Goal: Task Accomplishment & Management: Manage account settings

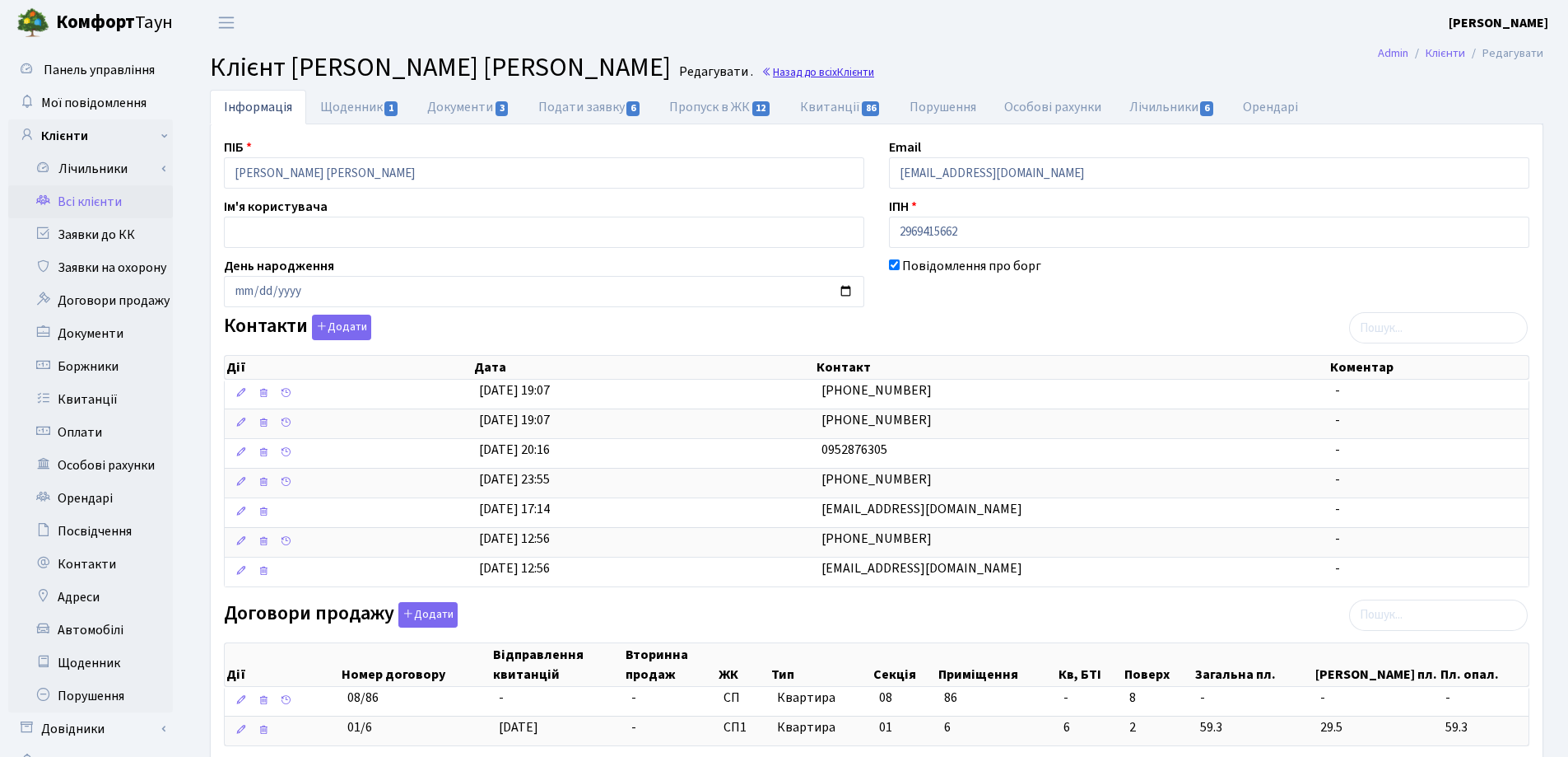
click at [761, 70] on link "Назад до всіх Клієнти" at bounding box center [818, 72] width 113 height 15
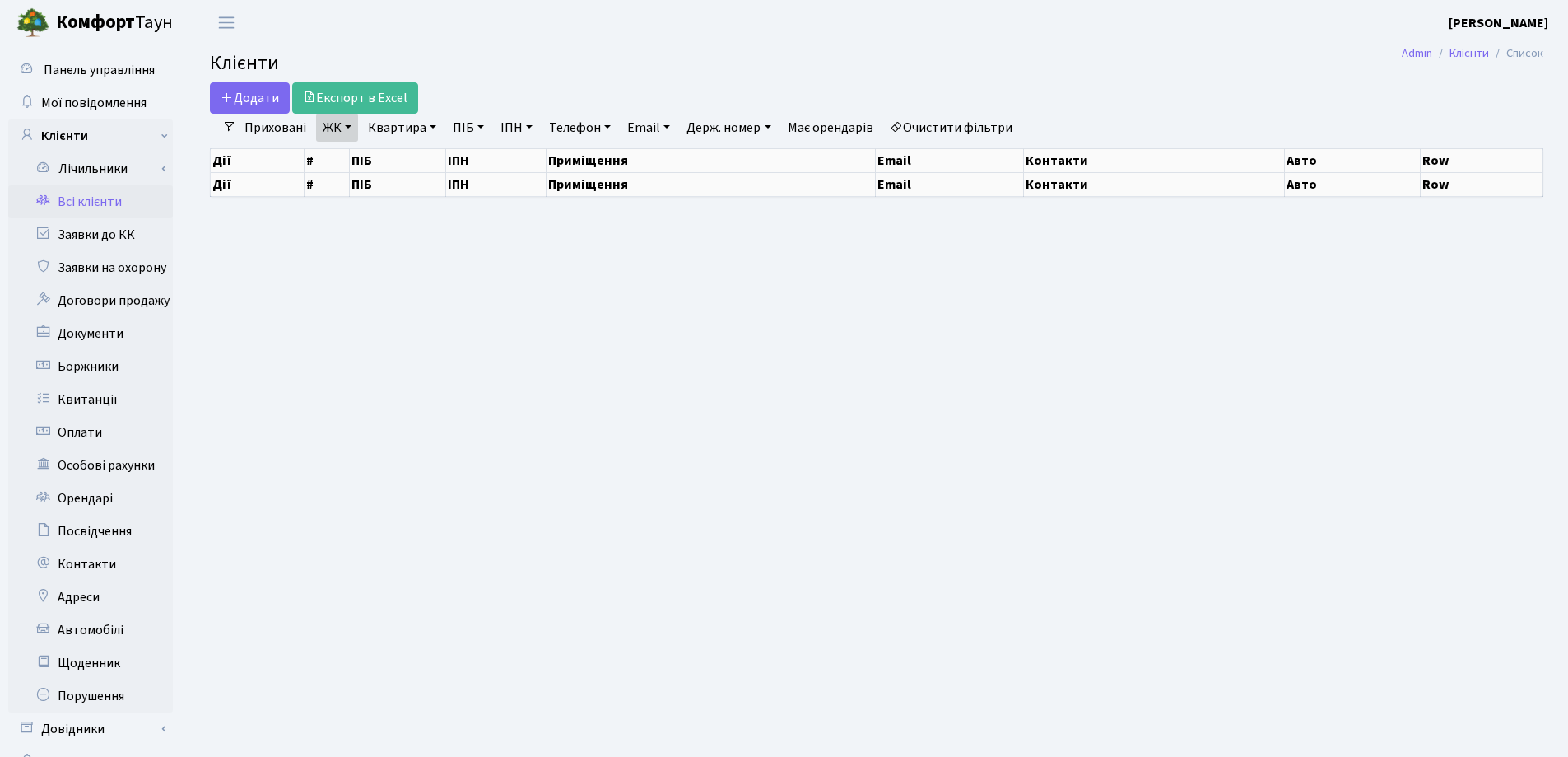
select select "25"
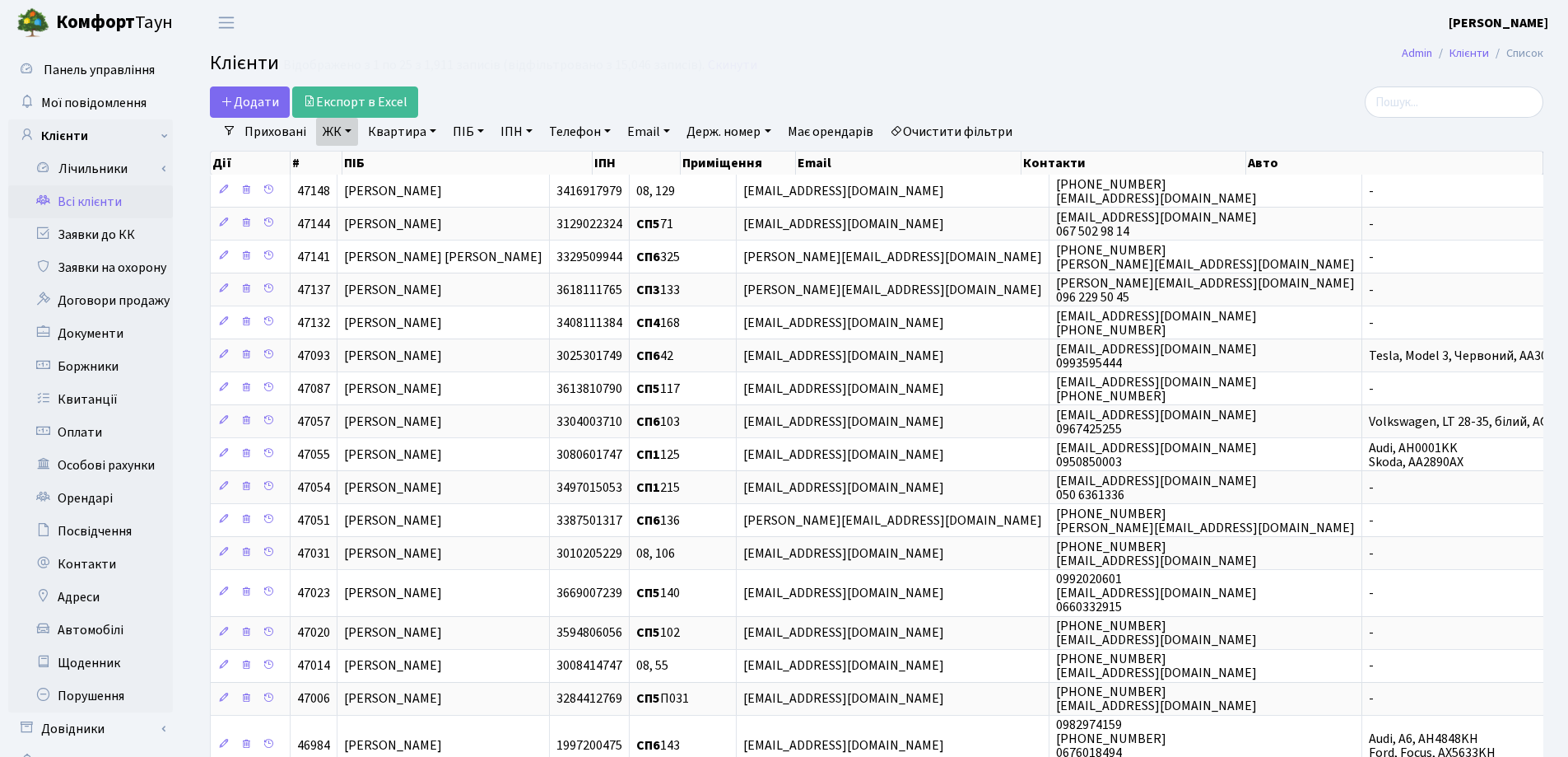
click at [432, 130] on link "Квартира" at bounding box center [402, 131] width 82 height 28
type input "168"
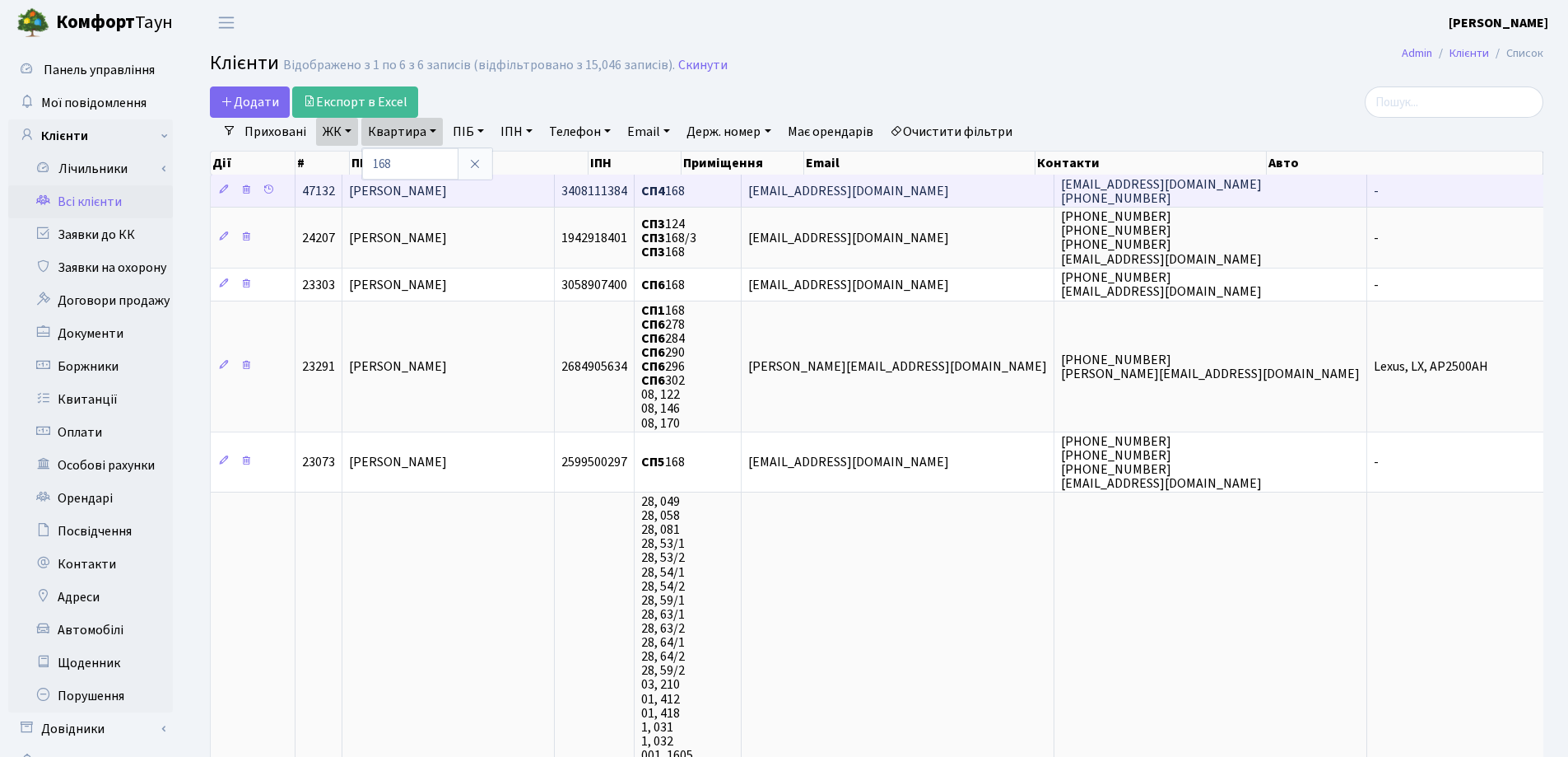
click at [554, 186] on td "[PERSON_NAME]" at bounding box center [448, 190] width 212 height 32
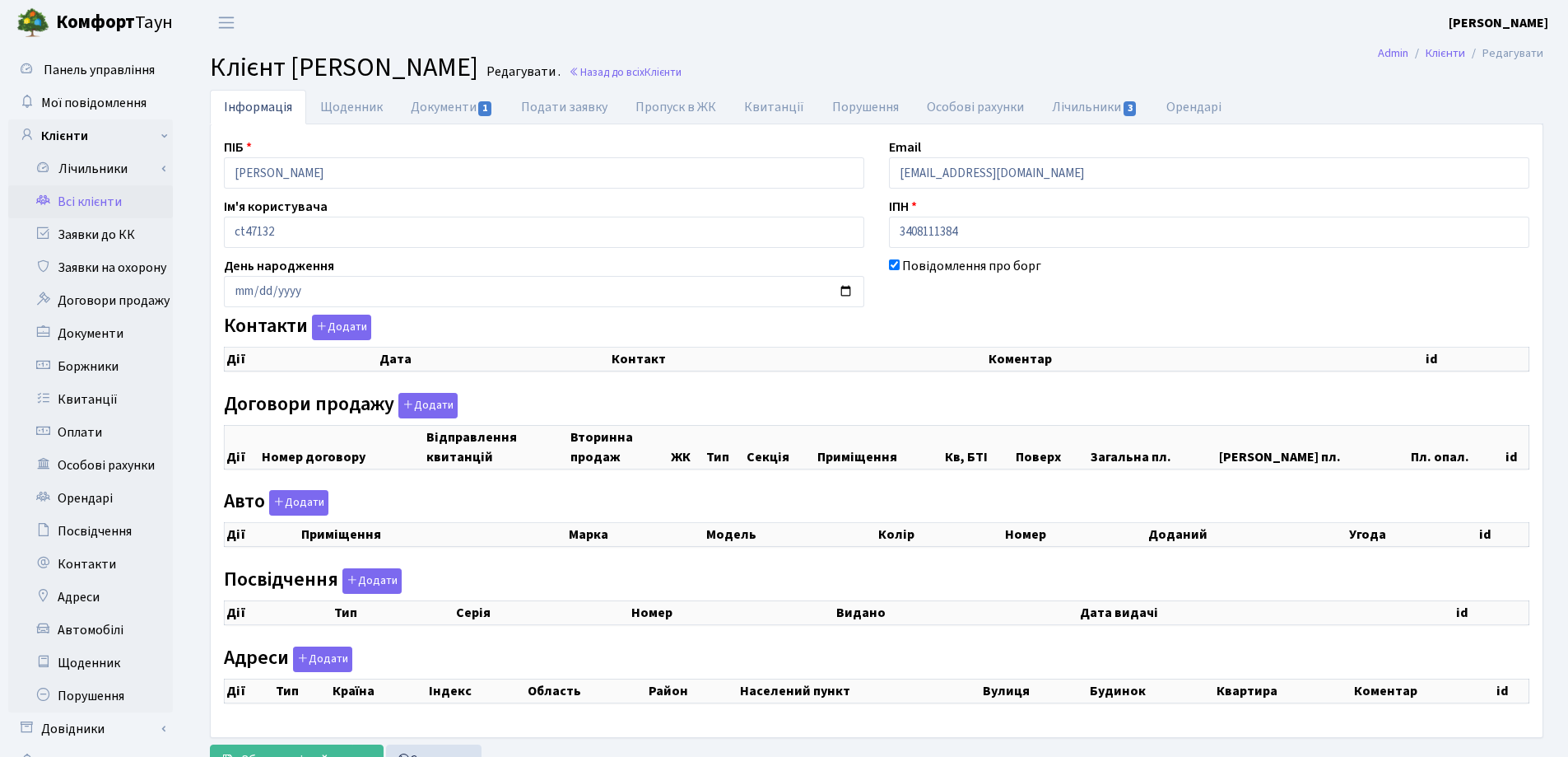
checkbox input "true"
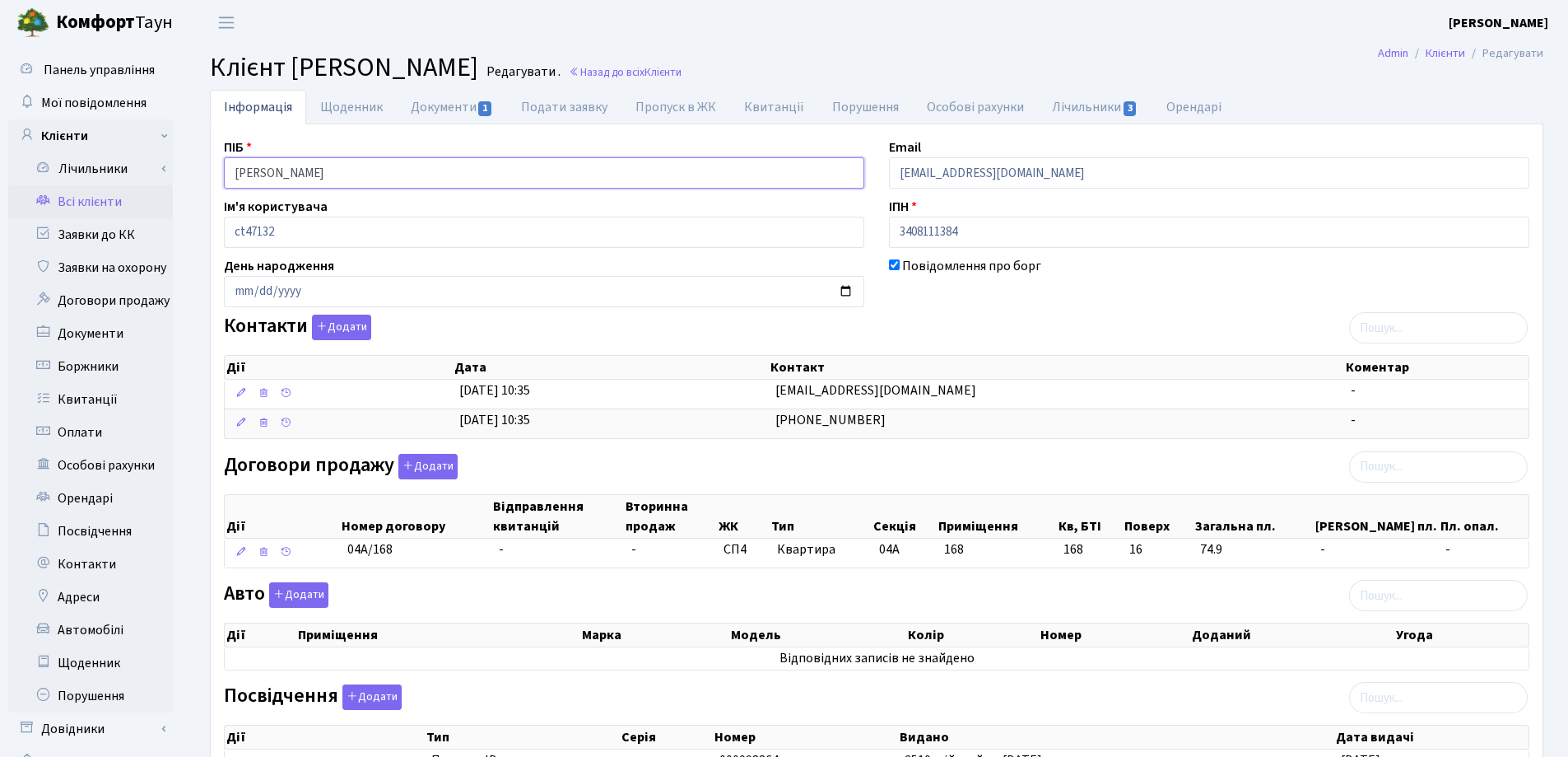
drag, startPoint x: 443, startPoint y: 169, endPoint x: 209, endPoint y: 176, distance: 234.1
click at [209, 176] on div "Інформація Щоденник Документи 1 Подати заявку Пропуск в ЖК Квитанції Порушення …" at bounding box center [877, 571] width 1358 height 961
click at [873, 14] on header "Комфорт Таун Лоскутова В. С. Мій обліковий запис Вийти" at bounding box center [784, 22] width 1568 height 45
click at [432, 103] on link "Документи 1" at bounding box center [452, 106] width 110 height 34
select select "25"
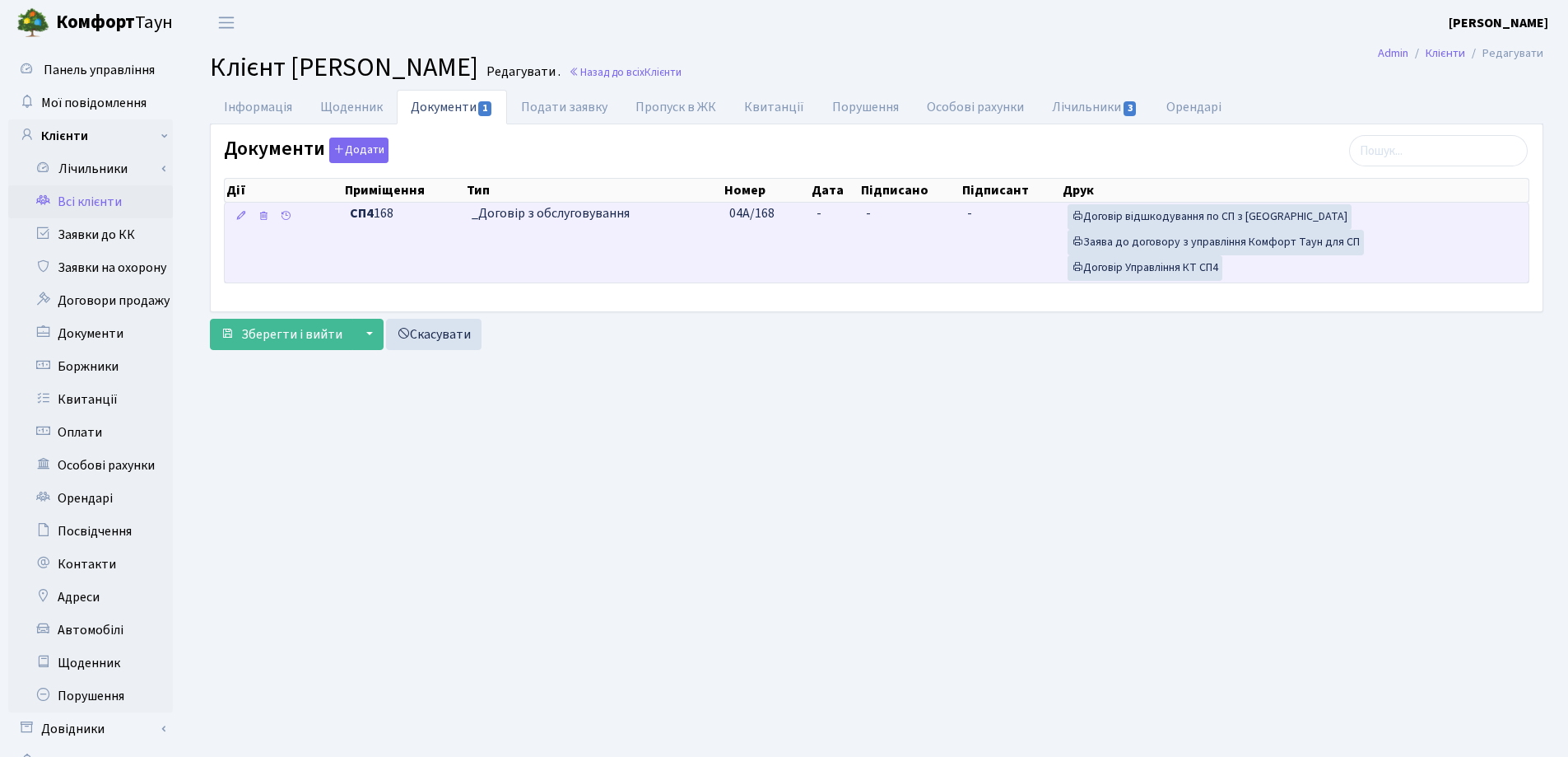
click at [838, 215] on td "-" at bounding box center [833, 242] width 49 height 80
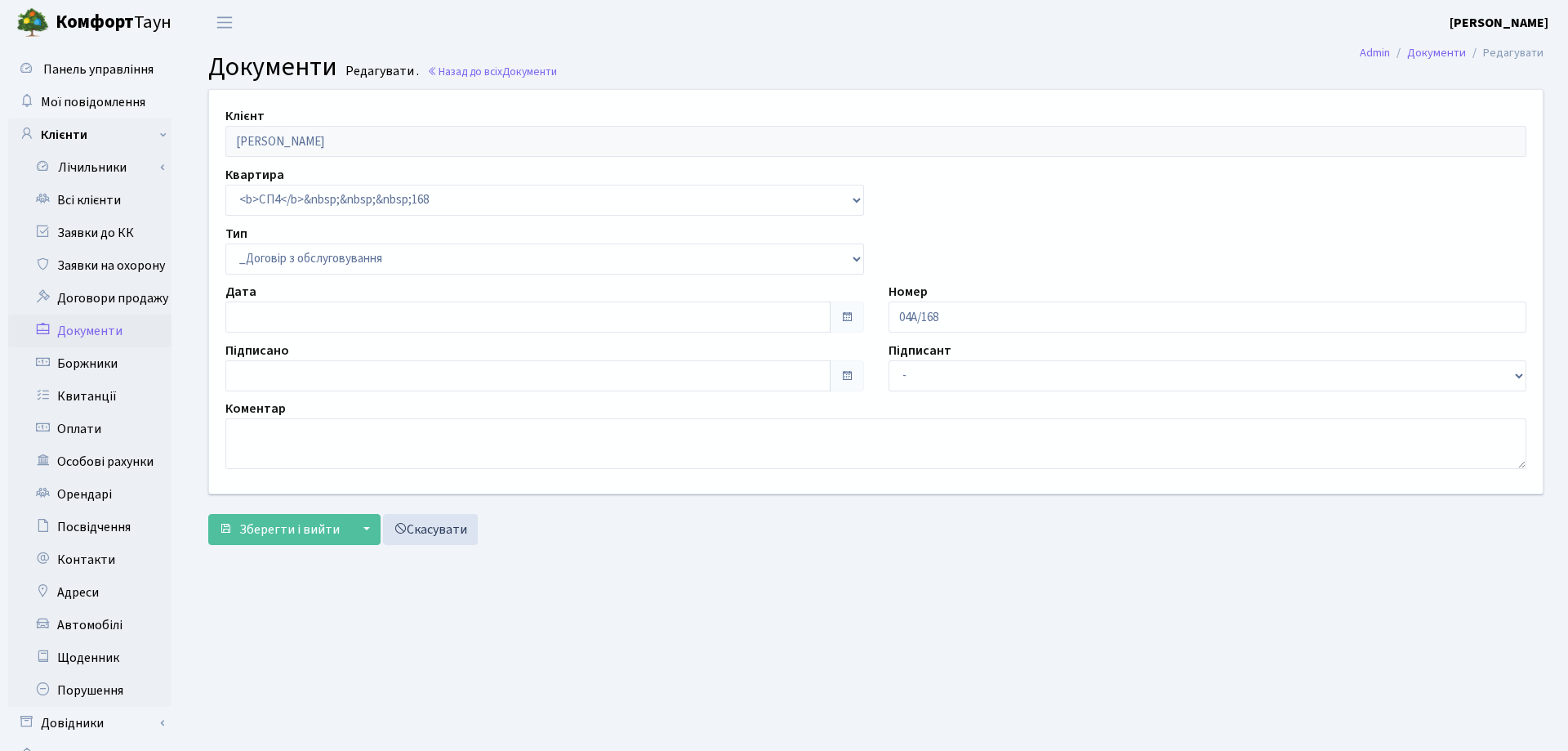
select select "289"
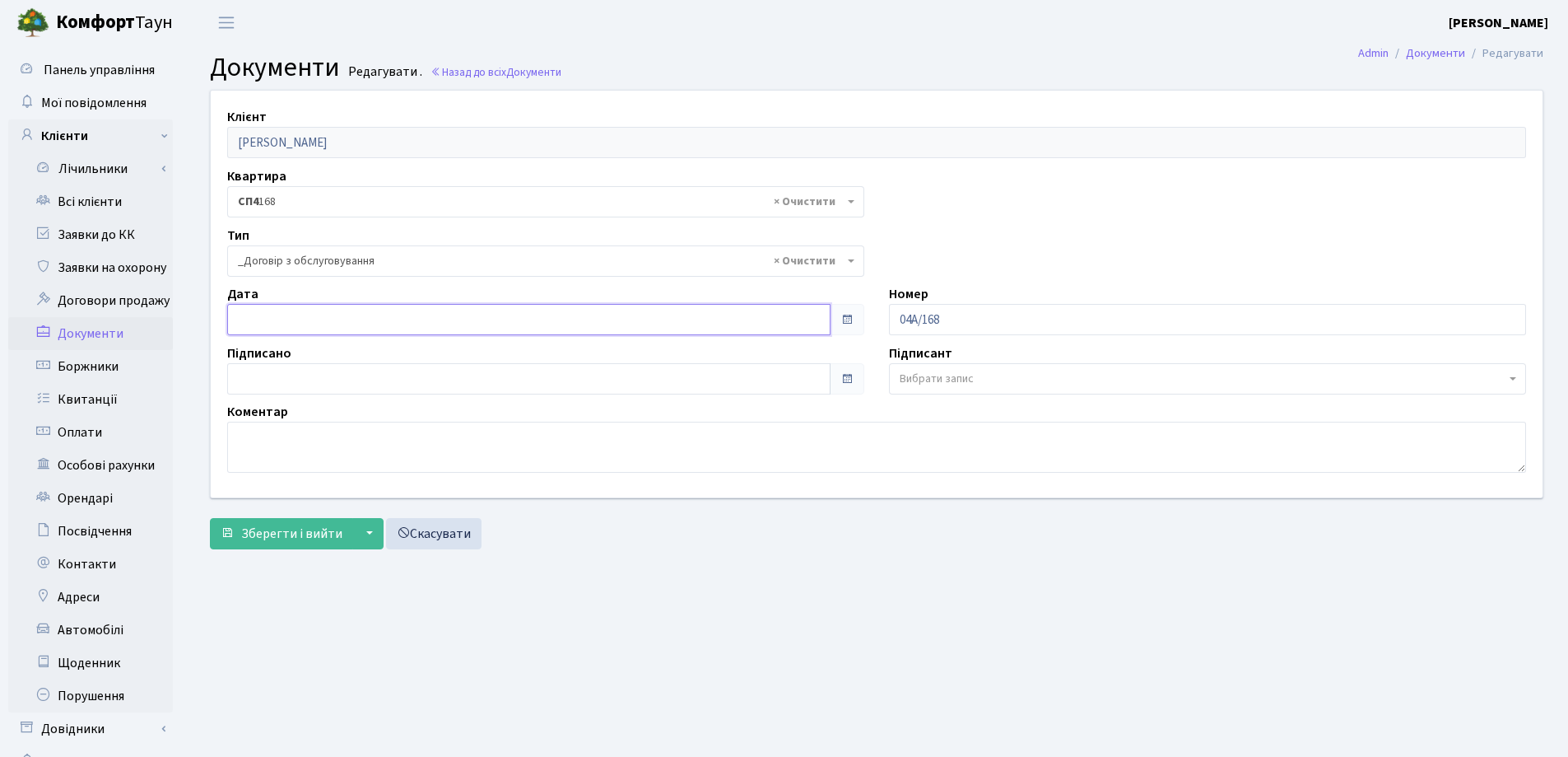
type input "[DATE]"
click at [275, 329] on input "[DATE]" at bounding box center [528, 319] width 603 height 32
click at [287, 532] on span "Зберегти і вийти" at bounding box center [292, 533] width 102 height 18
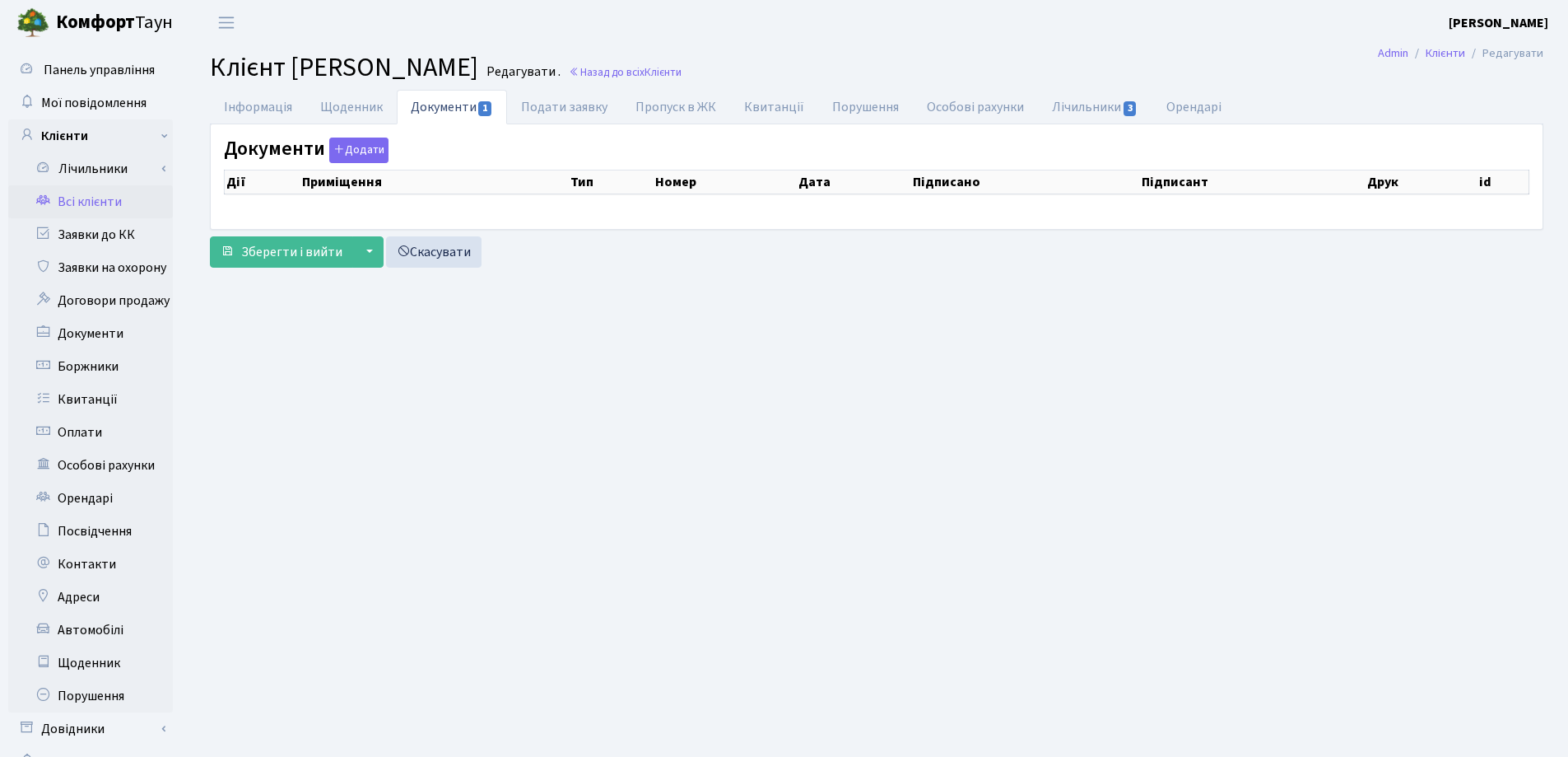
checkbox input "true"
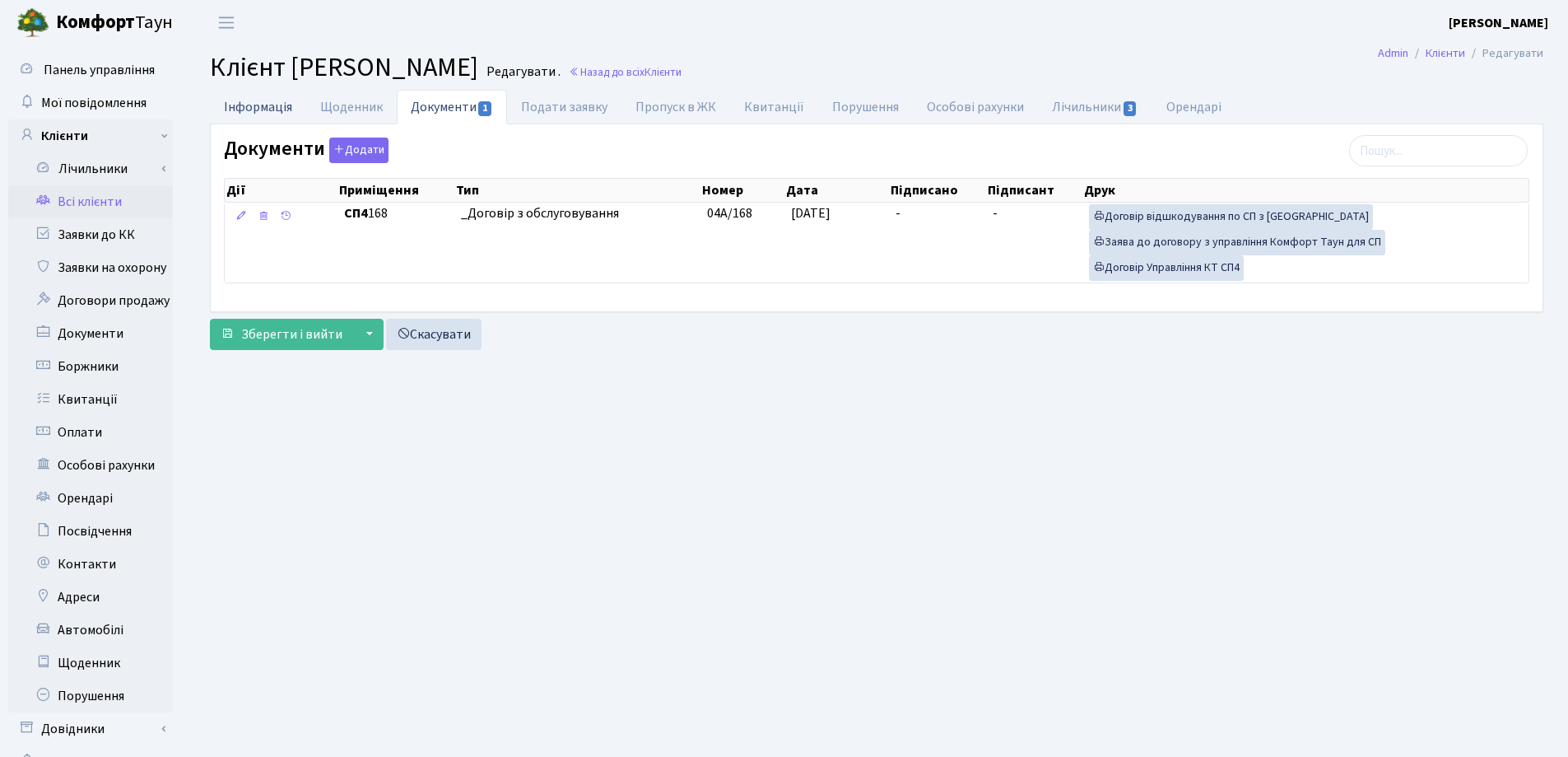
click at [248, 102] on link "Інформація" at bounding box center [258, 106] width 96 height 34
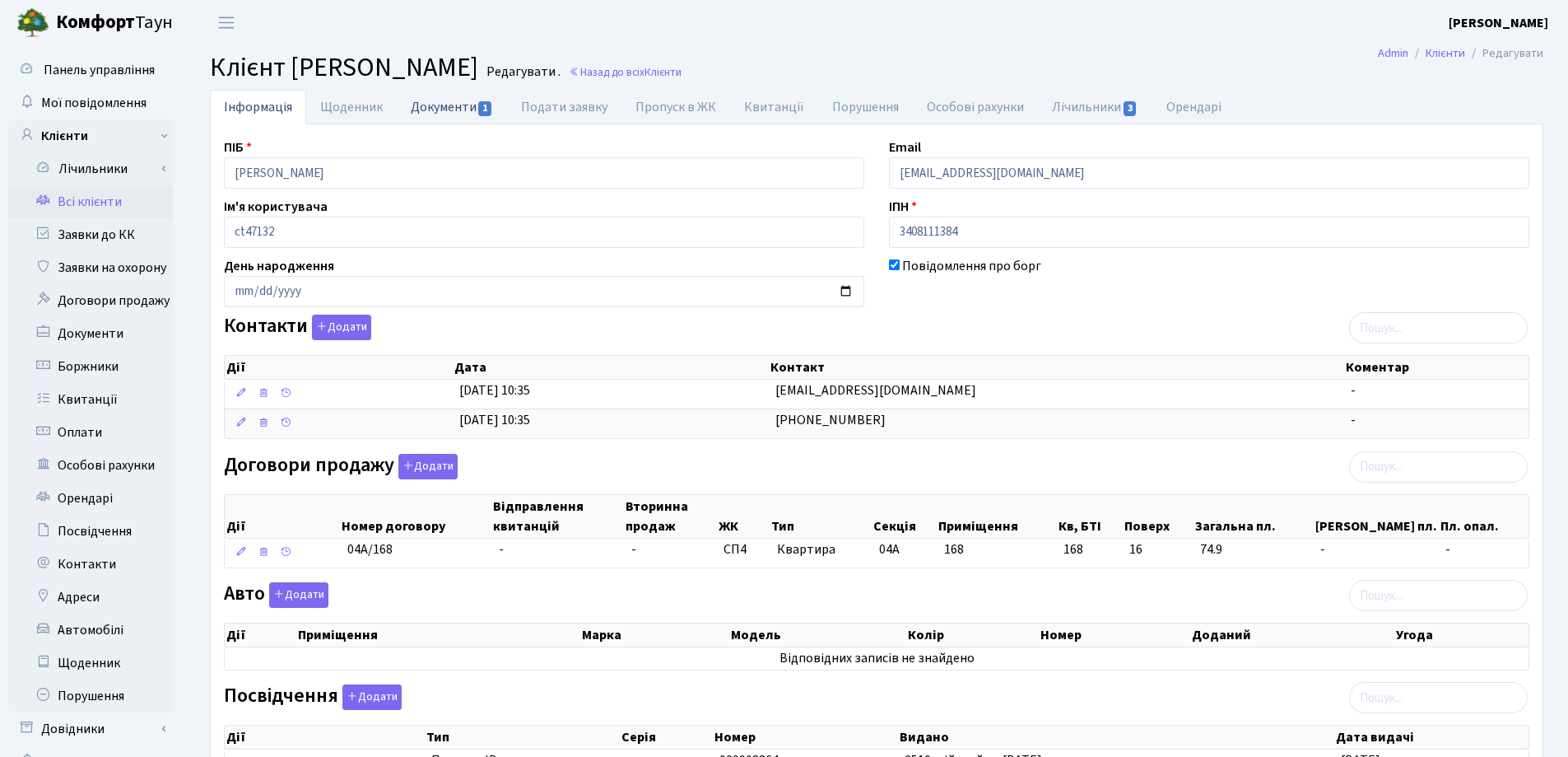
click at [425, 111] on link "Документи 1" at bounding box center [452, 106] width 110 height 34
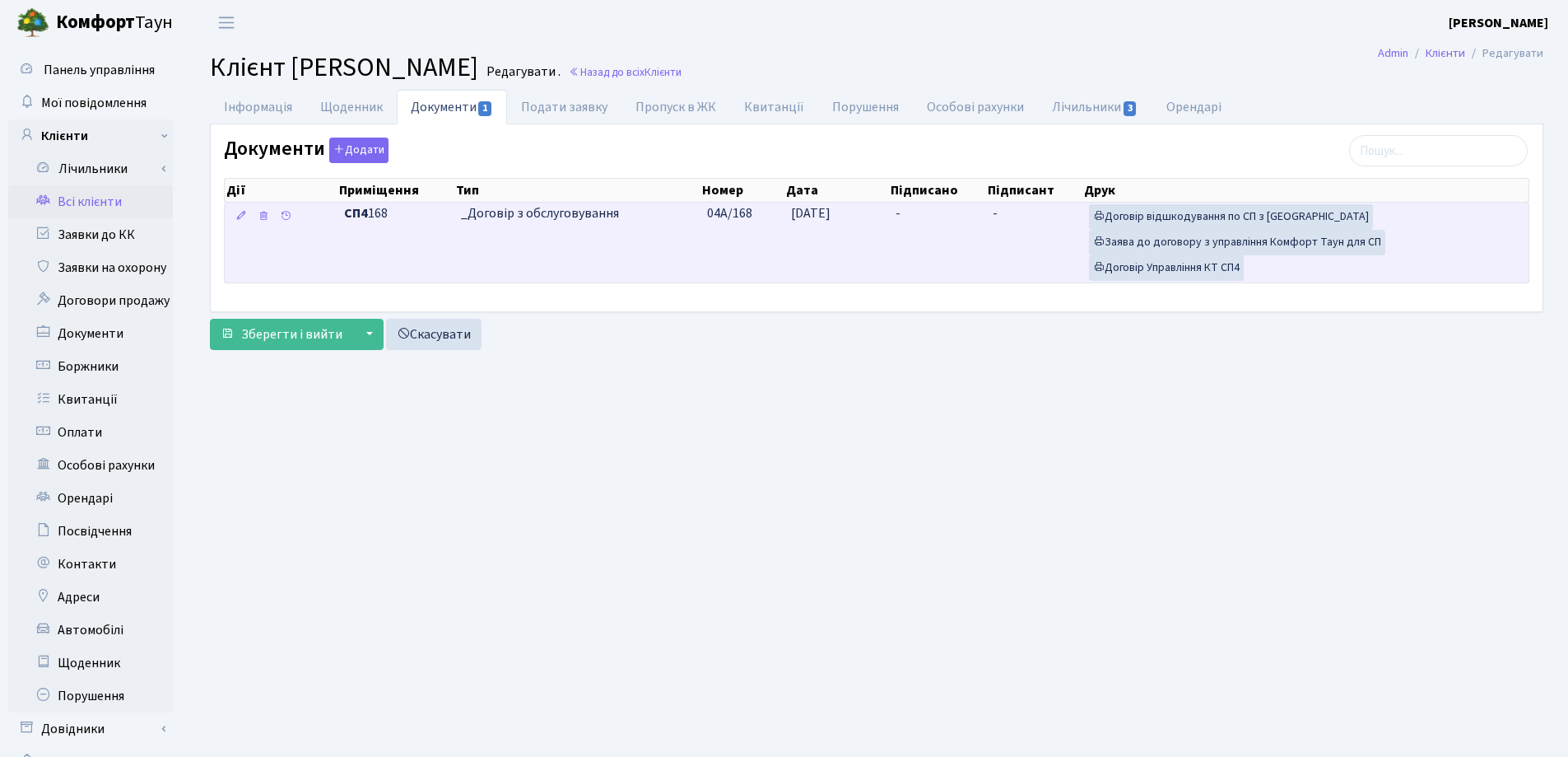
click at [903, 212] on td "-" at bounding box center [937, 242] width 97 height 80
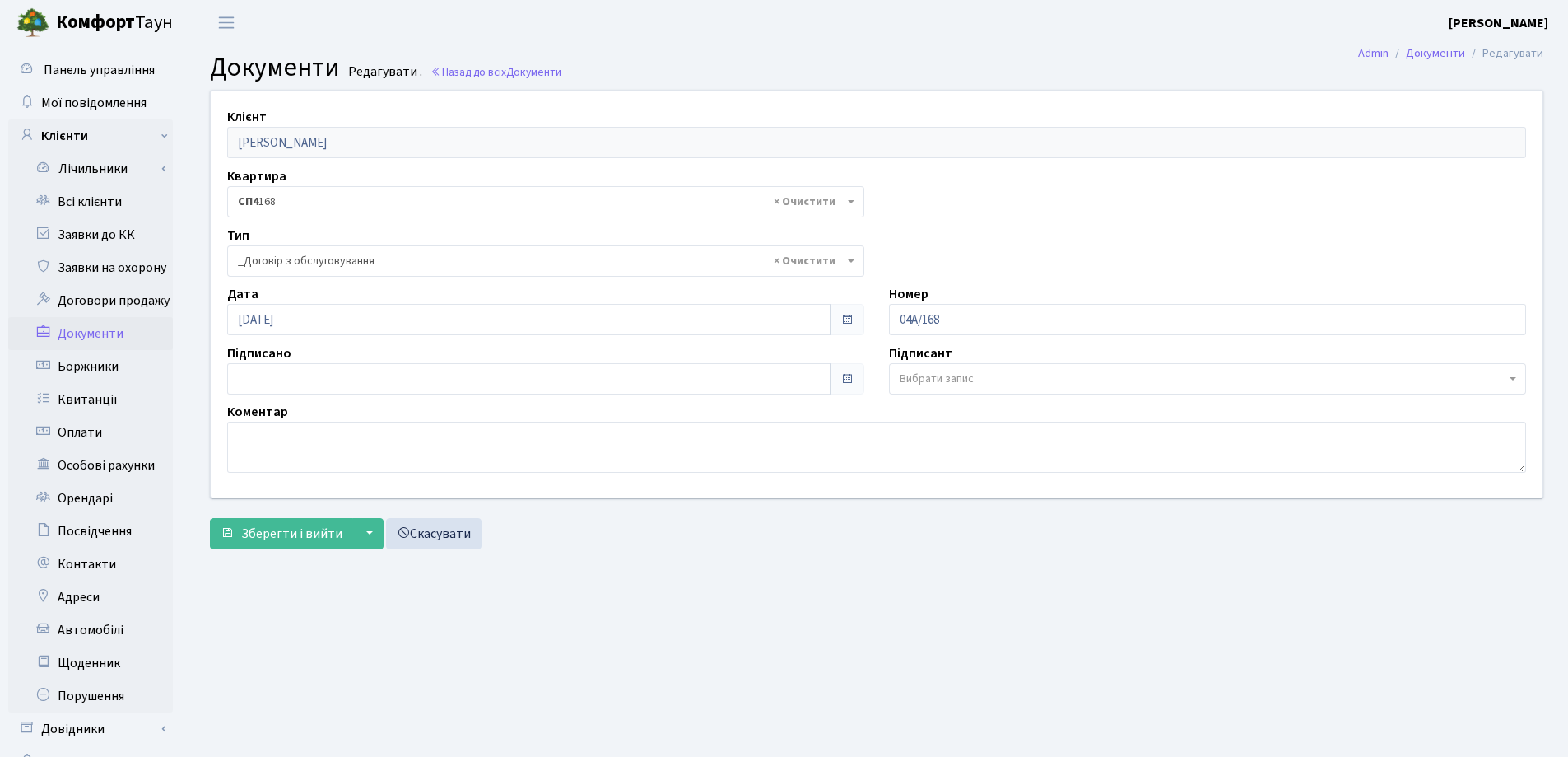
select select "289"
type input "[DATE]"
click at [379, 392] on input "[DATE]" at bounding box center [528, 378] width 603 height 32
click at [314, 535] on span "Зберегти і вийти" at bounding box center [292, 533] width 102 height 18
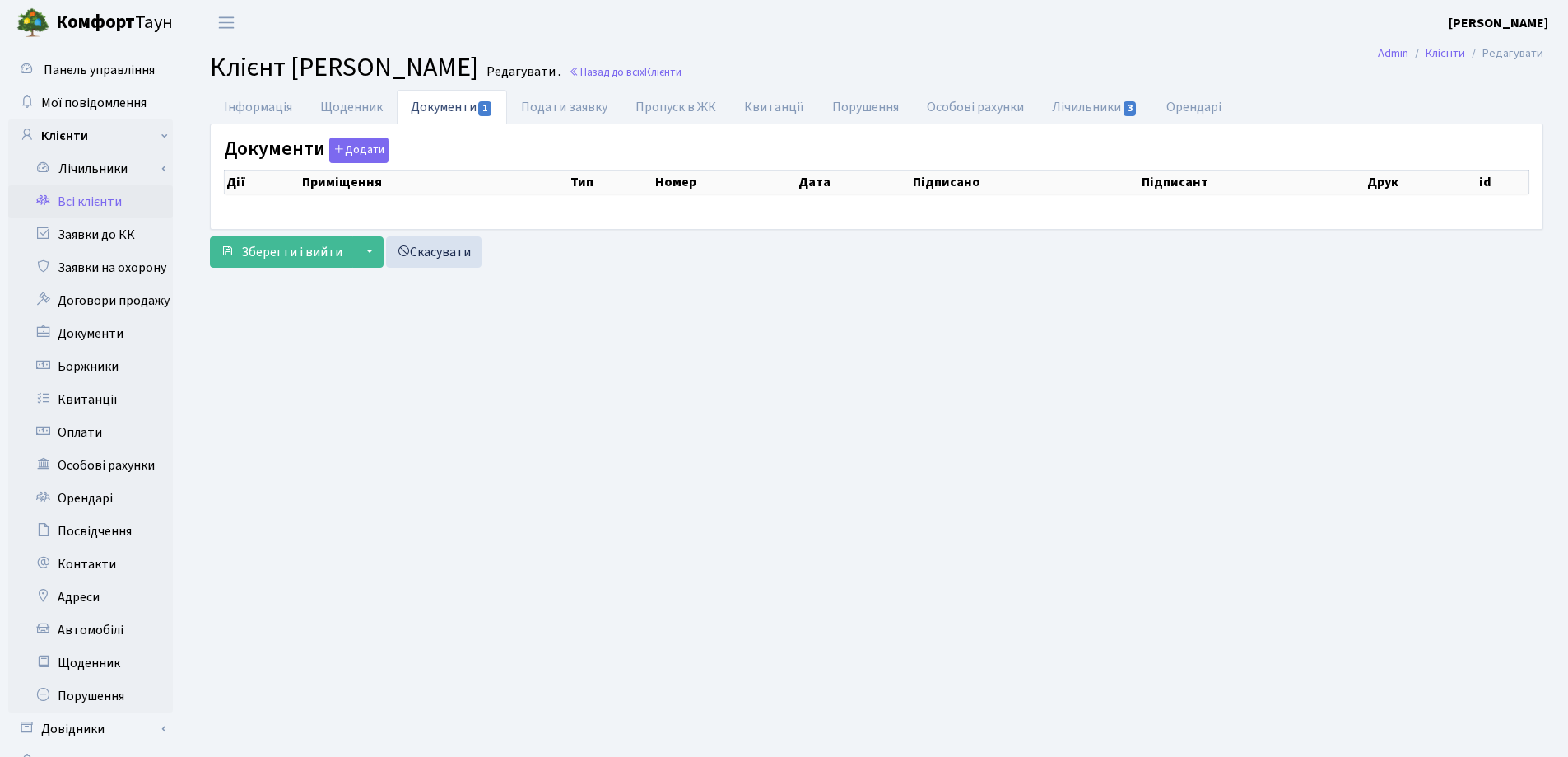
checkbox input "true"
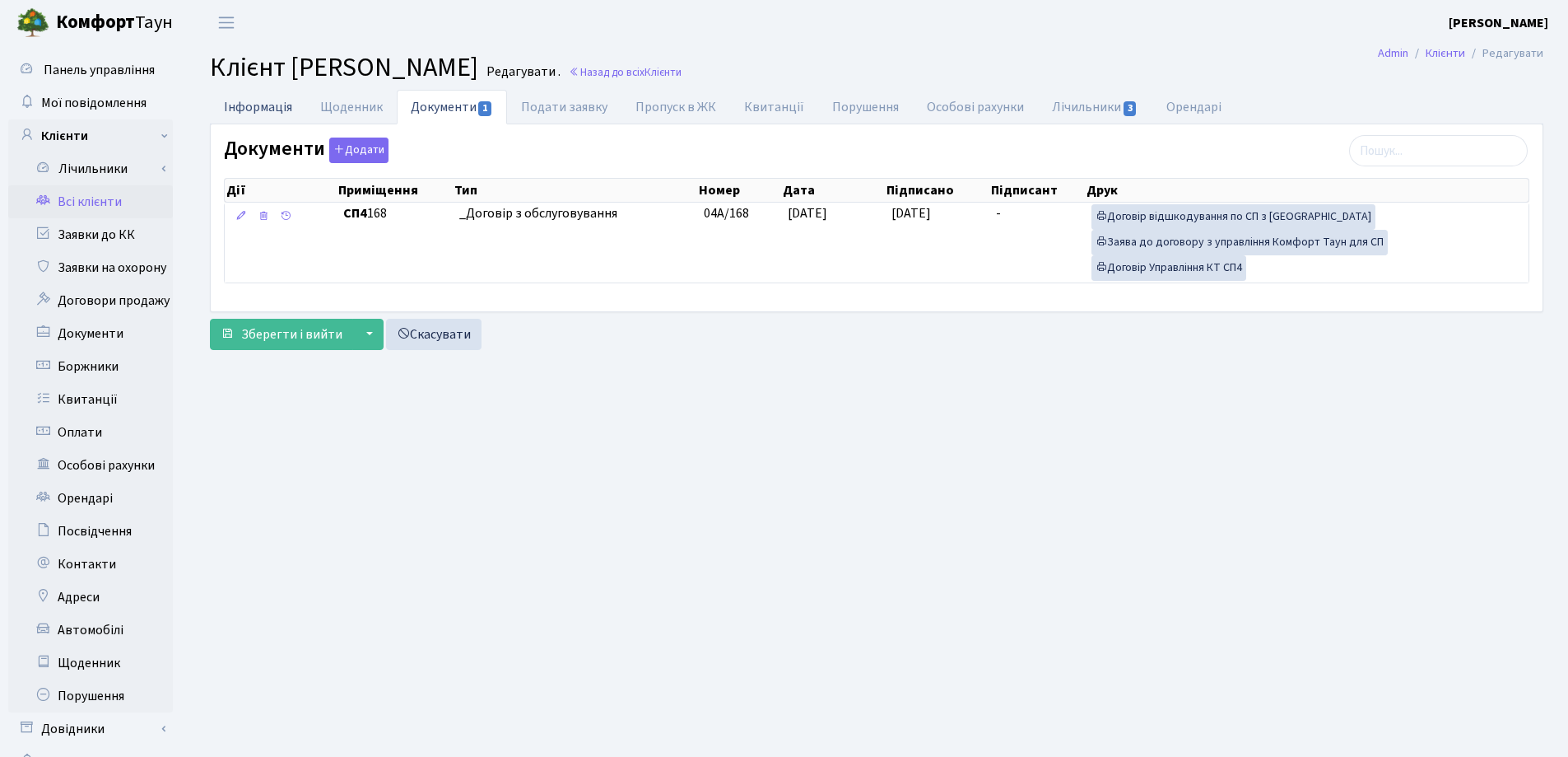
click at [244, 104] on link "Інформація" at bounding box center [258, 106] width 96 height 34
select select "25"
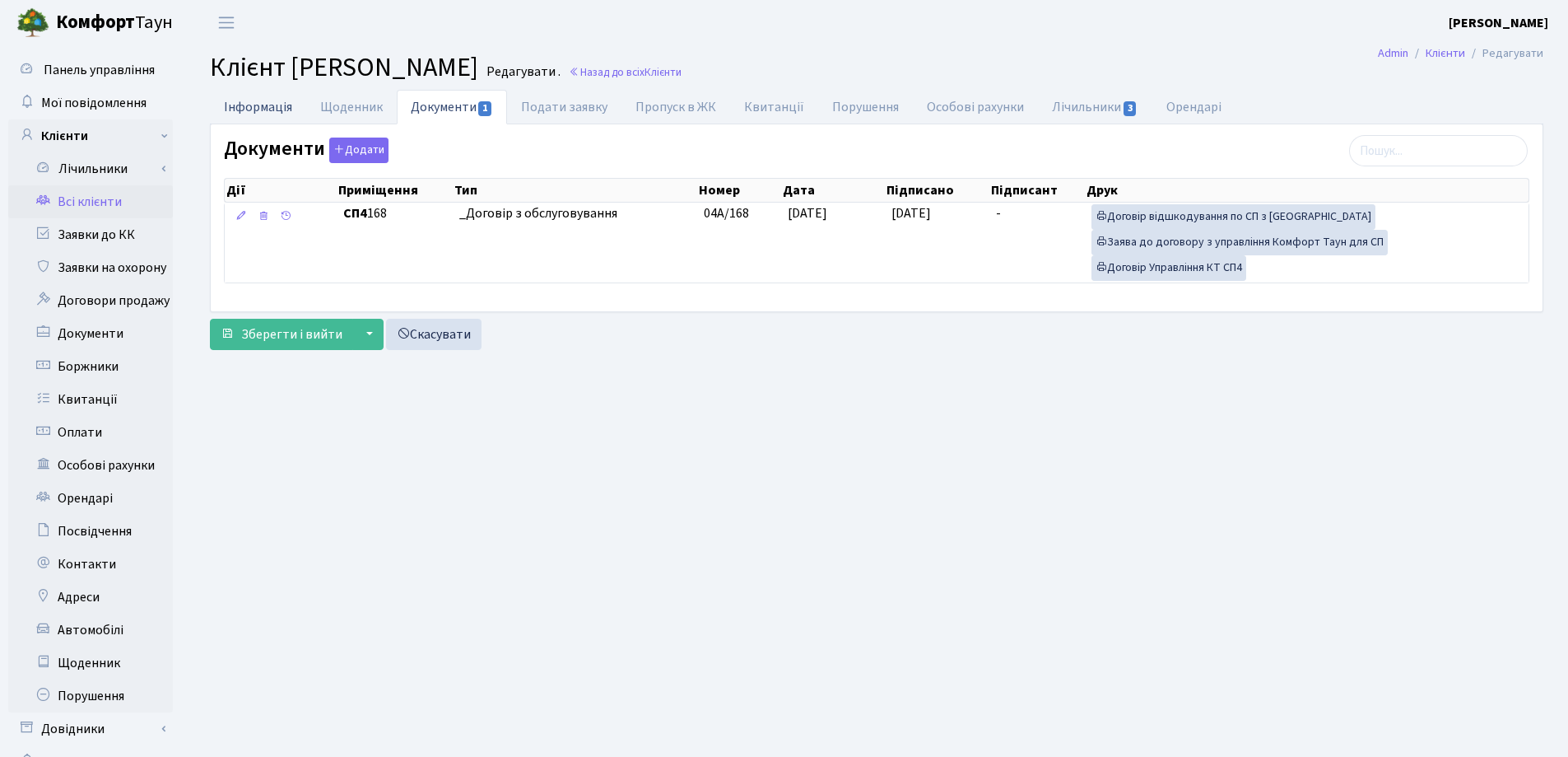
select select "25"
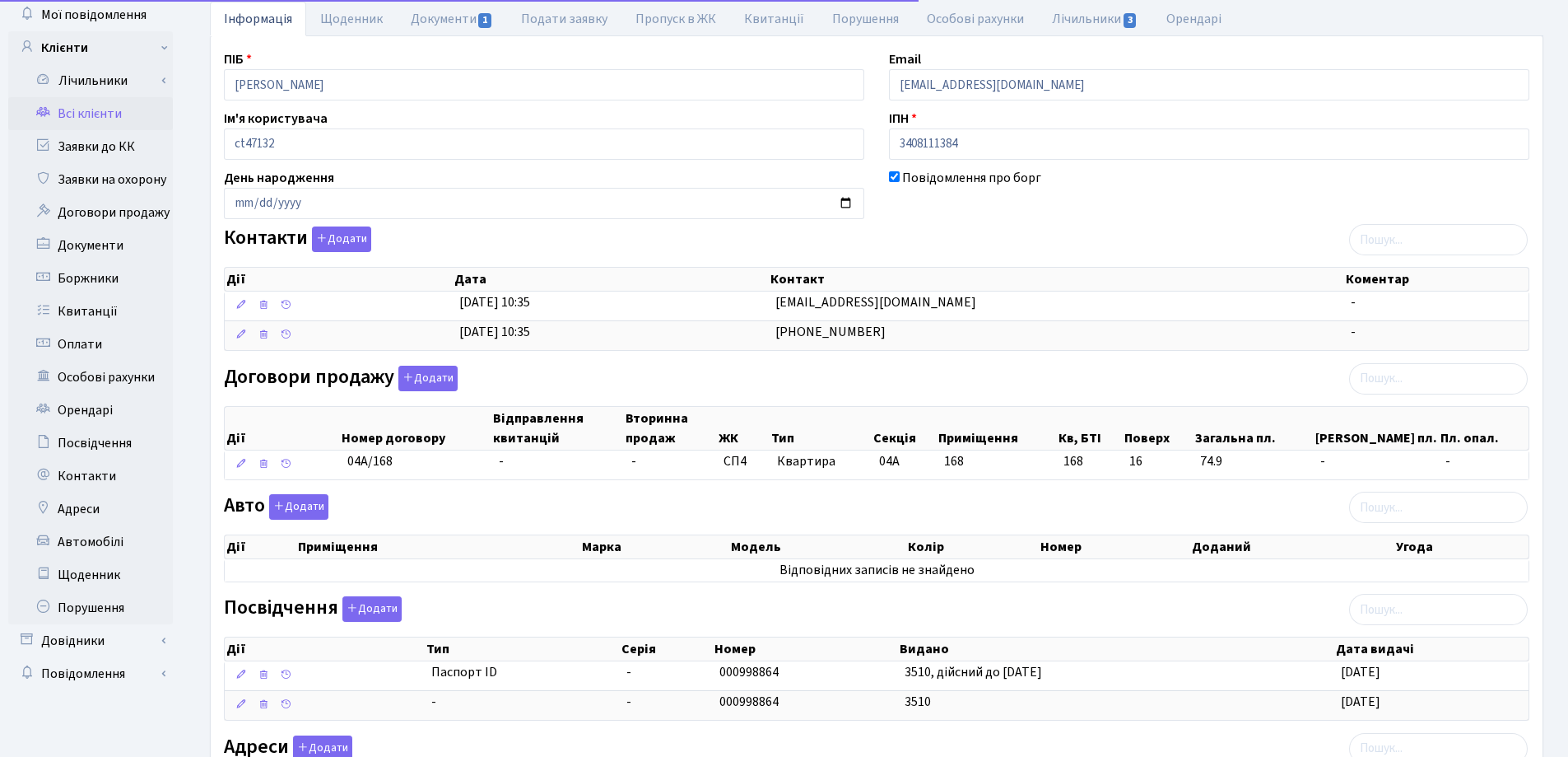
scroll to position [247, 0]
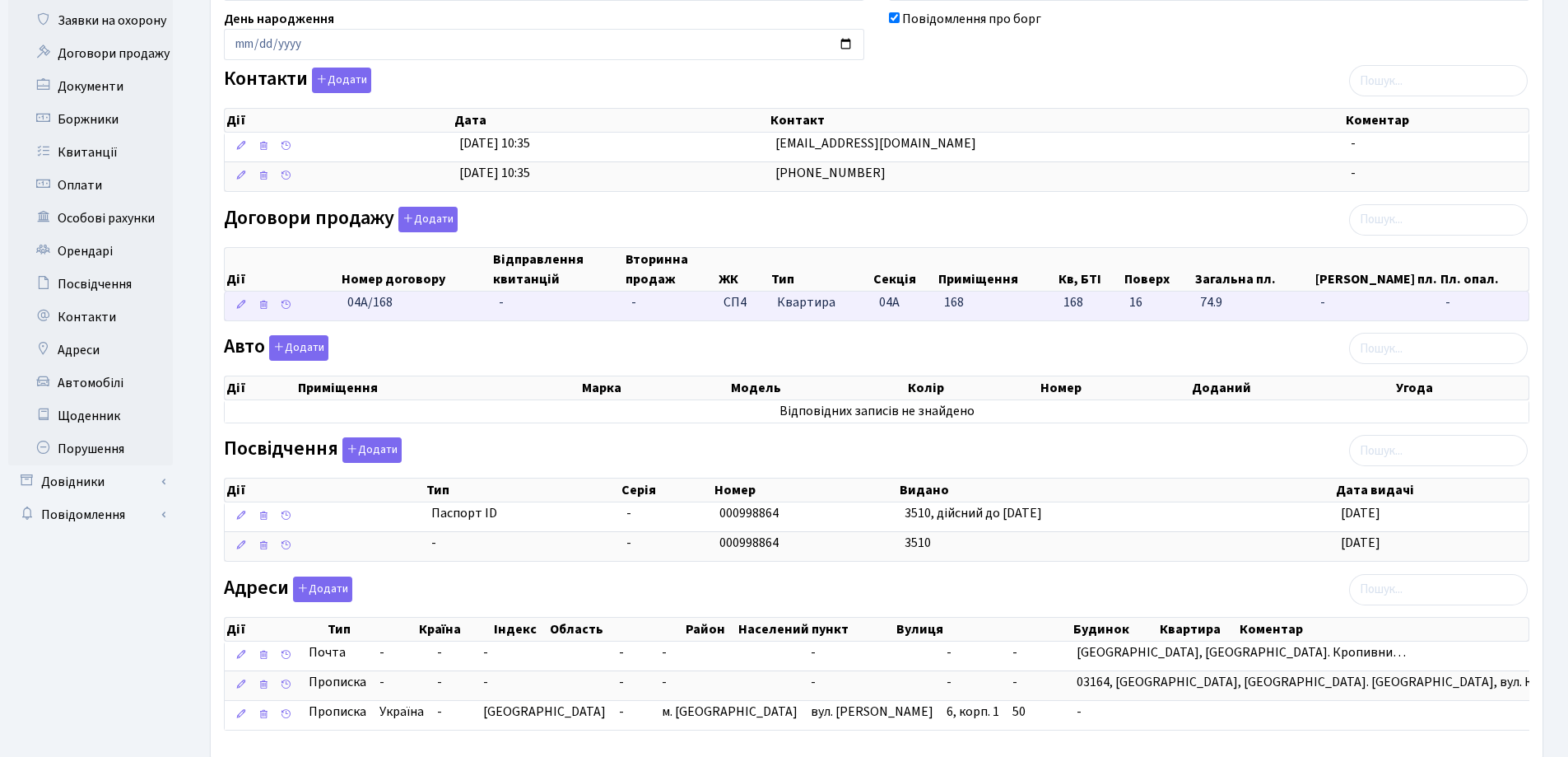
click at [512, 304] on td "-" at bounding box center [558, 306] width 132 height 29
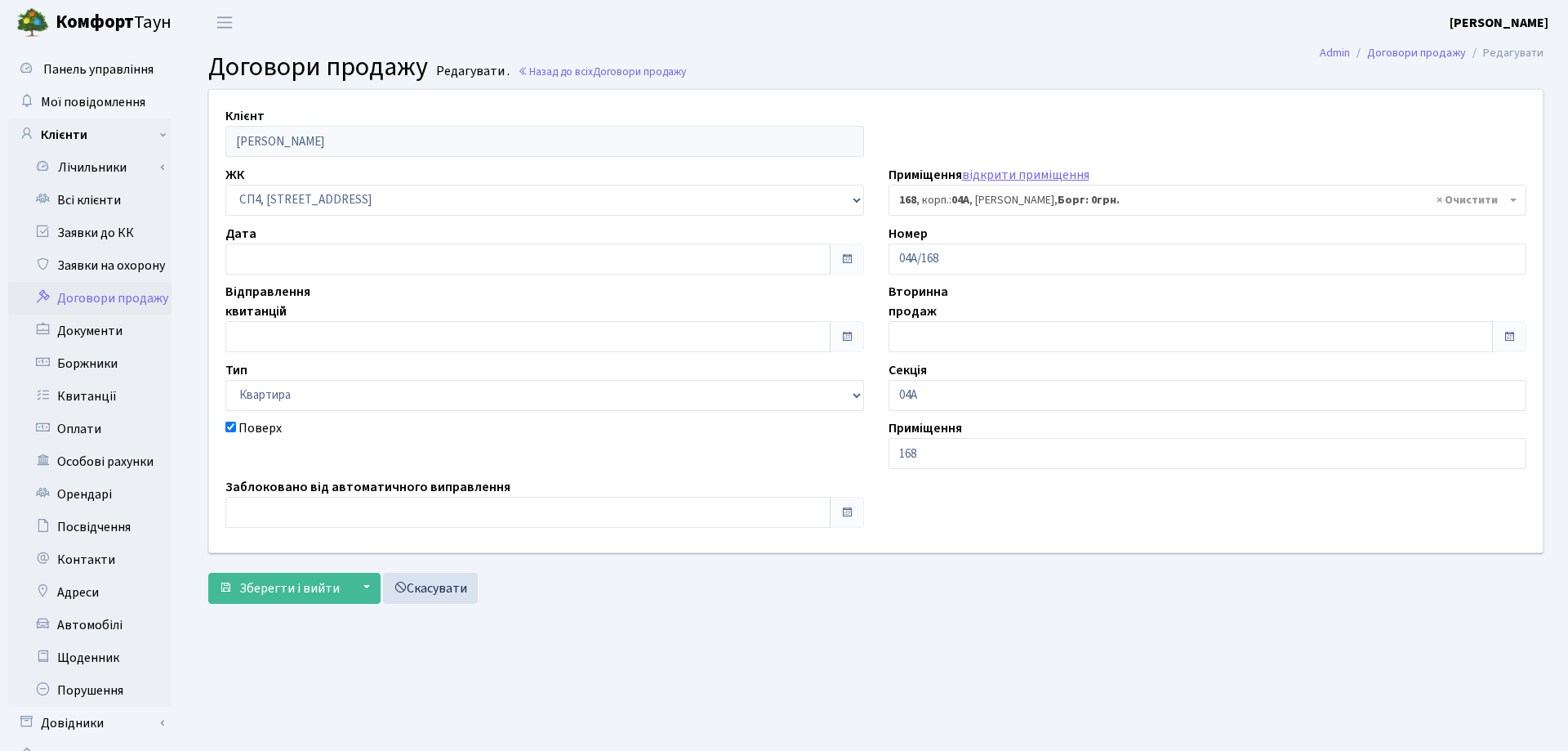
select select "21196"
click at [356, 263] on input "text" at bounding box center [525, 259] width 599 height 31
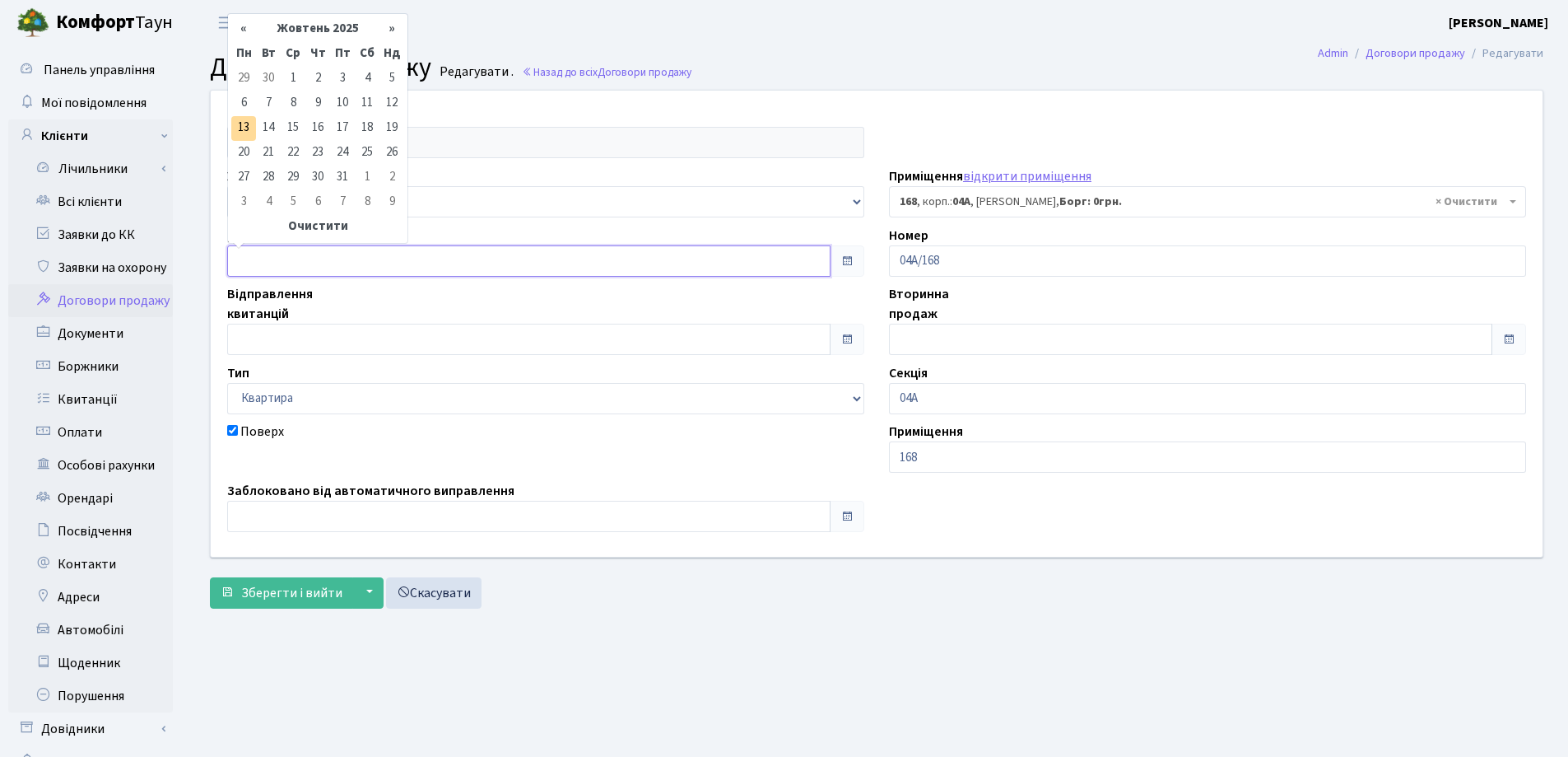
type input "[DATE]"
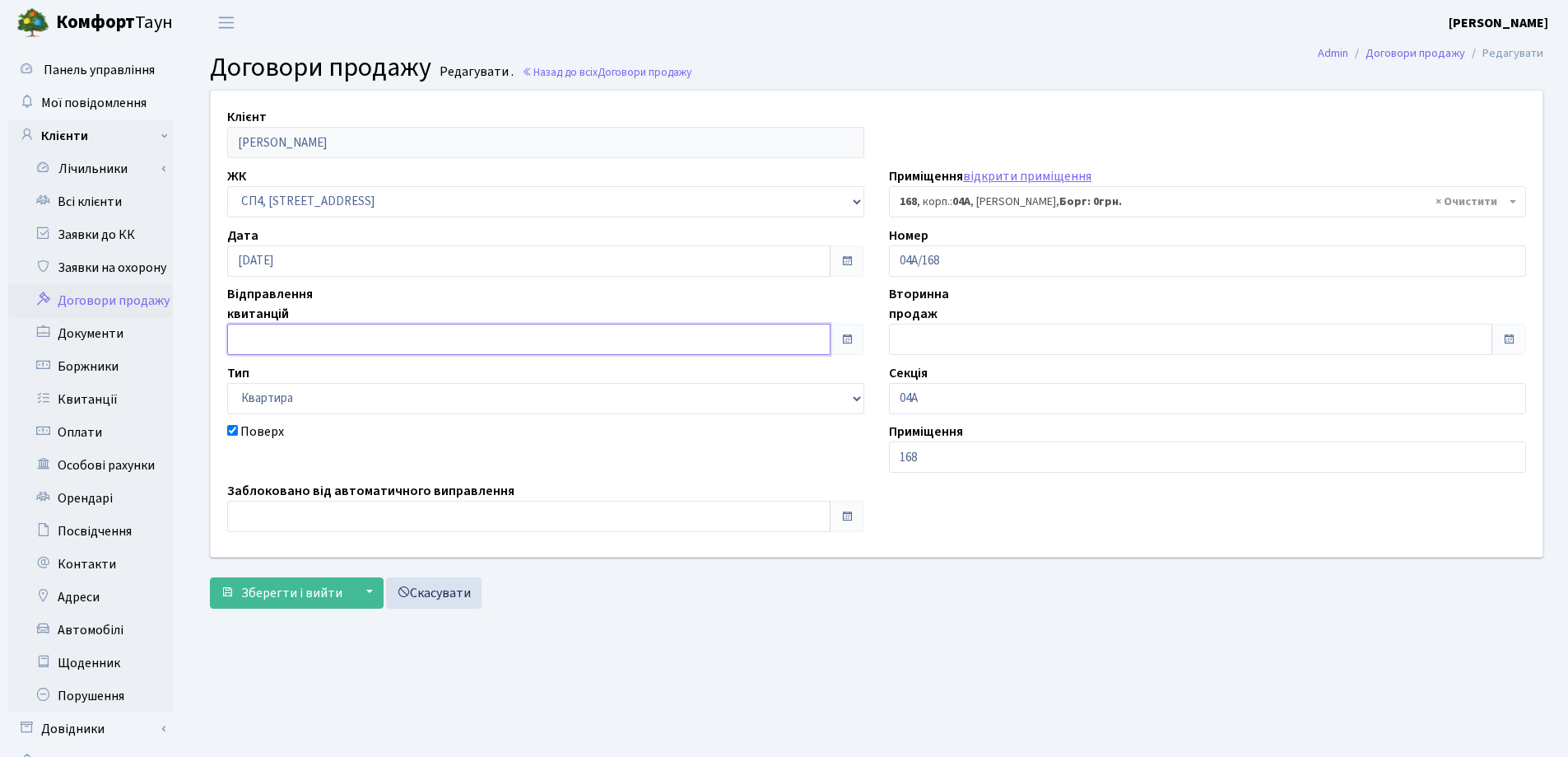
click at [337, 334] on input "text" at bounding box center [528, 339] width 603 height 32
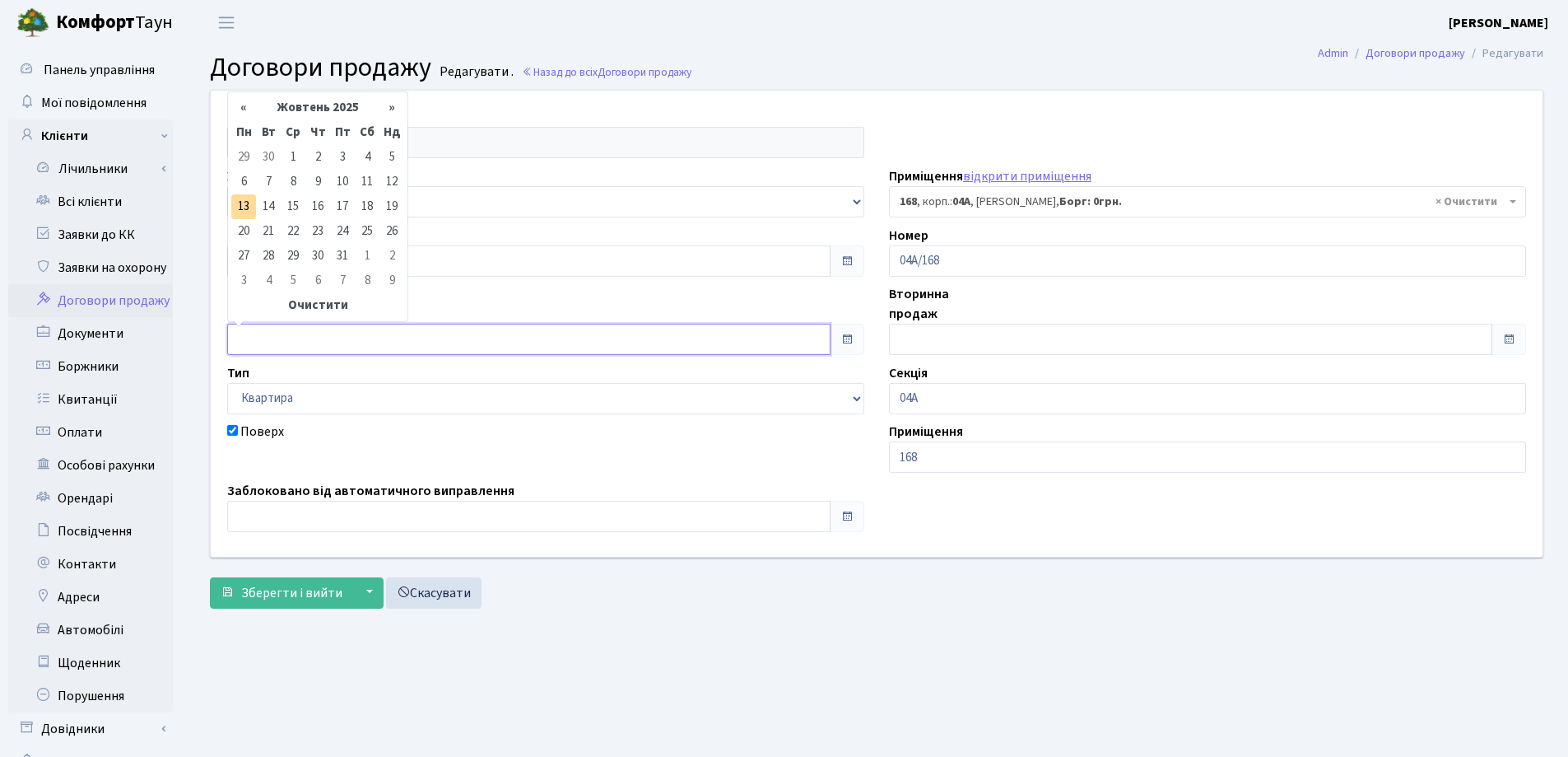
type input "[DATE]"
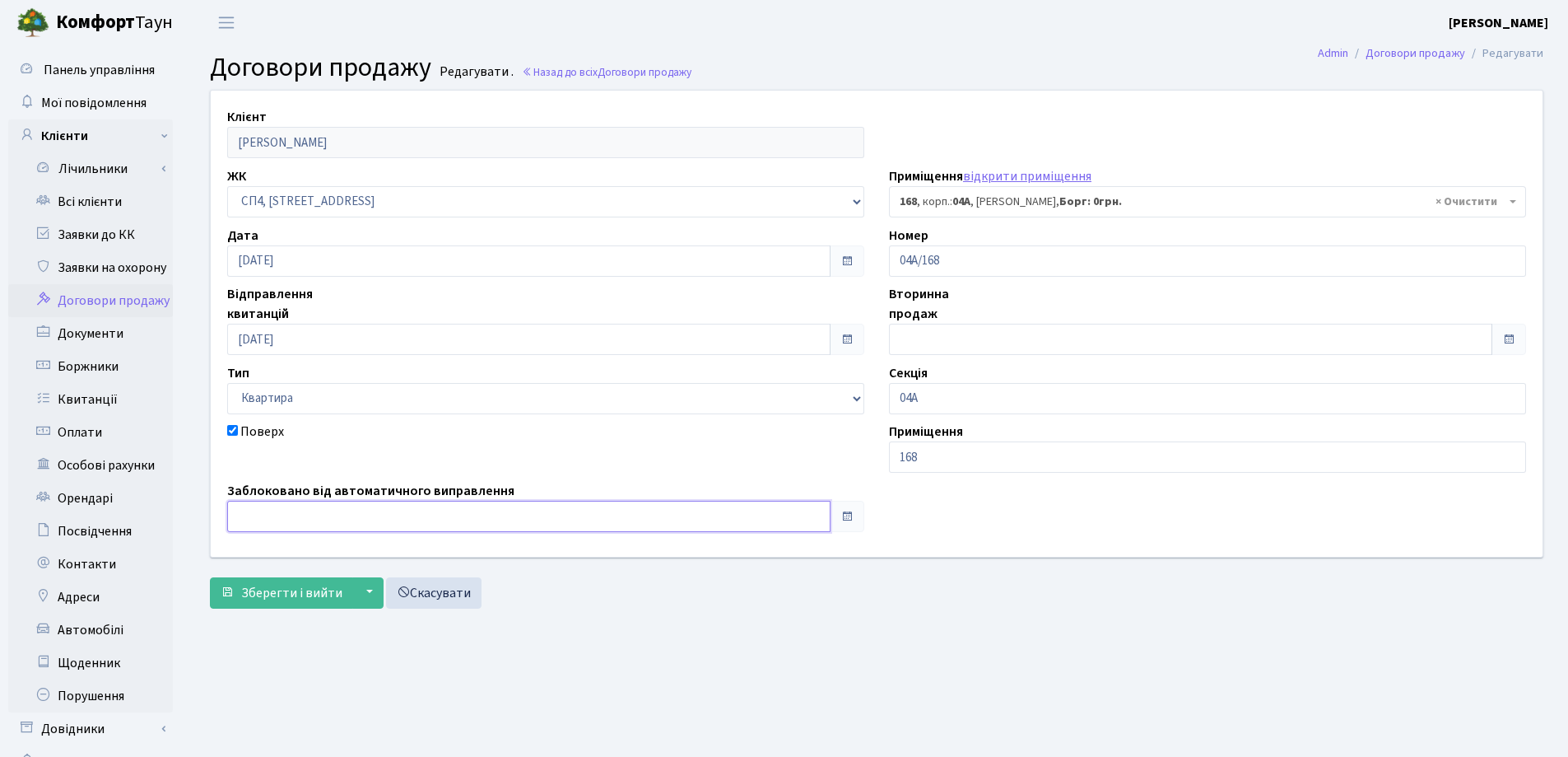
click at [316, 511] on input "text" at bounding box center [528, 516] width 603 height 32
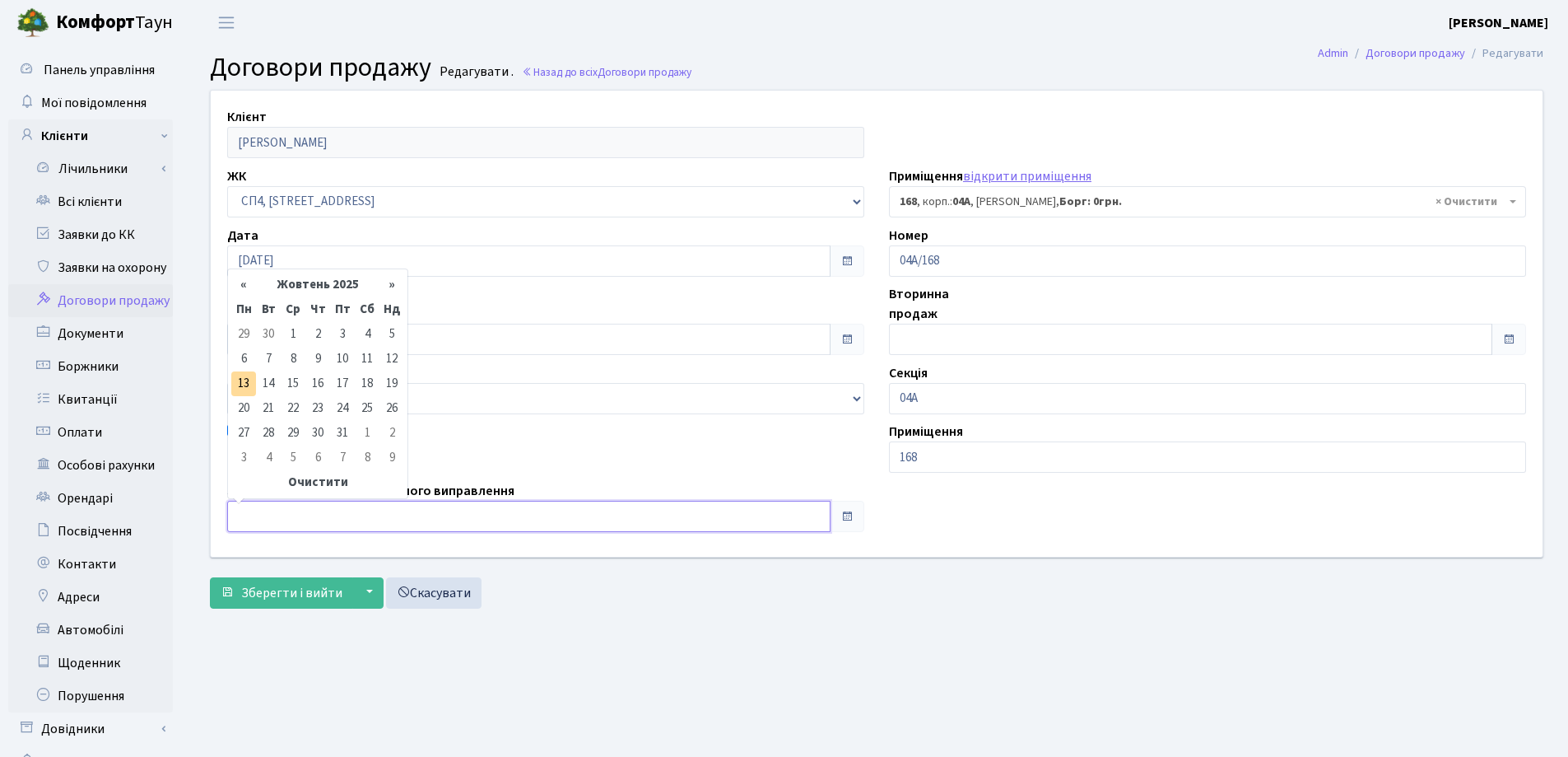
type input "[DATE]"
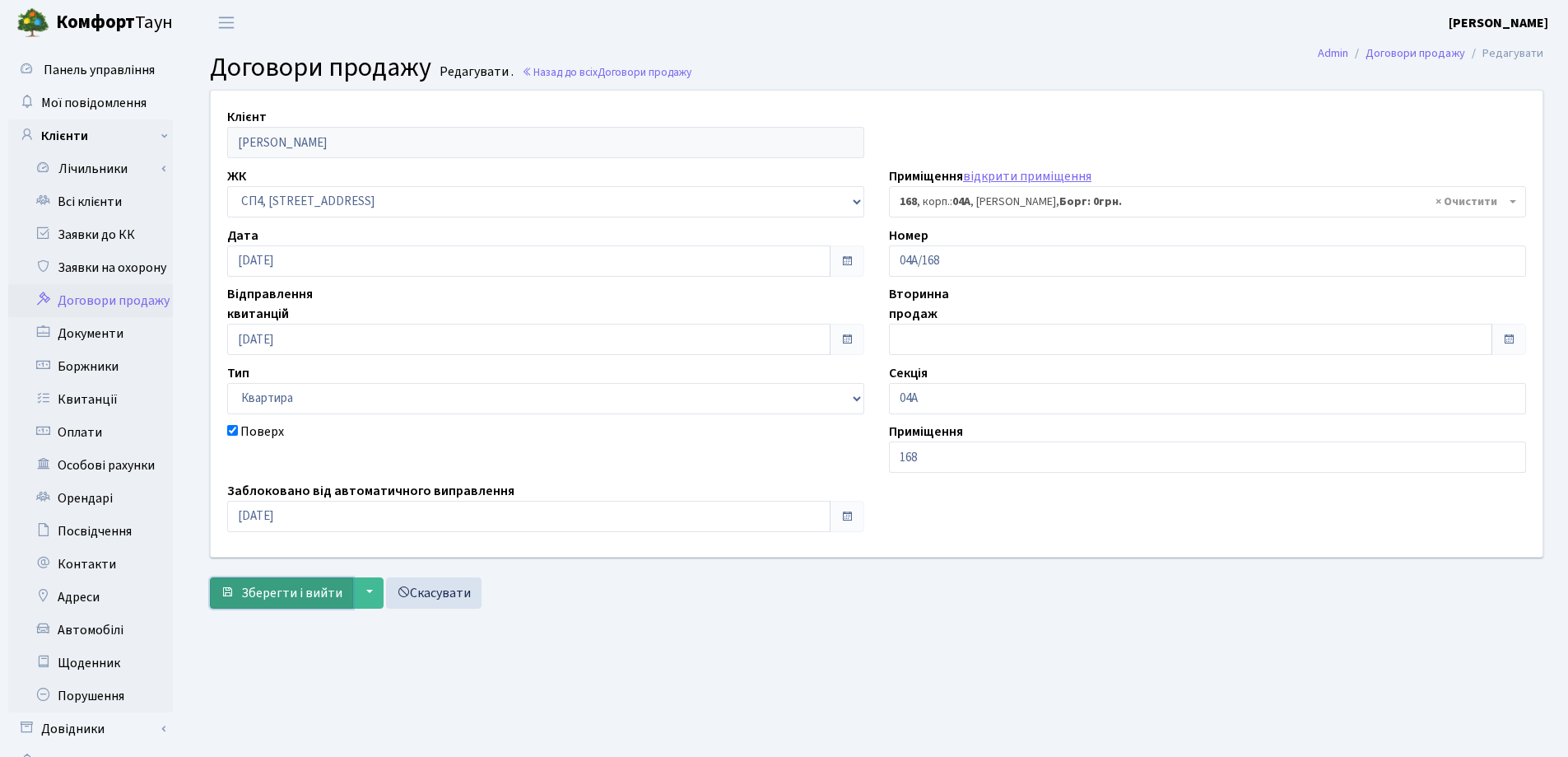
click at [274, 585] on span "Зберегти і вийти" at bounding box center [292, 592] width 102 height 18
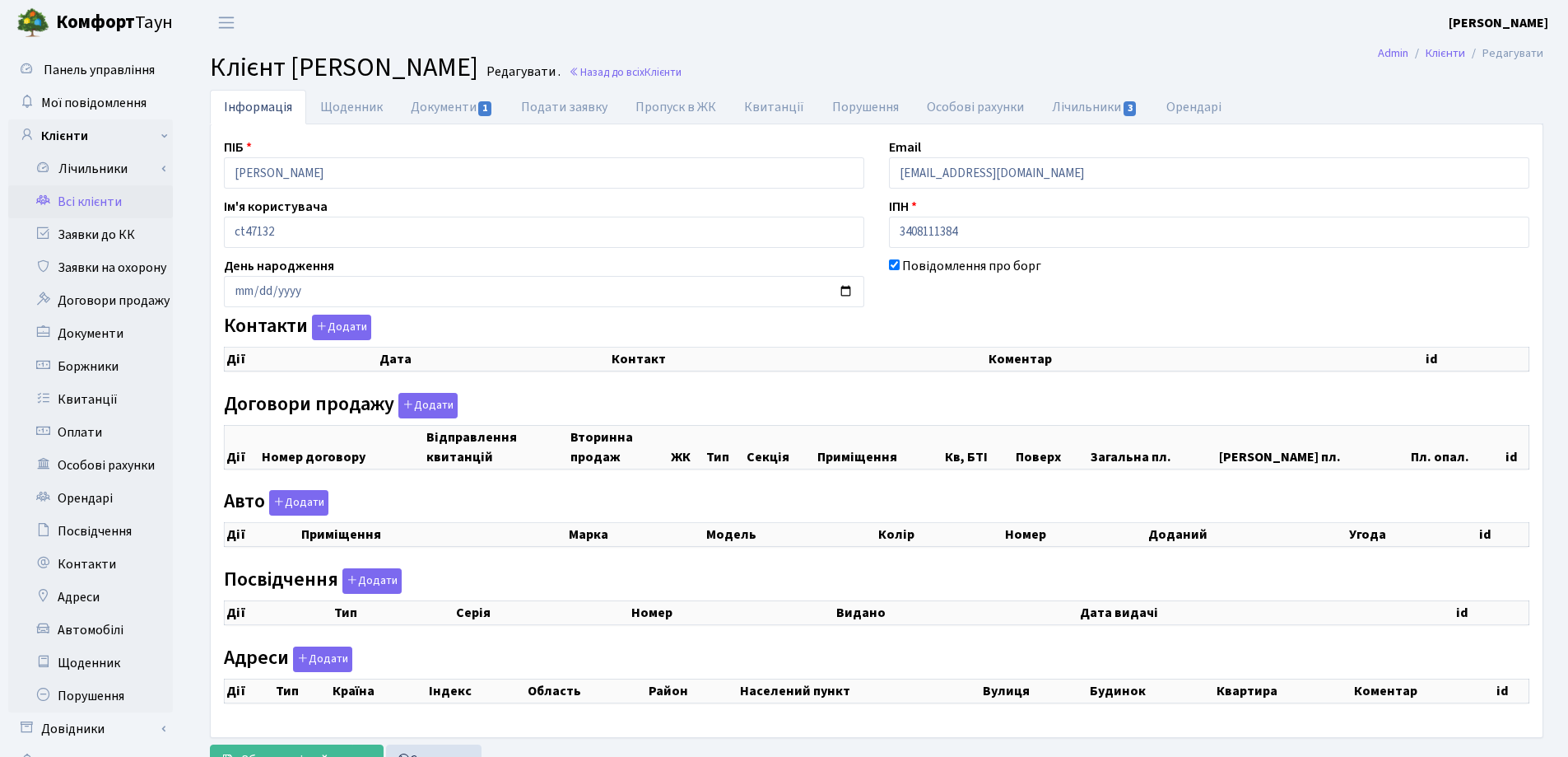
checkbox input "true"
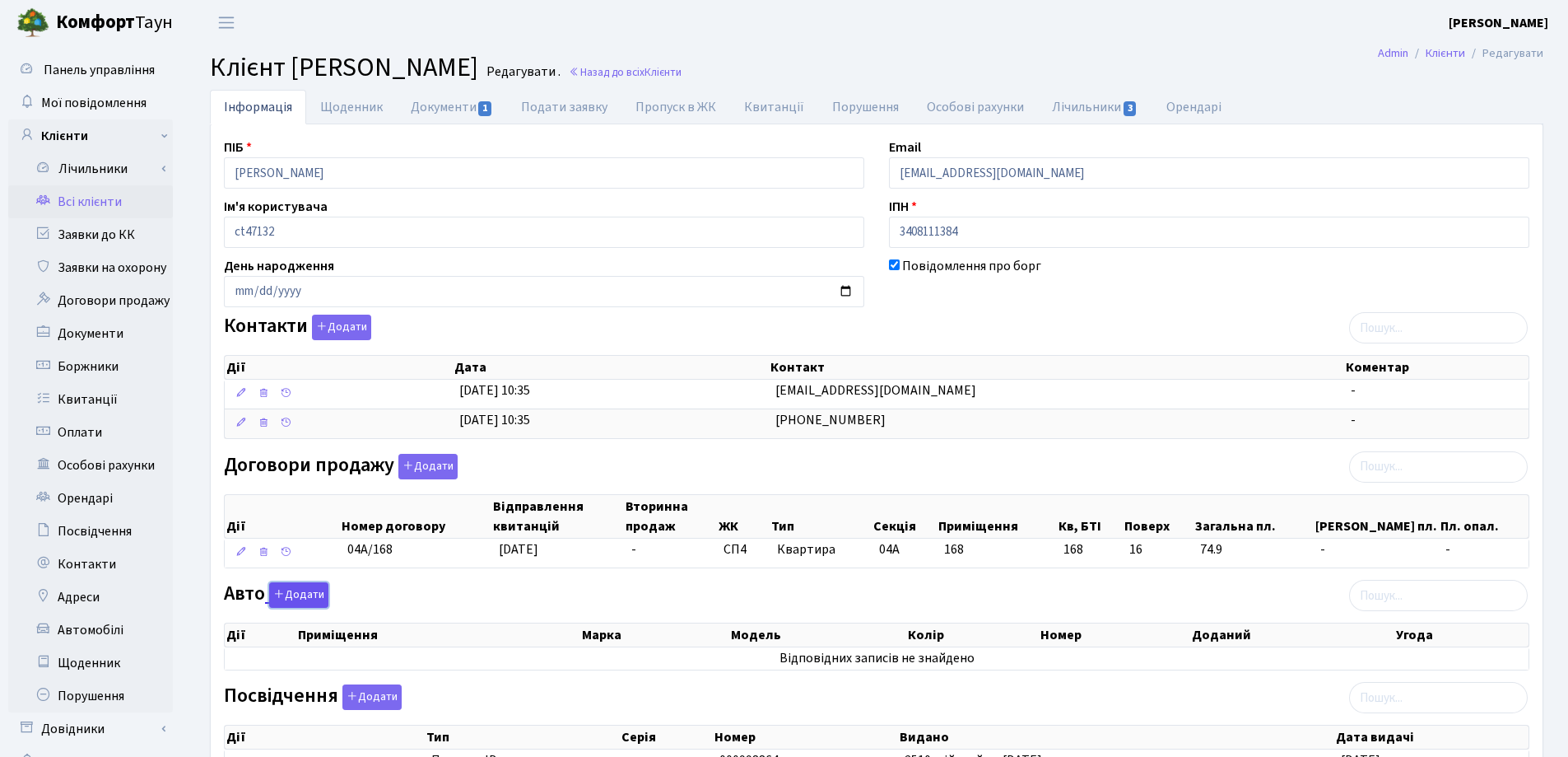
click at [282, 588] on icon "button" at bounding box center [279, 594] width 12 height 12
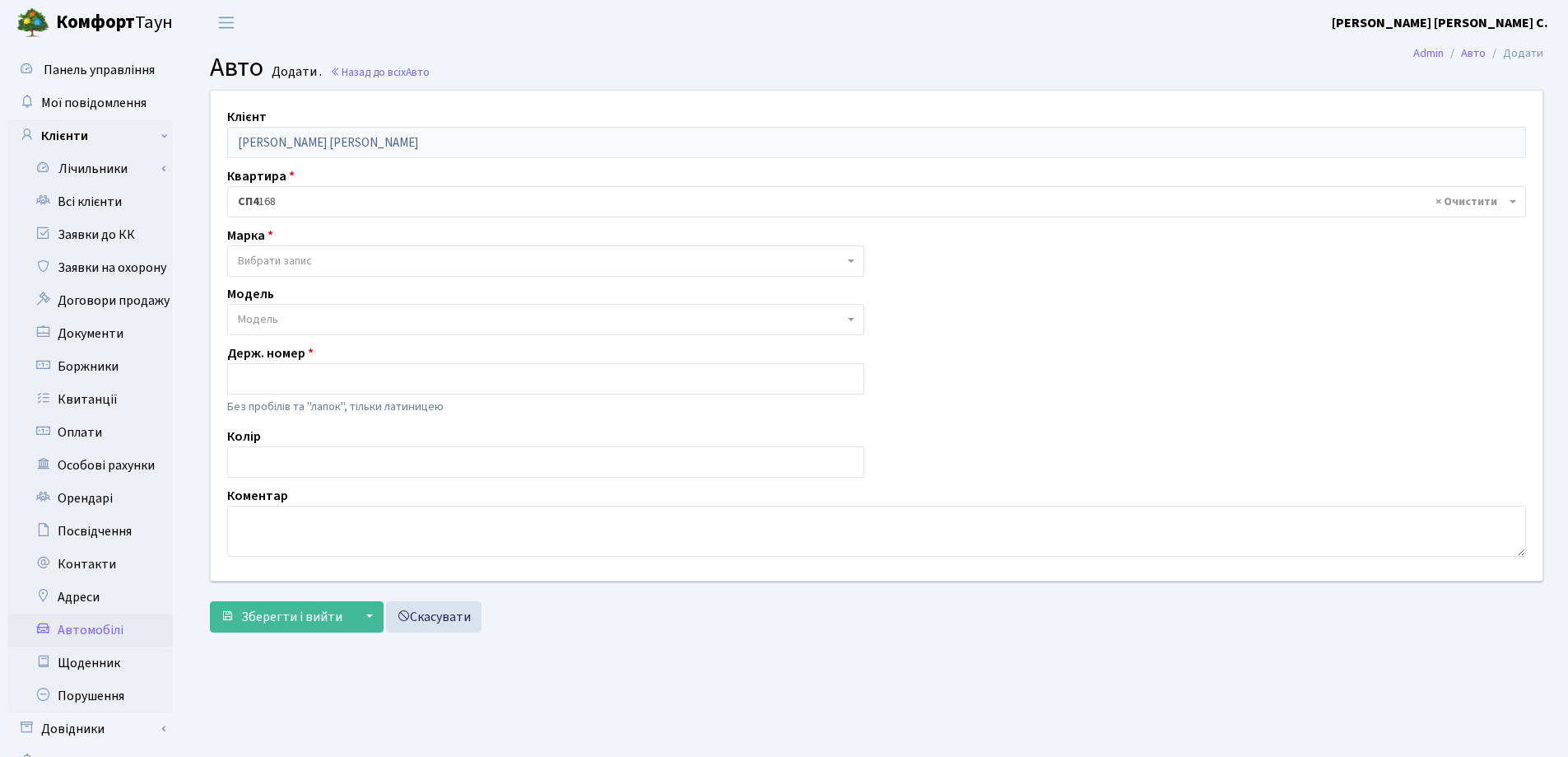
click at [333, 253] on span "Вибрати запис" at bounding box center [541, 260] width 606 height 16
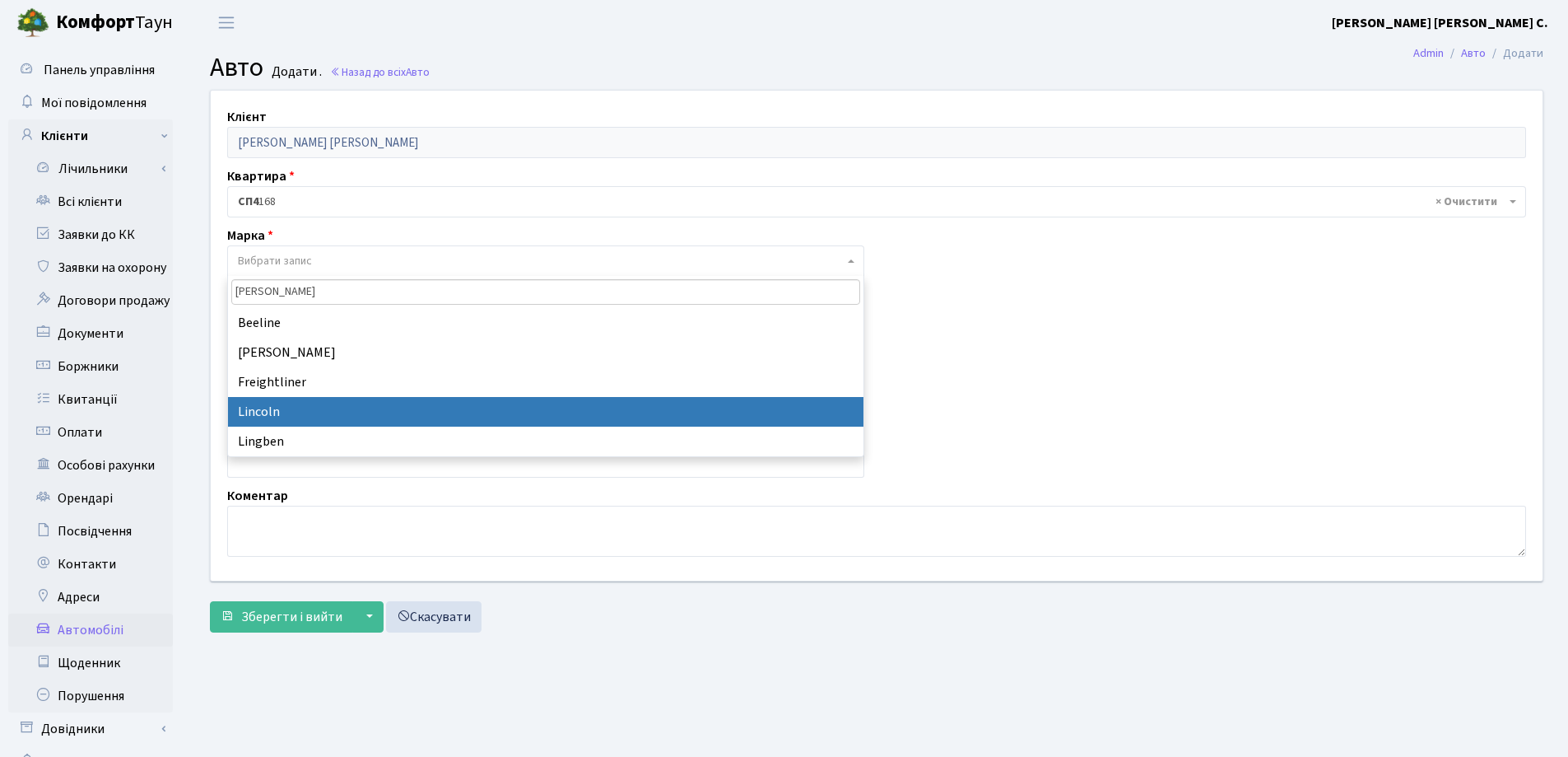
type input "Lin"
select select "79"
select select
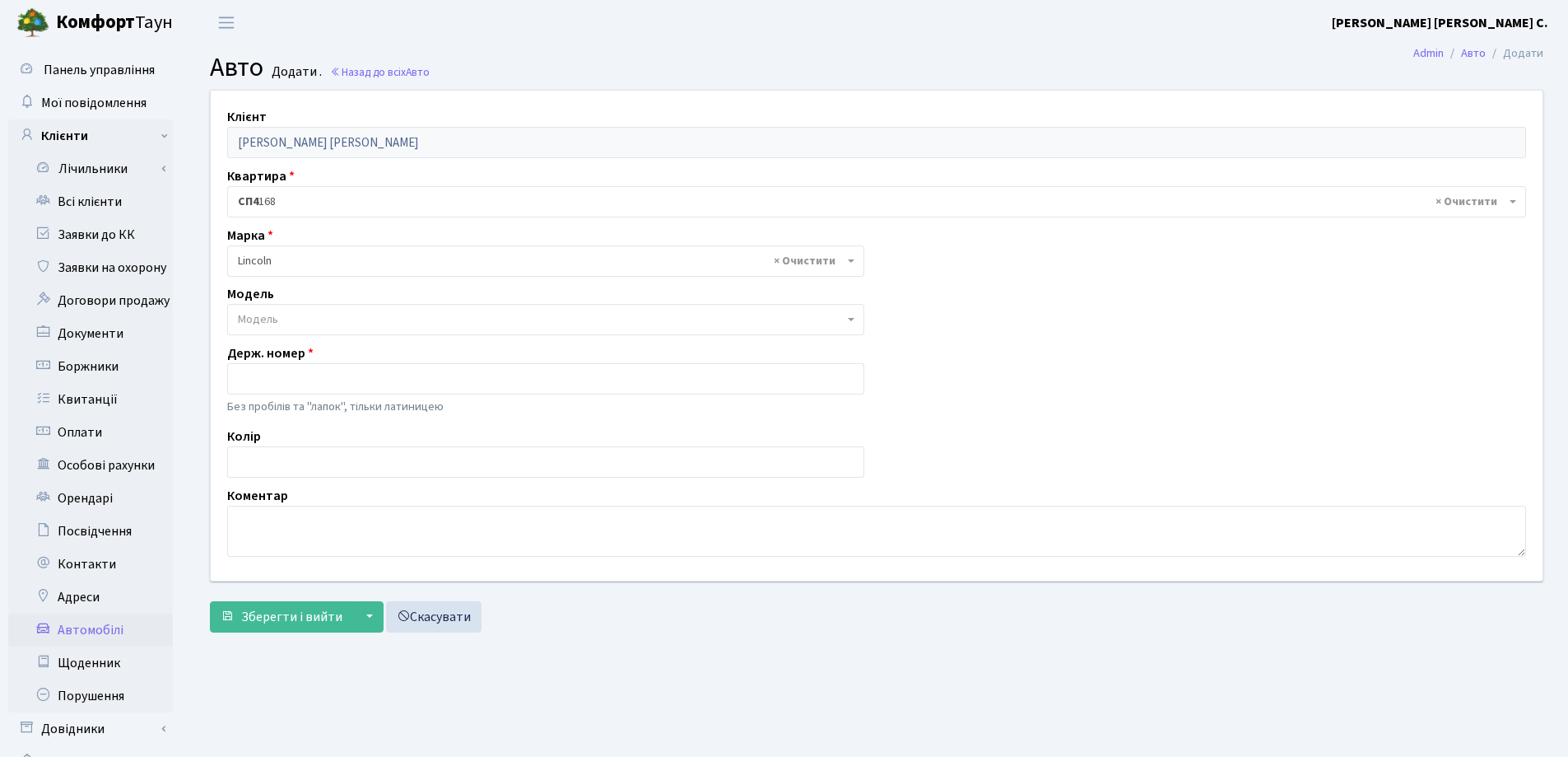
click at [279, 303] on div "Модель Модель" at bounding box center [546, 309] width 662 height 51
click at [280, 314] on span "Модель" at bounding box center [541, 319] width 606 height 16
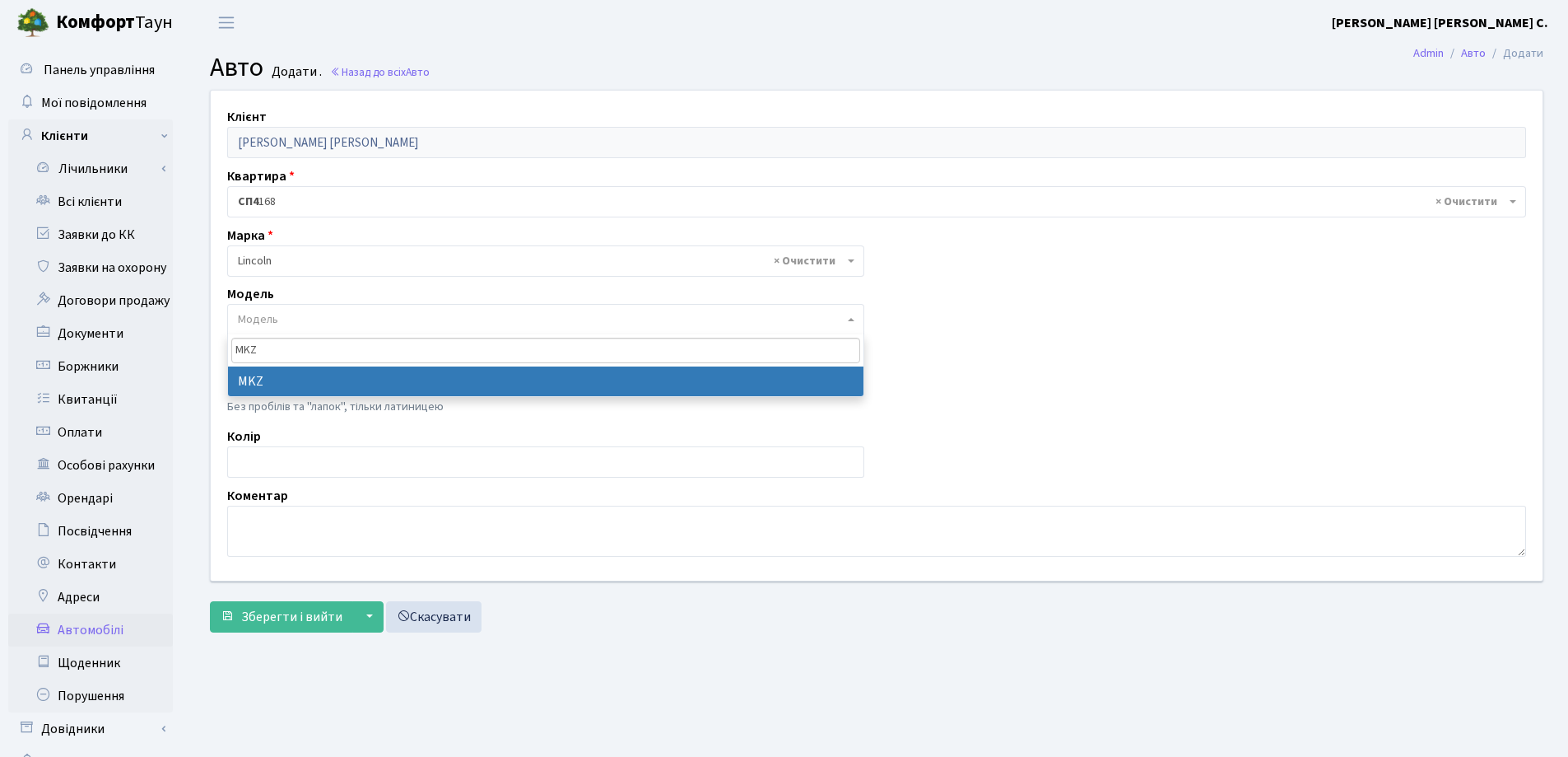
type input "MKZ"
select select "2636"
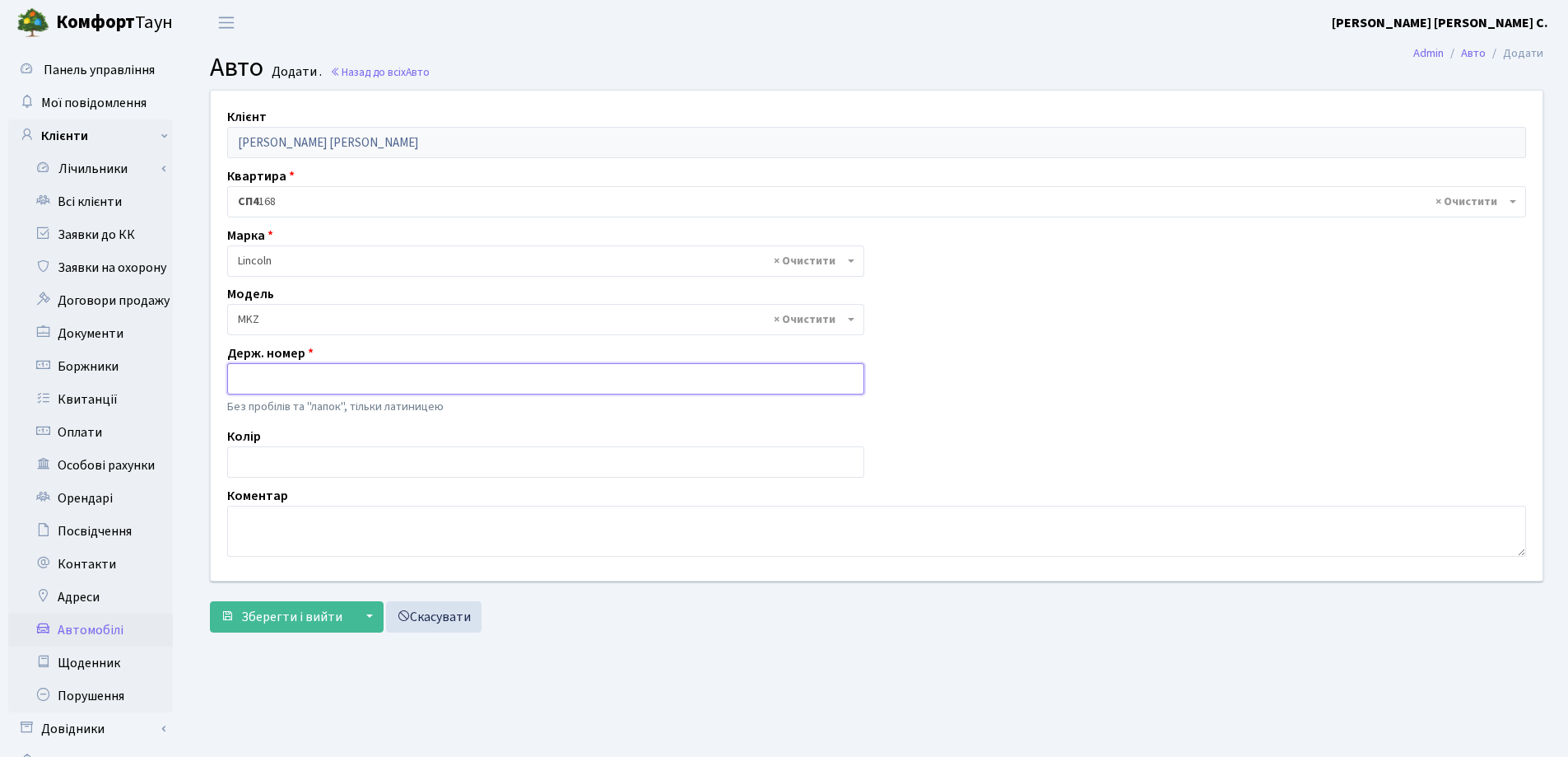
click at [288, 391] on input "text" at bounding box center [546, 378] width 637 height 32
type input "KA2905MA"
click at [269, 613] on span "Зберегти і вийти" at bounding box center [292, 616] width 102 height 18
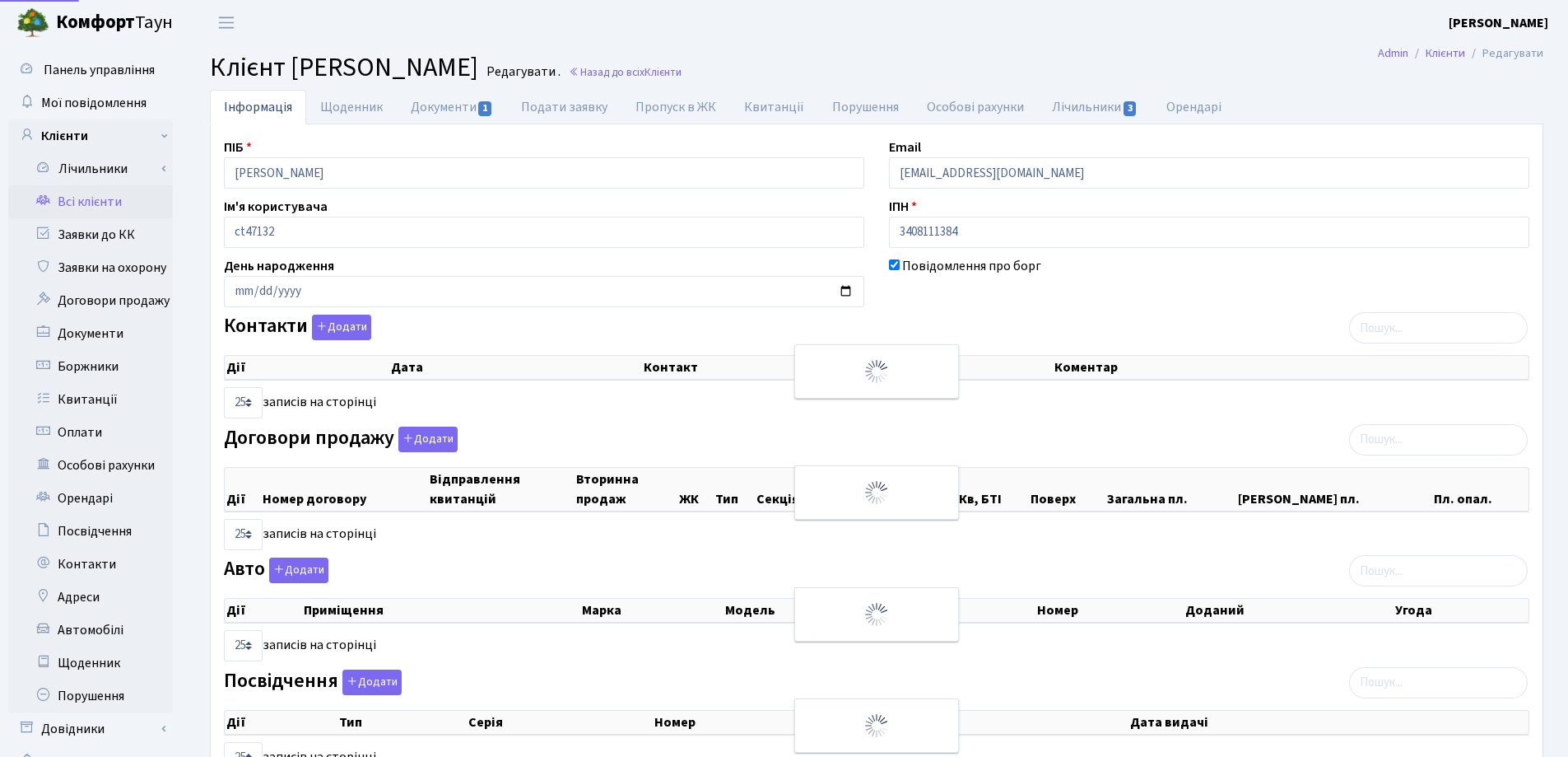
select select "25"
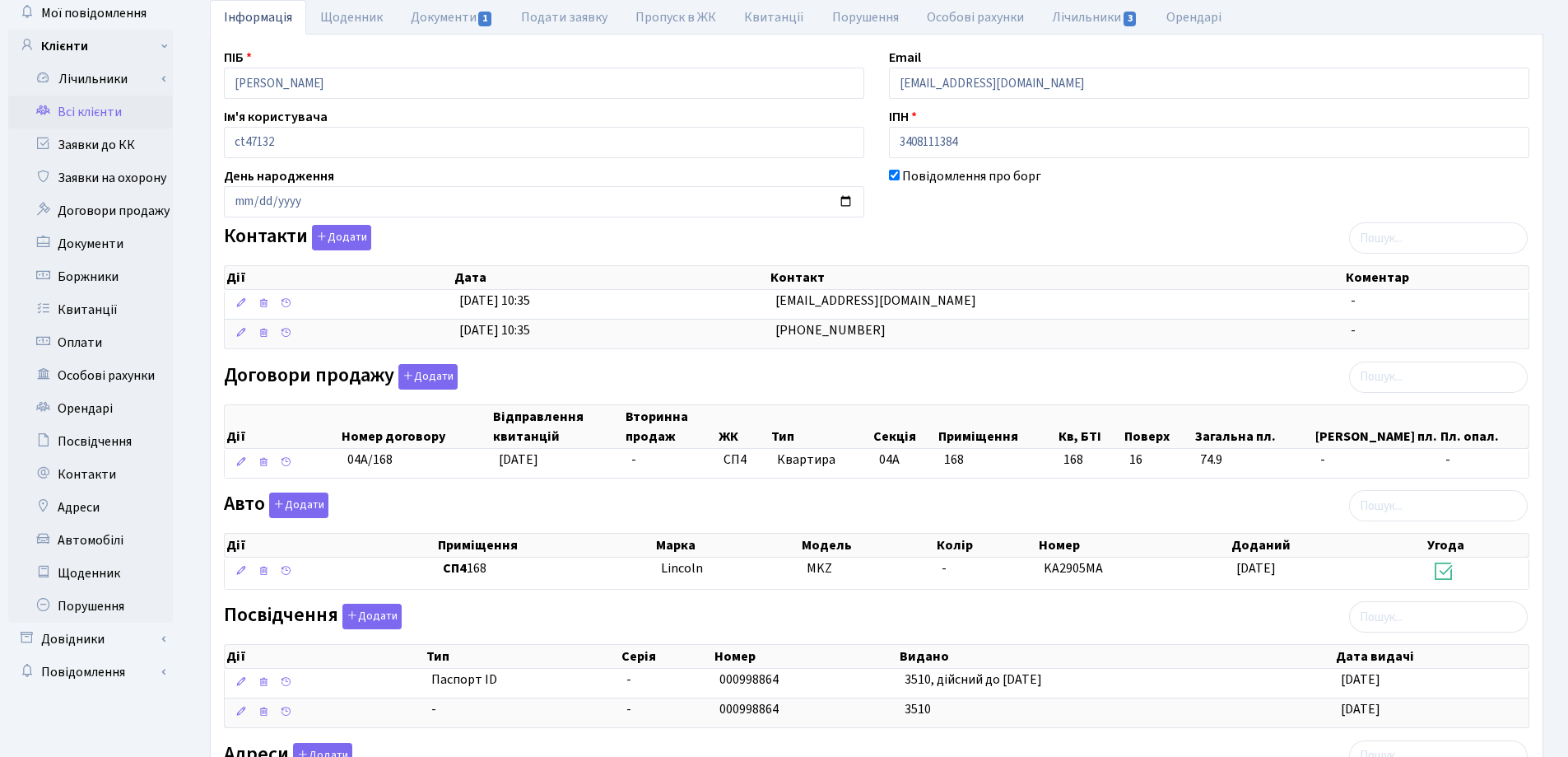
scroll to position [247, 0]
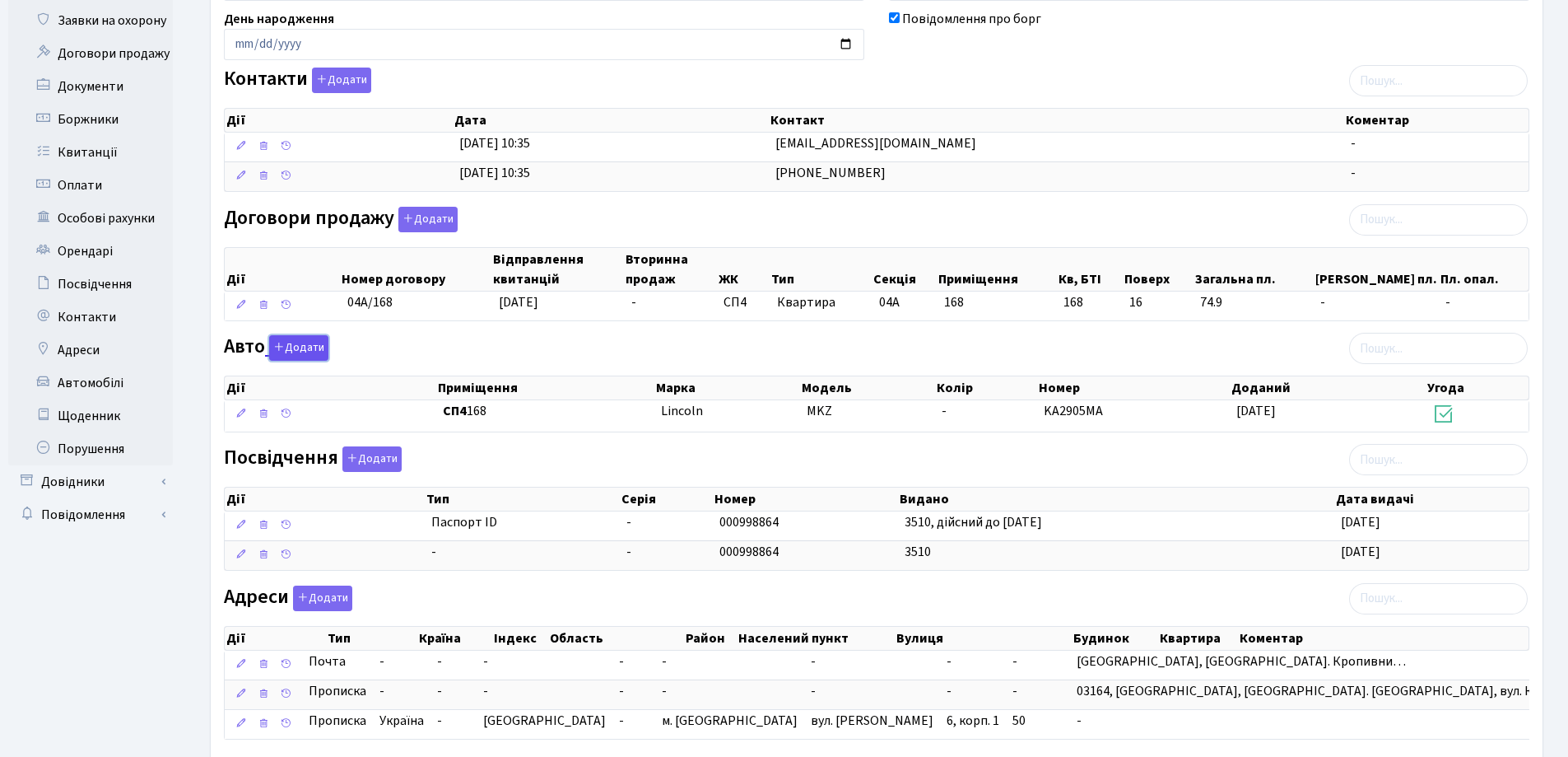
click at [304, 345] on button "Додати" at bounding box center [299, 347] width 59 height 26
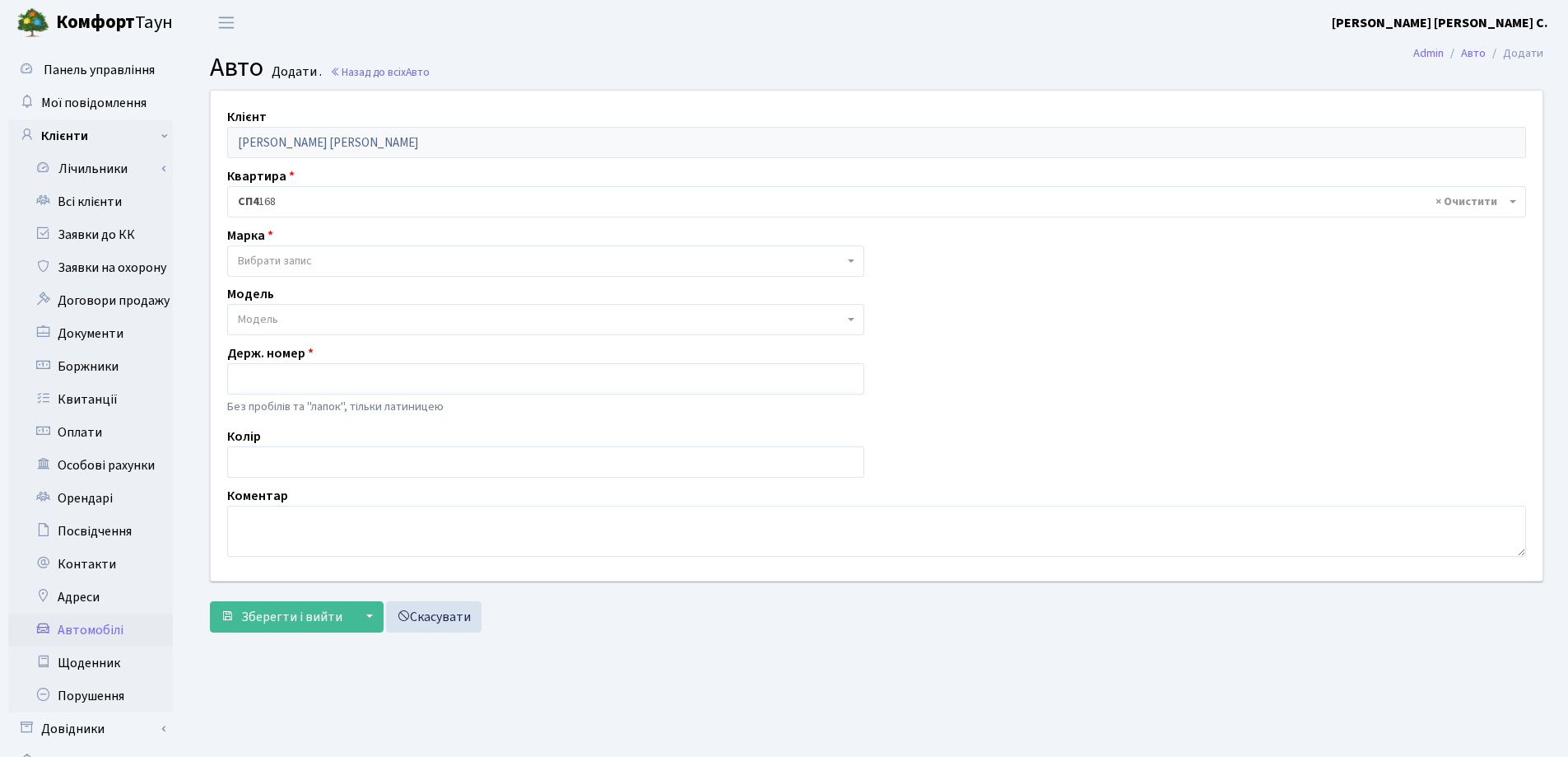
click at [335, 247] on span "Вибрати запис" at bounding box center [546, 261] width 637 height 32
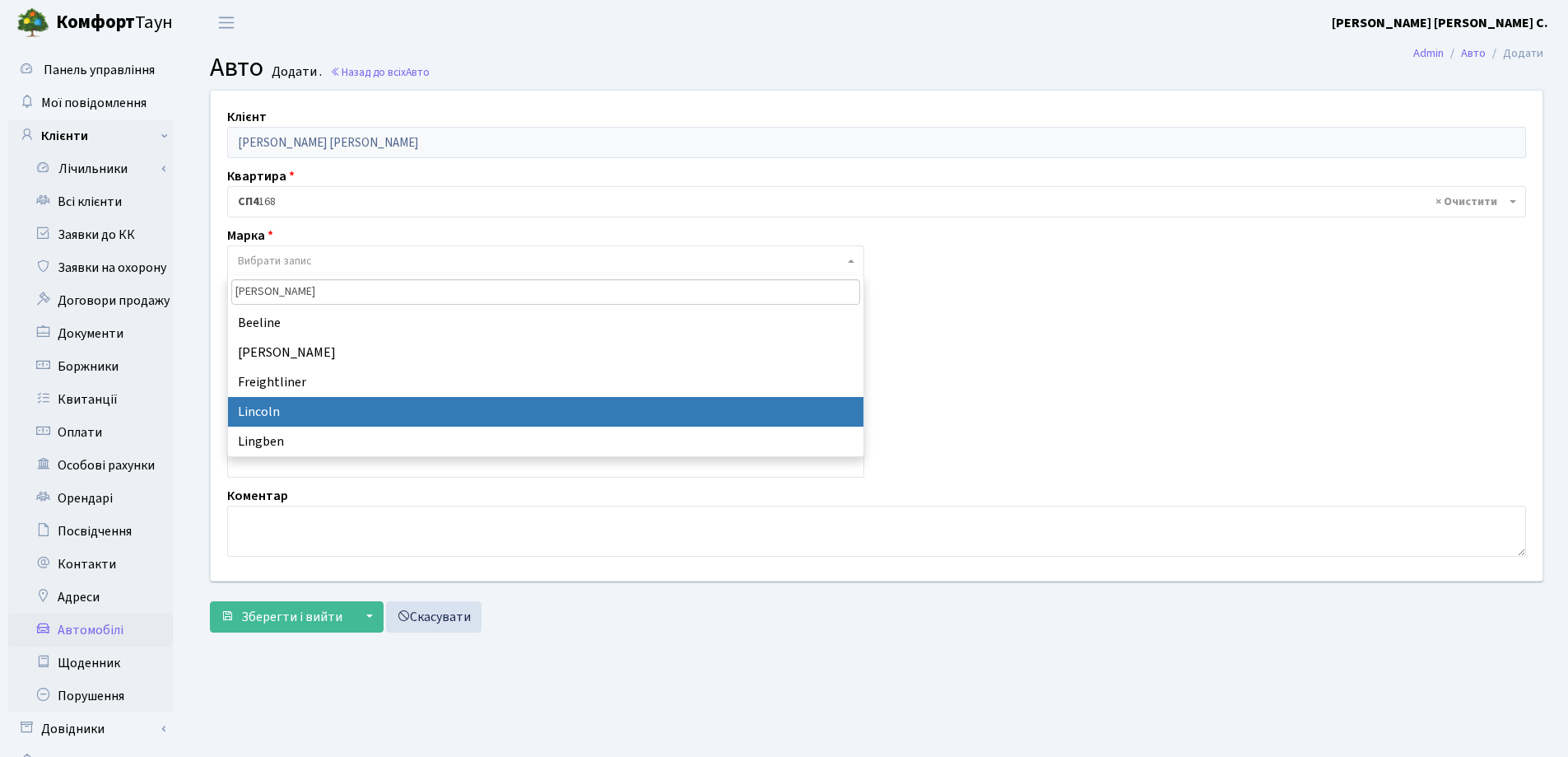
type input "Lin"
select select "79"
select select
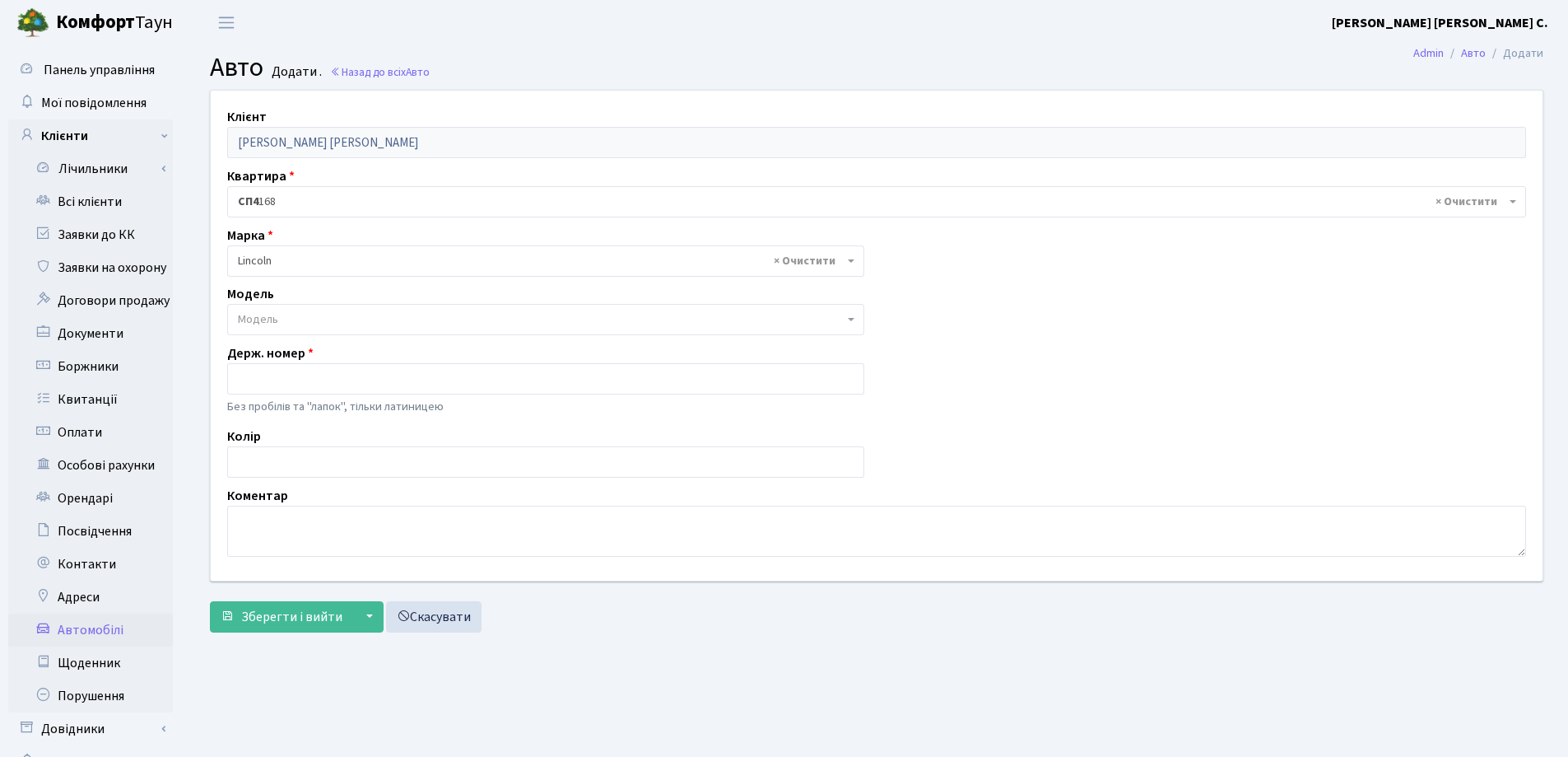
click at [304, 313] on span "Модель" at bounding box center [541, 319] width 606 height 16
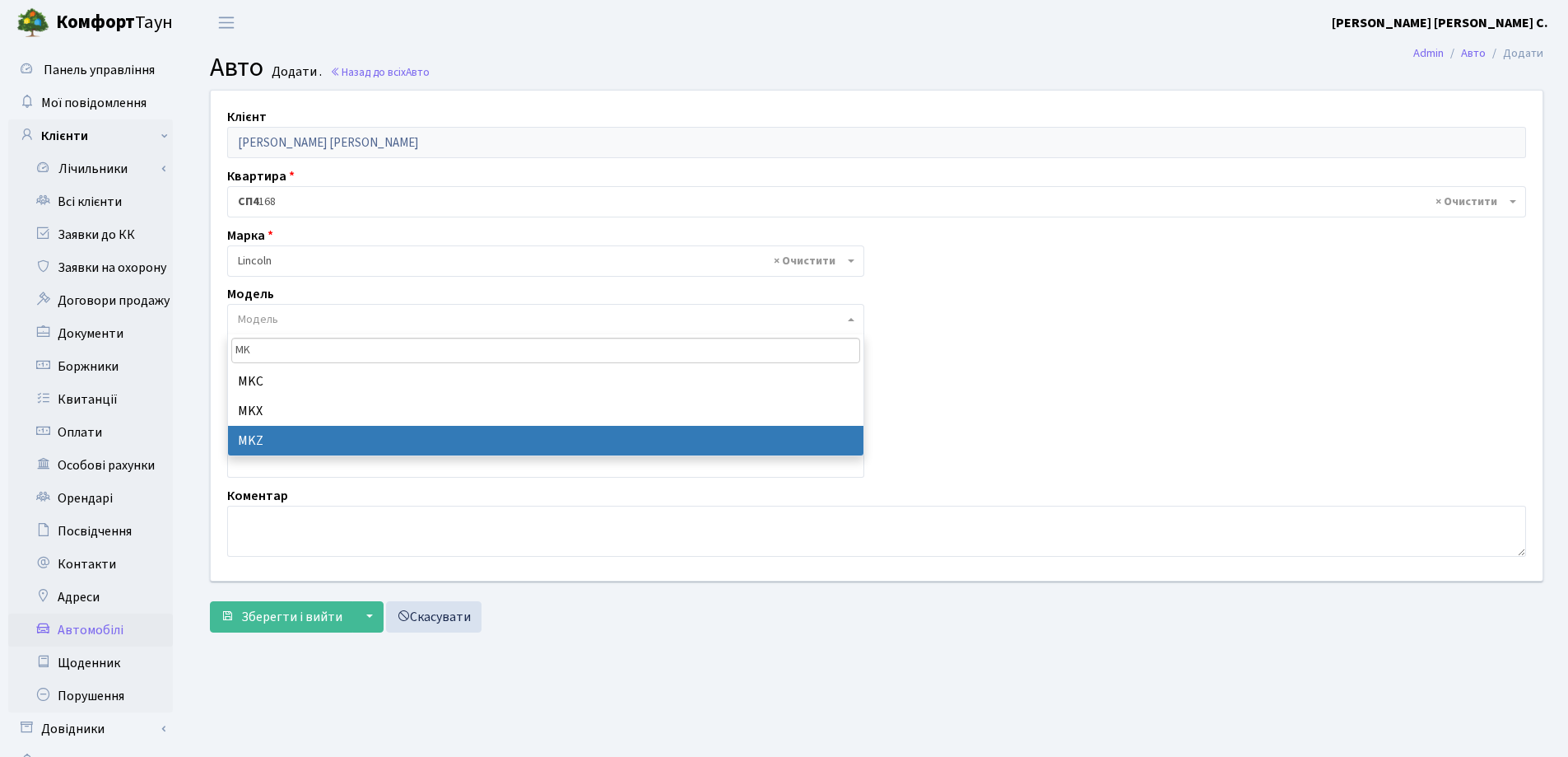
type input "MK"
select select "2636"
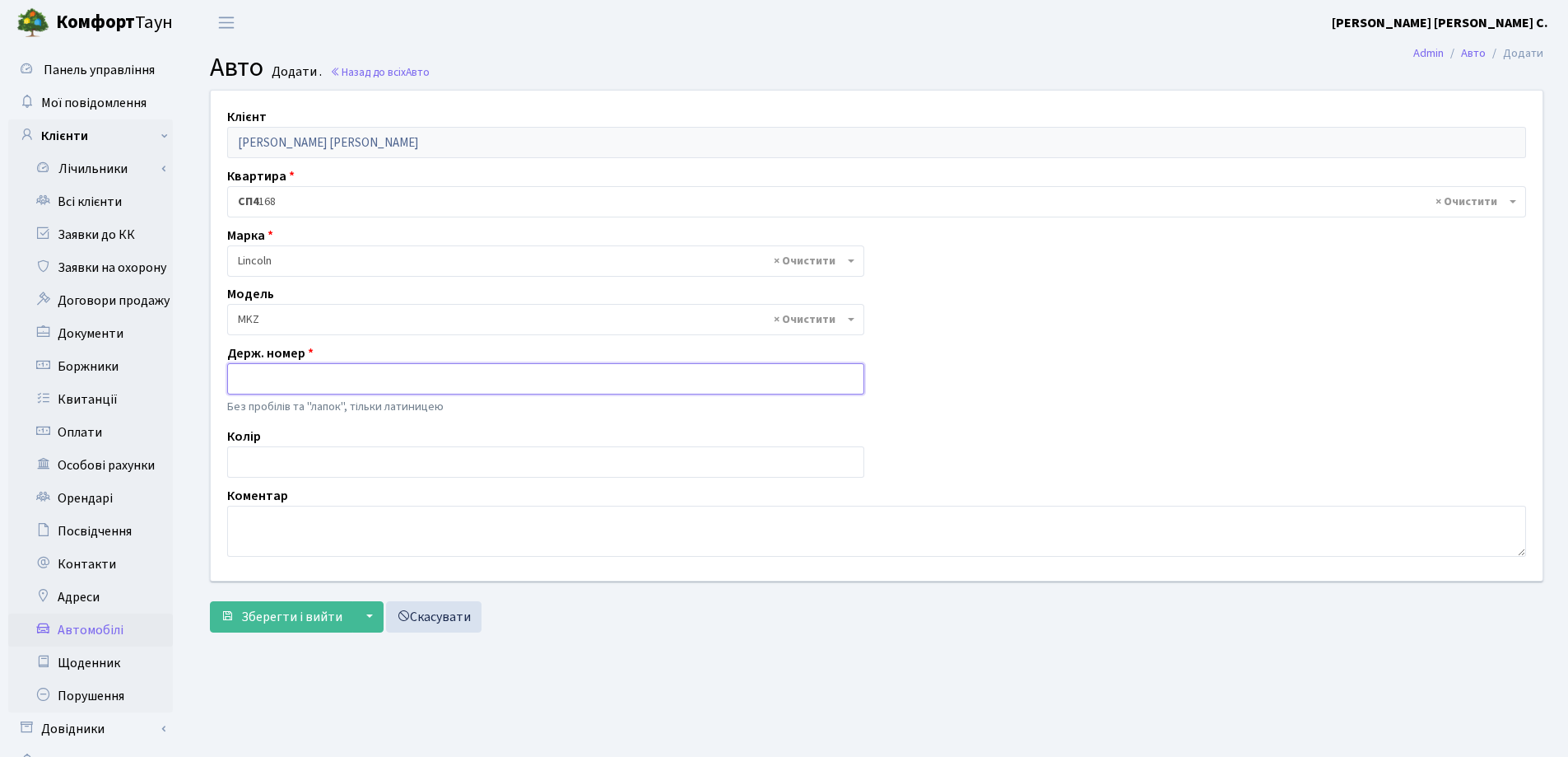
click at [269, 381] on input "text" at bounding box center [546, 378] width 637 height 32
type input "KA4180PP"
click at [269, 612] on span "Зберегти і вийти" at bounding box center [292, 616] width 102 height 18
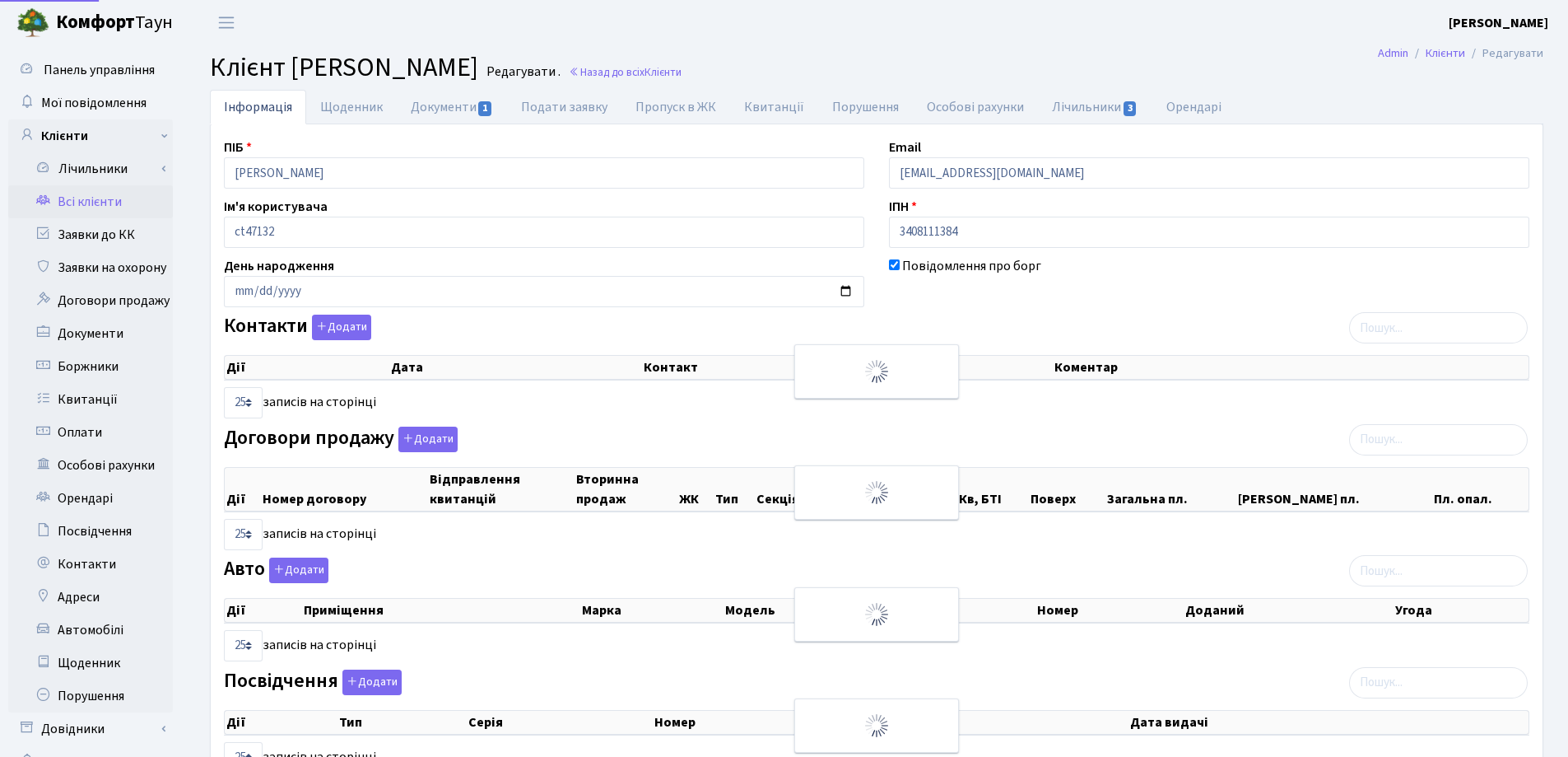
select select "25"
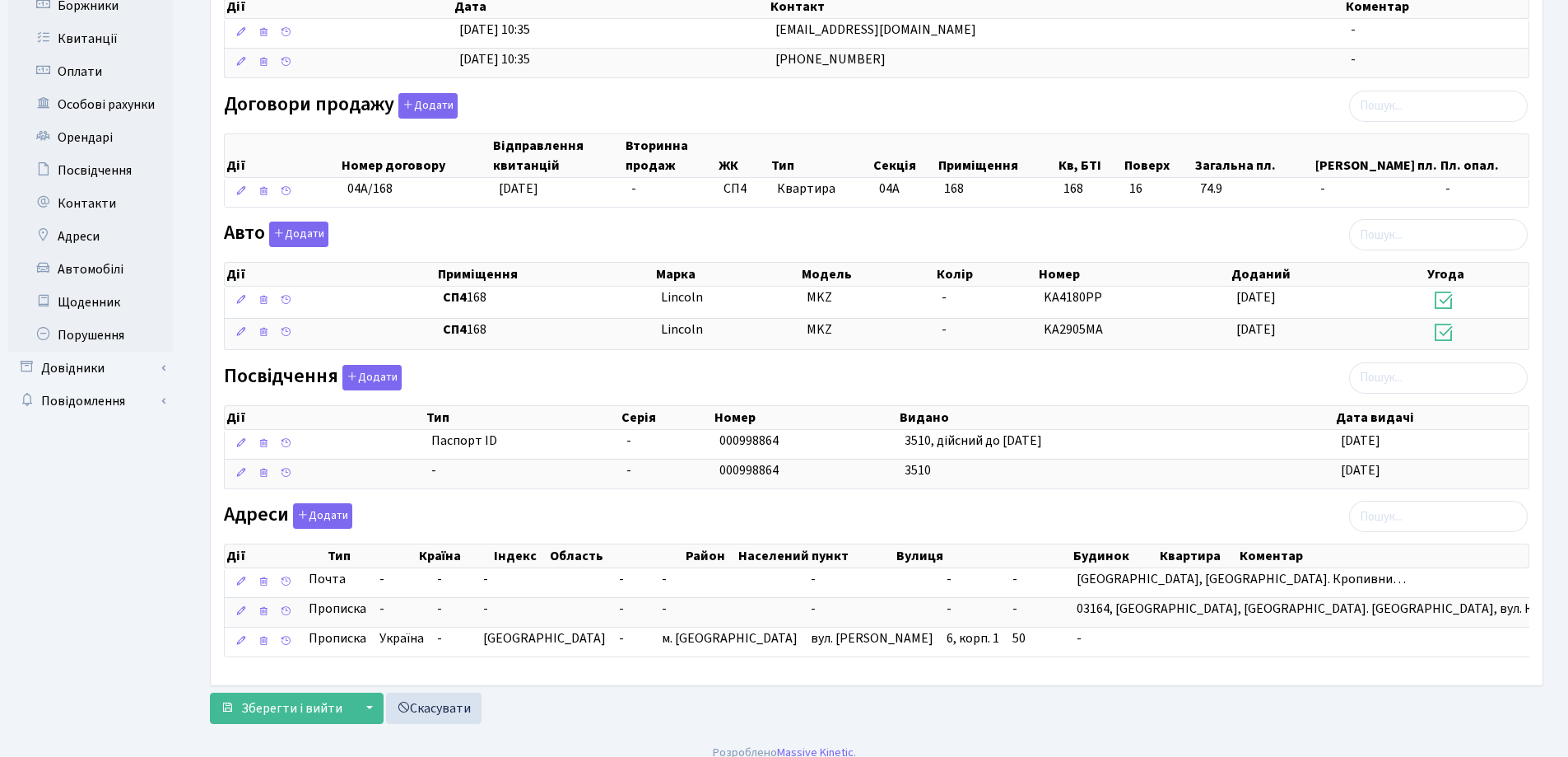
scroll to position [376, 0]
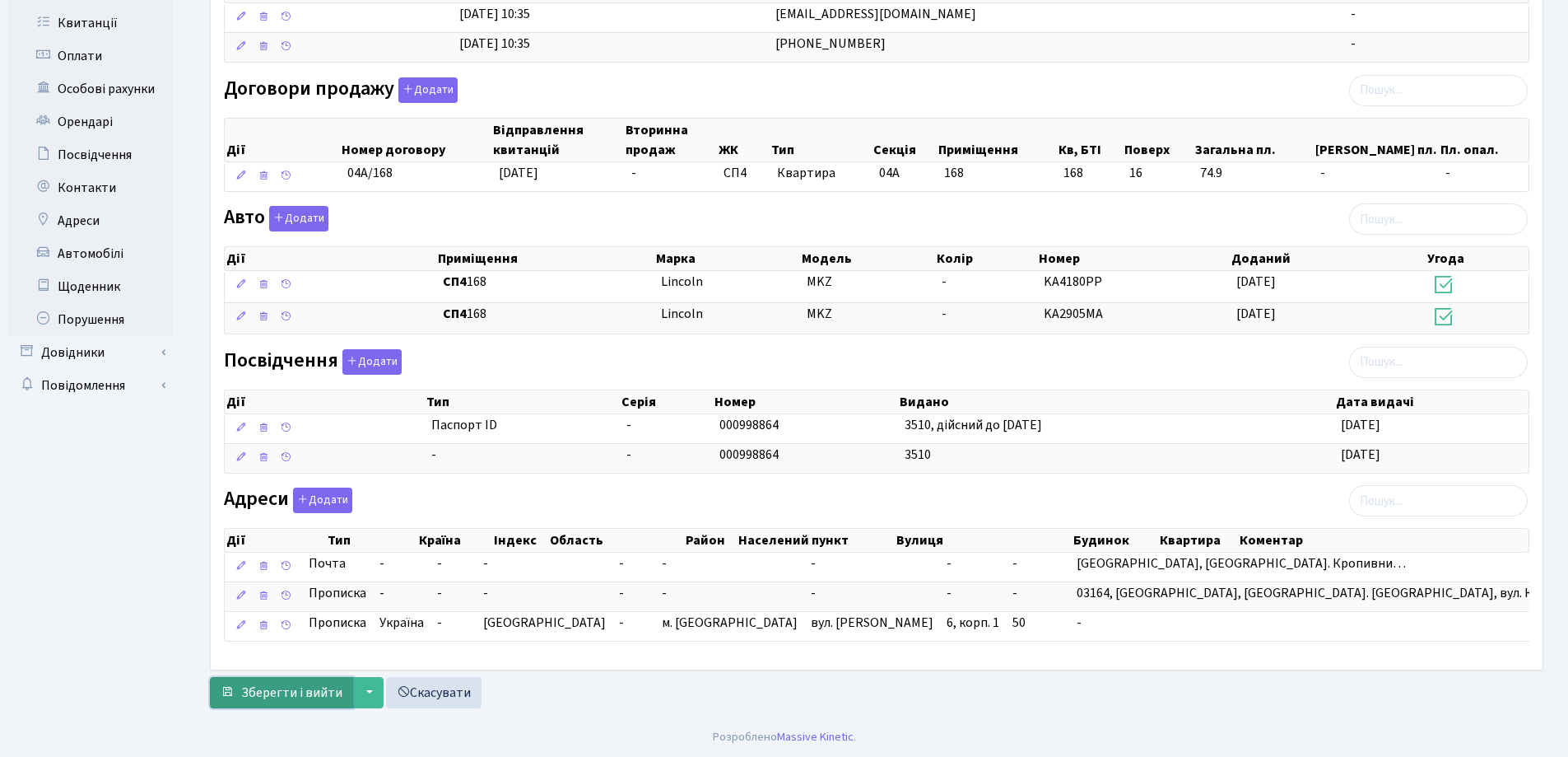
click at [300, 692] on span "Зберегти і вийти" at bounding box center [292, 692] width 102 height 18
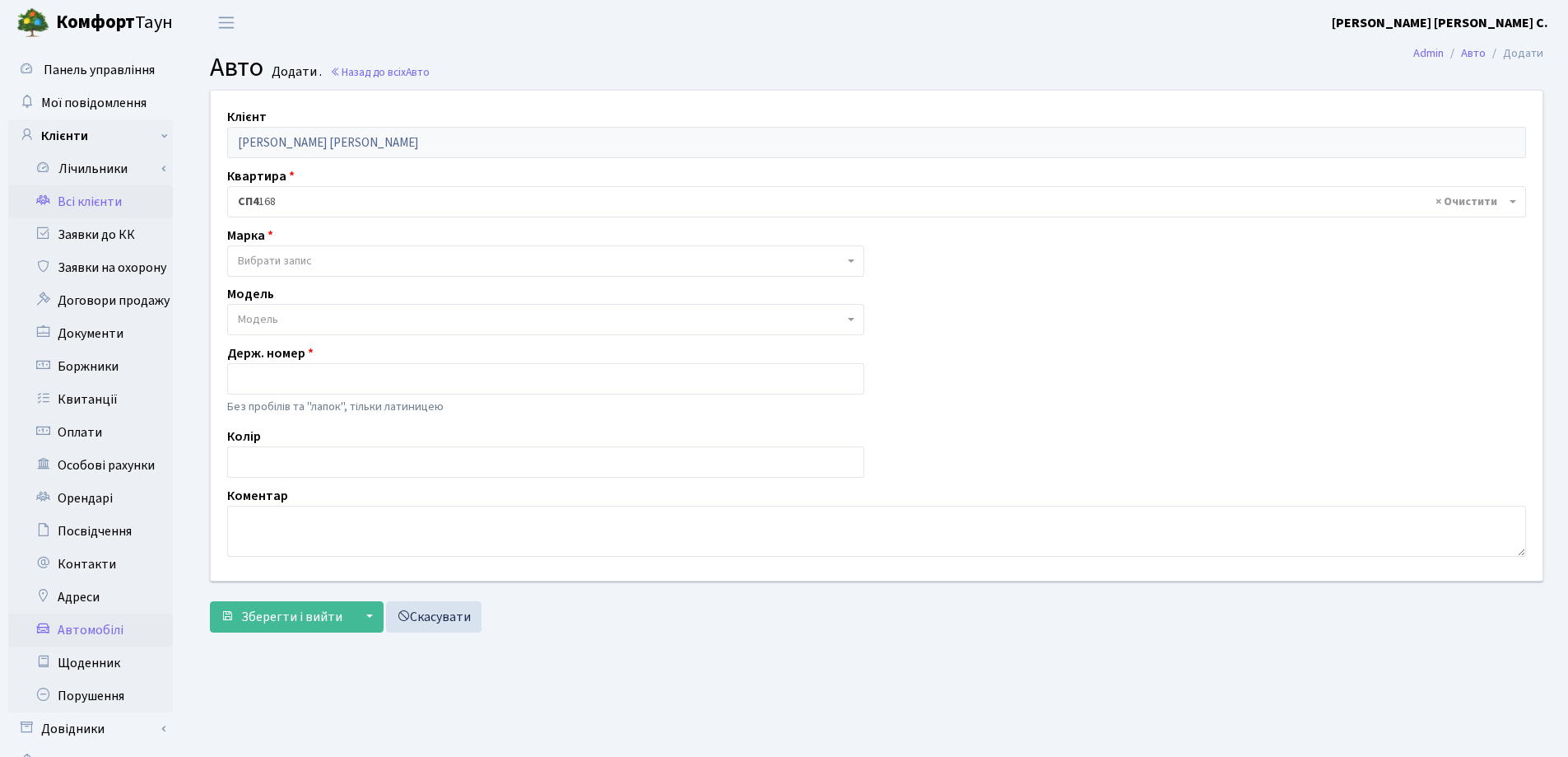
click at [86, 197] on link "Всі клієнти" at bounding box center [91, 201] width 165 height 33
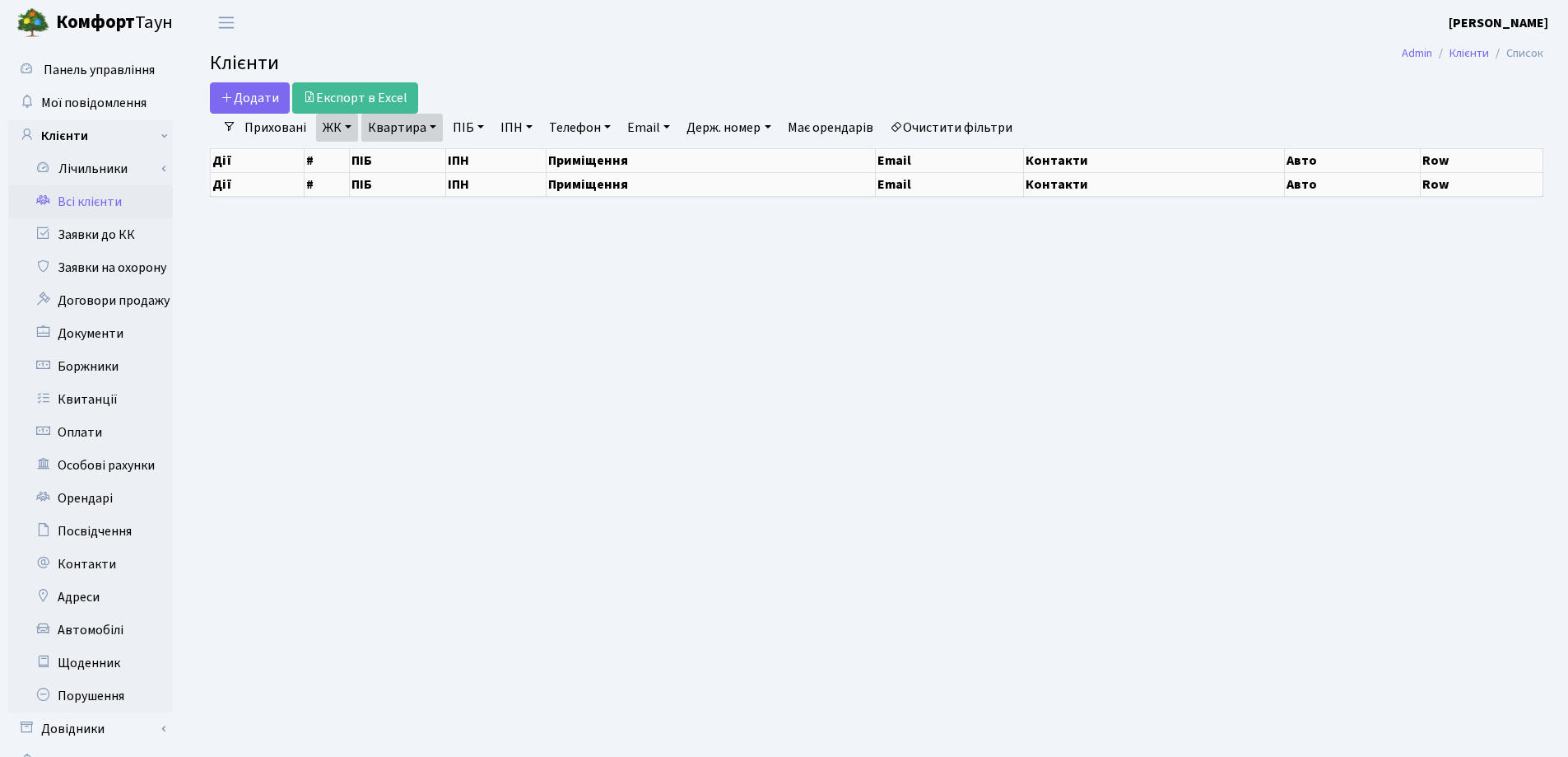
select select "25"
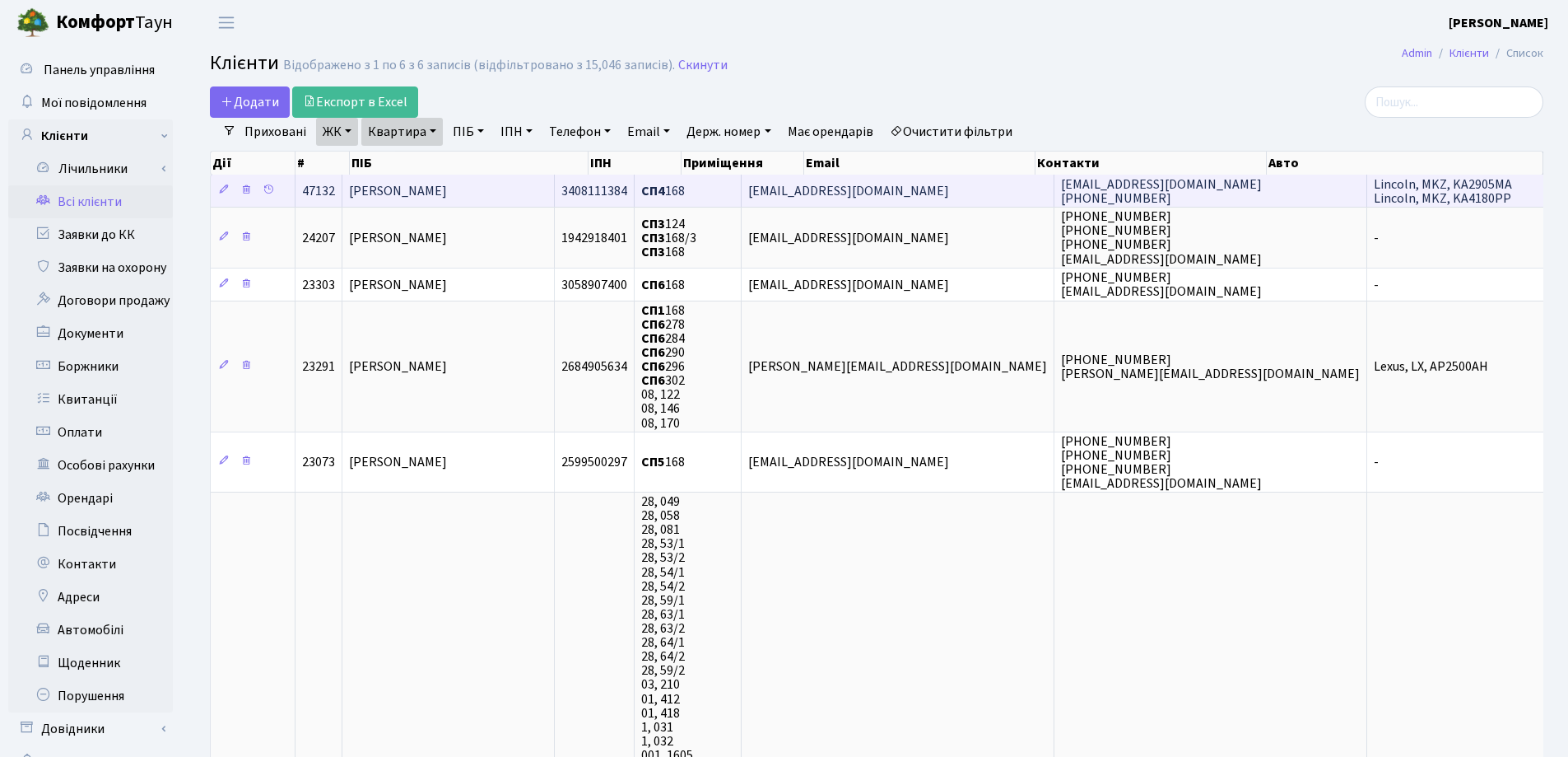
click at [554, 188] on td "[PERSON_NAME]" at bounding box center [448, 190] width 212 height 32
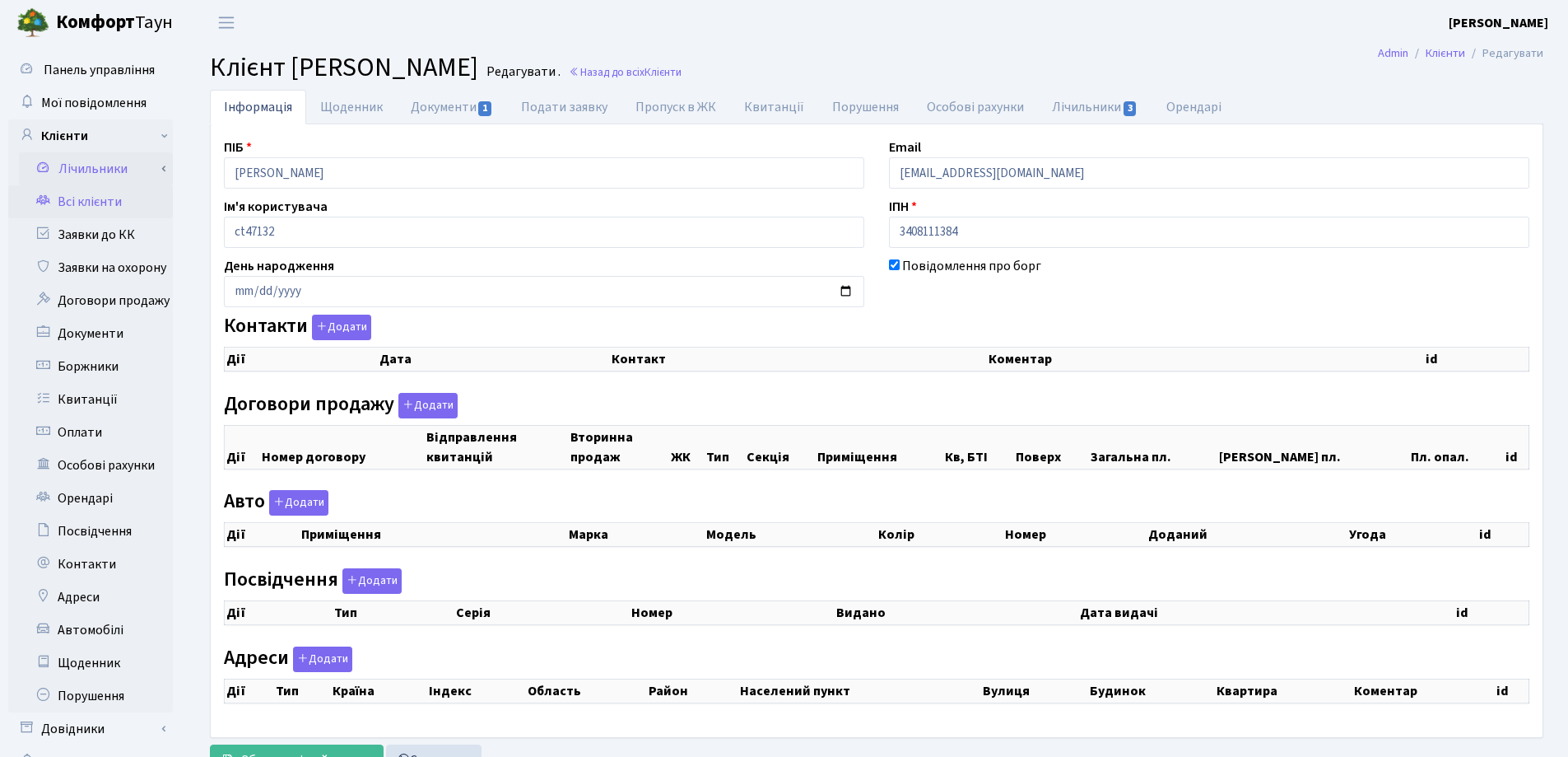
click at [156, 181] on div "Панель управління Мої повідомлення Клієнти Лічильники Показання" at bounding box center [784, 415] width 1568 height 741
checkbox input "true"
select select "25"
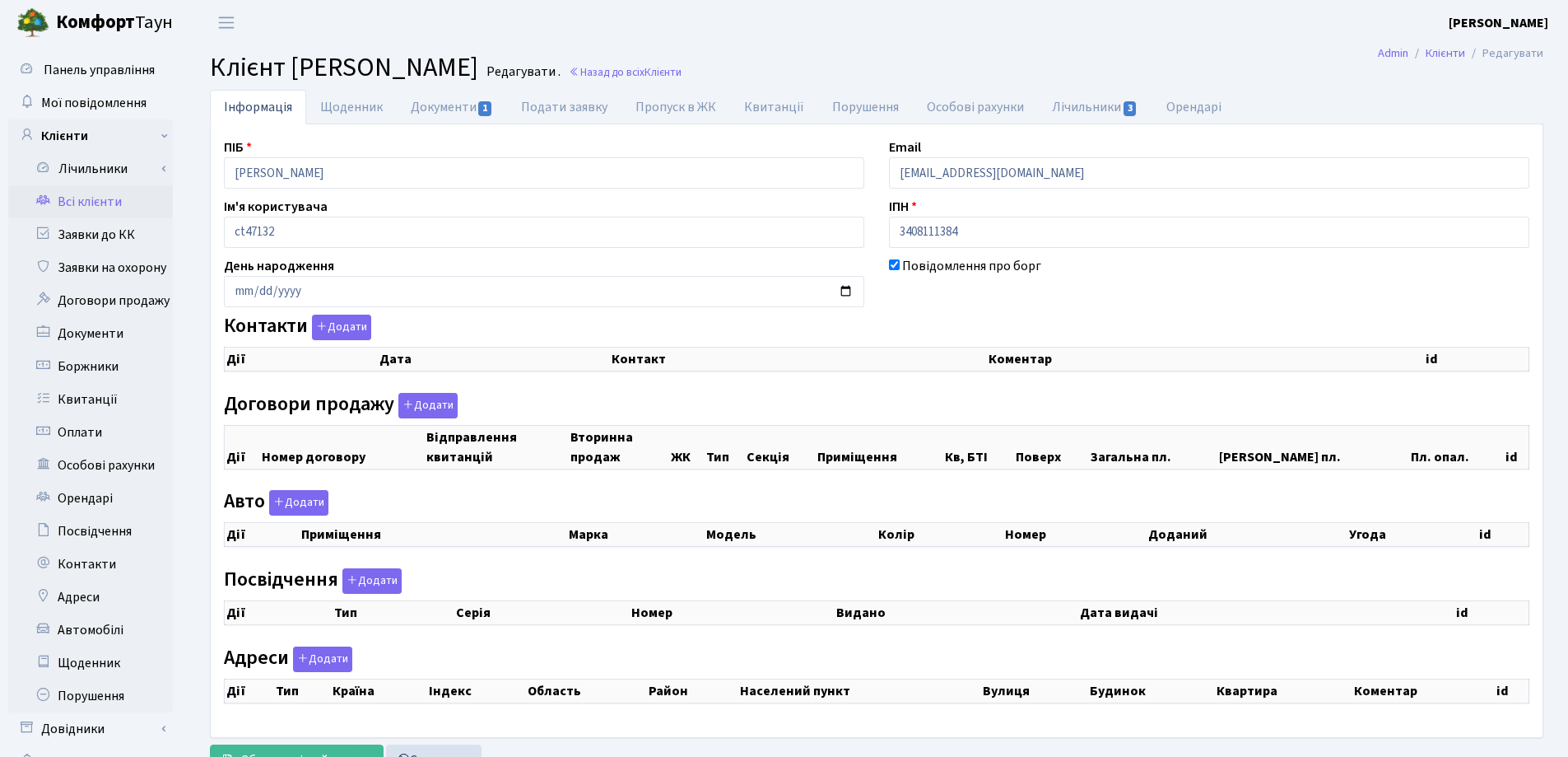
select select "25"
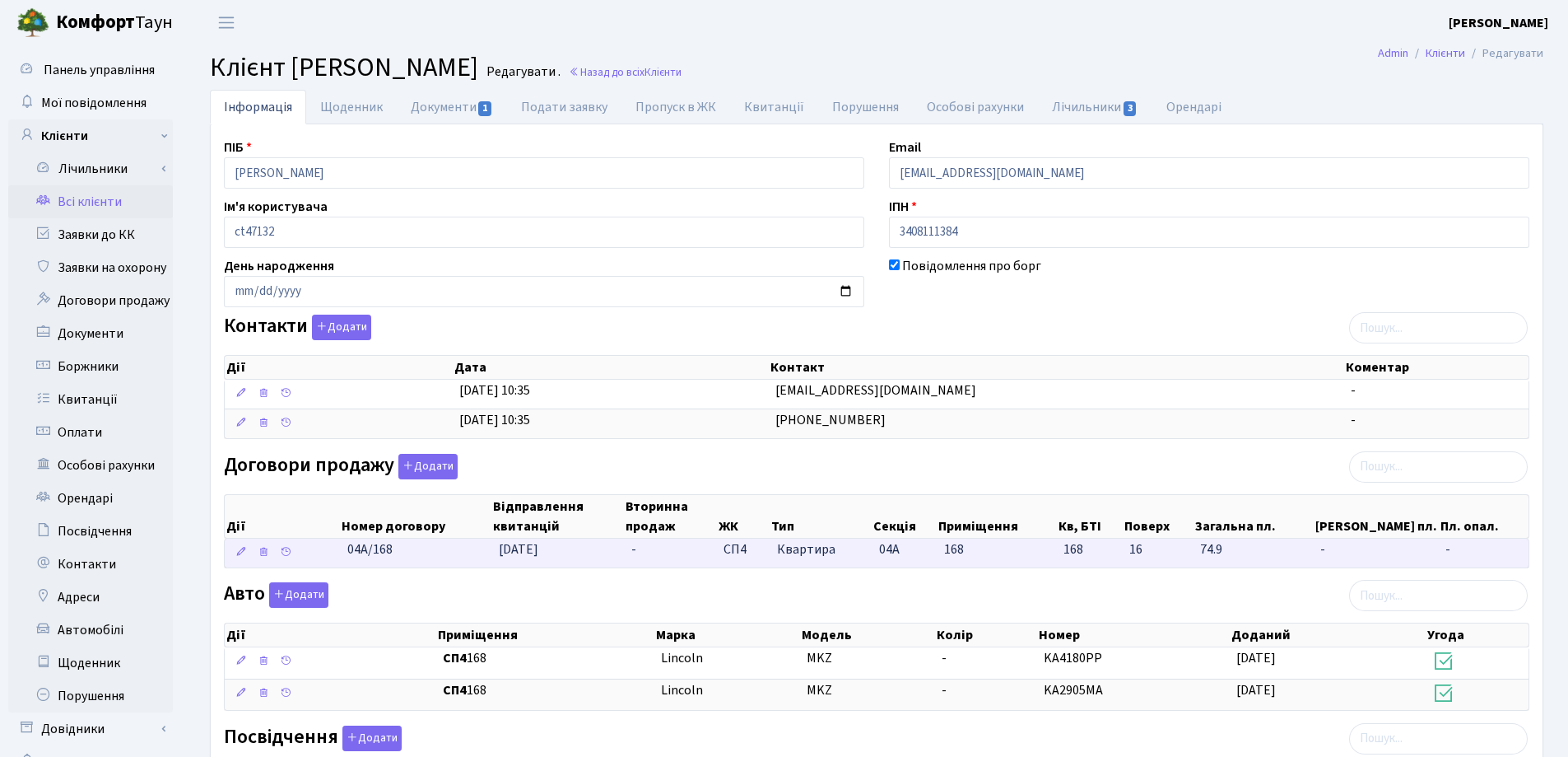
drag, startPoint x: 423, startPoint y: 563, endPoint x: 315, endPoint y: 564, distance: 108.0
click at [315, 564] on \<\/span\>\a "04А/168 [DATE] - СП4 Квартира 04А 168 168 - -" at bounding box center [876, 553] width 1303 height 29
copy span "04А/168"
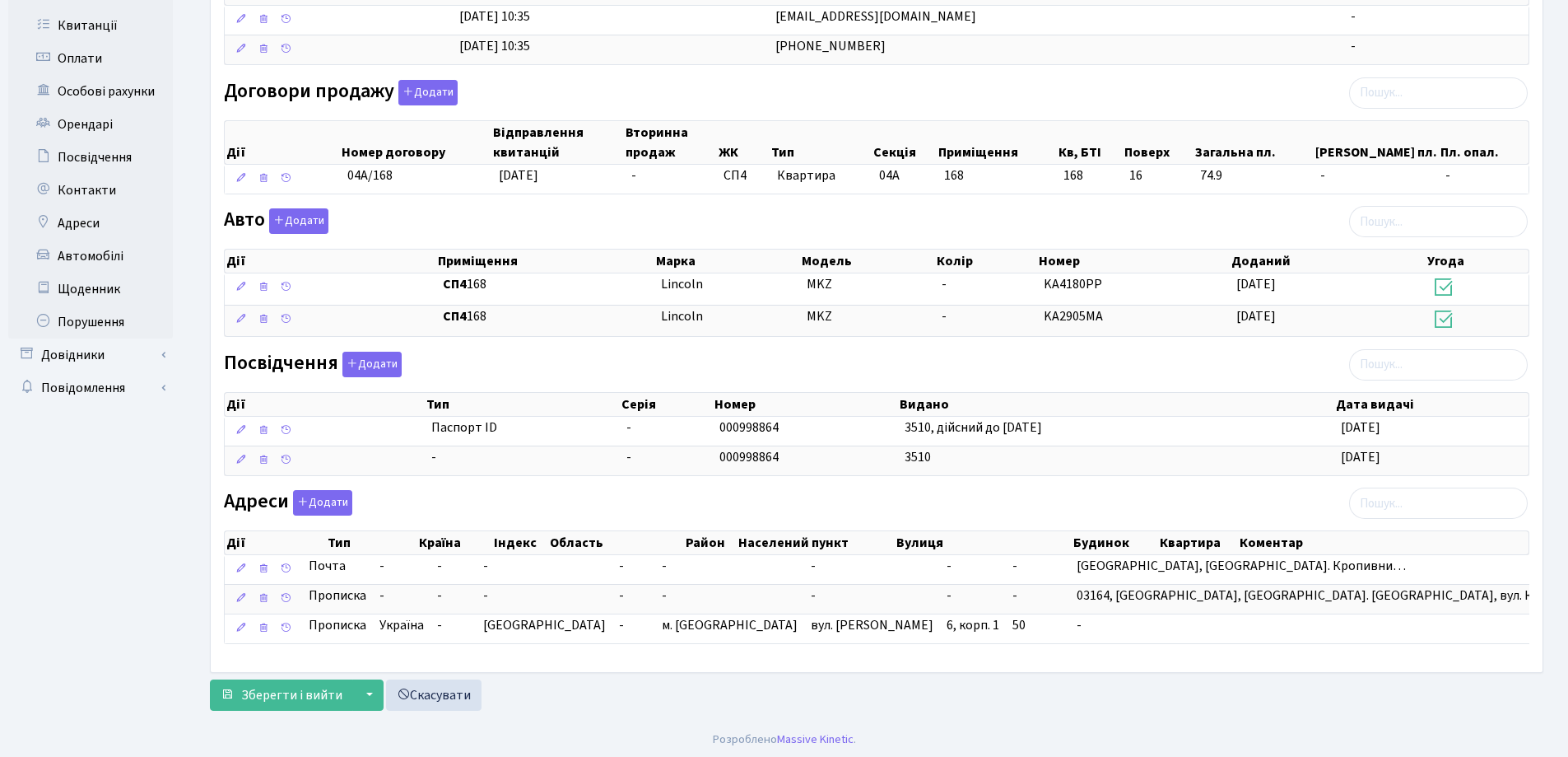
scroll to position [376, 0]
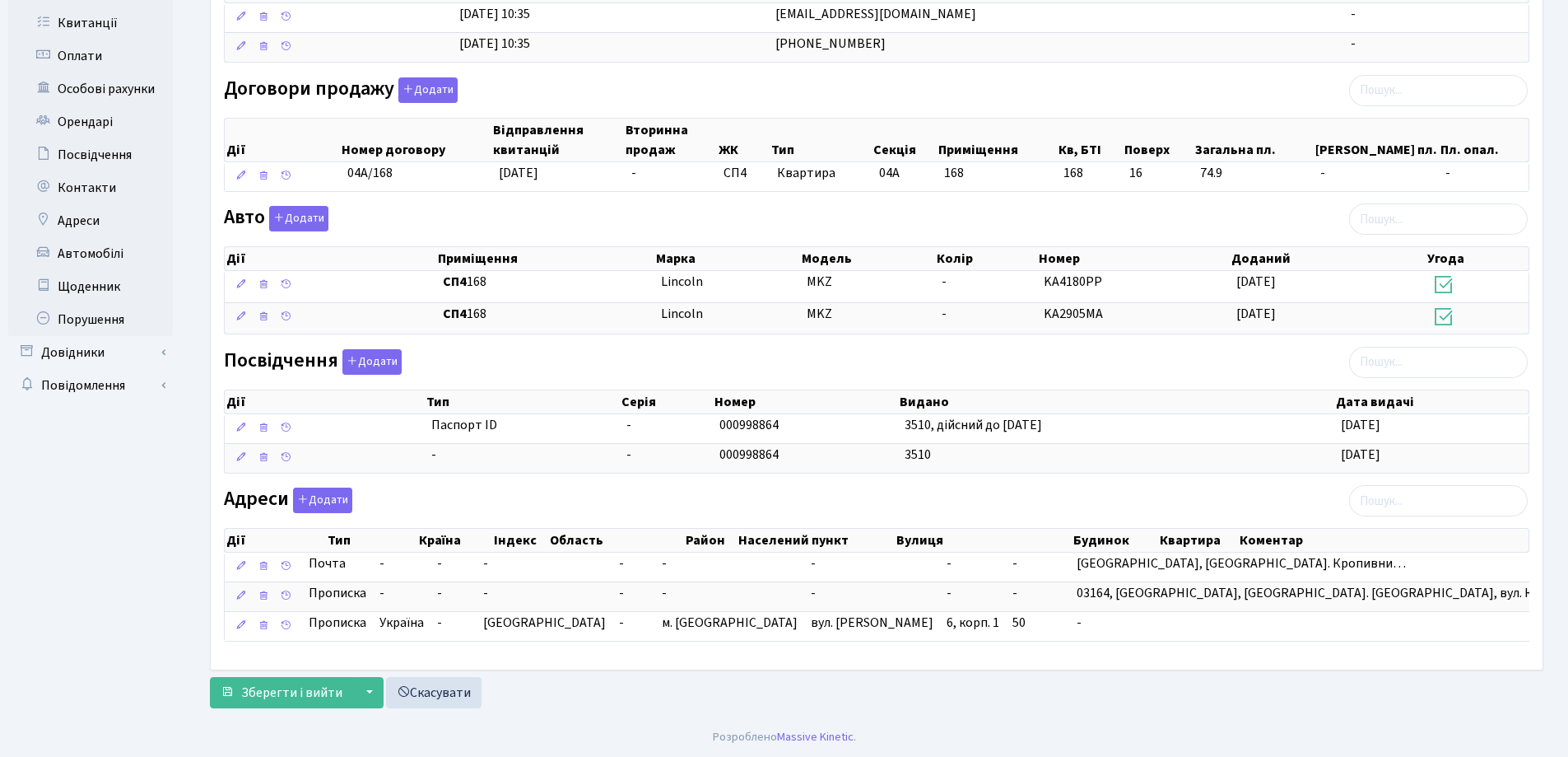
click at [625, 709] on div "Інформація Щоденник Документи 1 Подати заявку Пропуск в ЖК [GEOGRAPHIC_DATA] По…" at bounding box center [877, 214] width 1358 height 1002
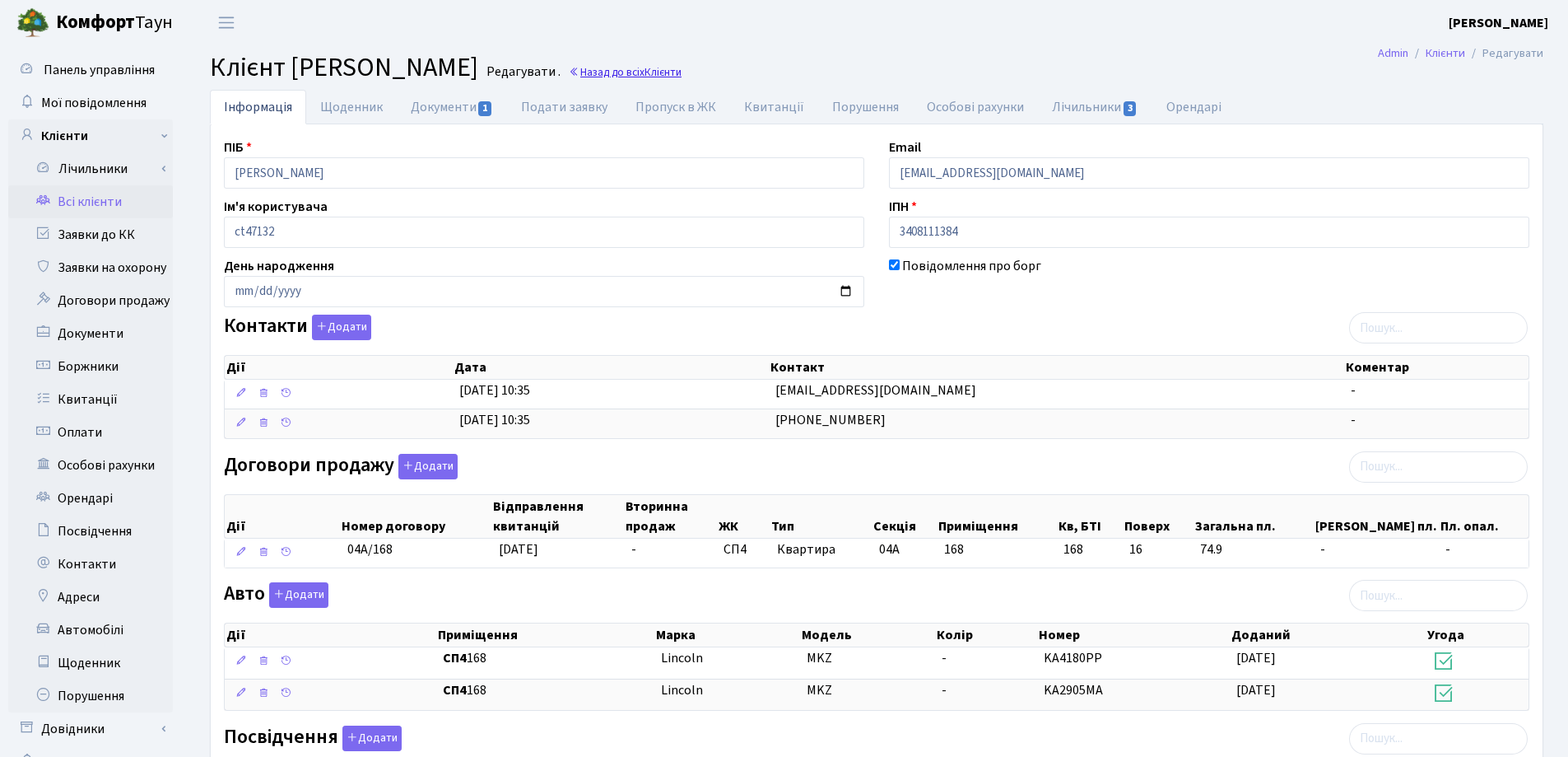
click at [681, 77] on link "Назад до всіх Клієнти" at bounding box center [625, 72] width 113 height 15
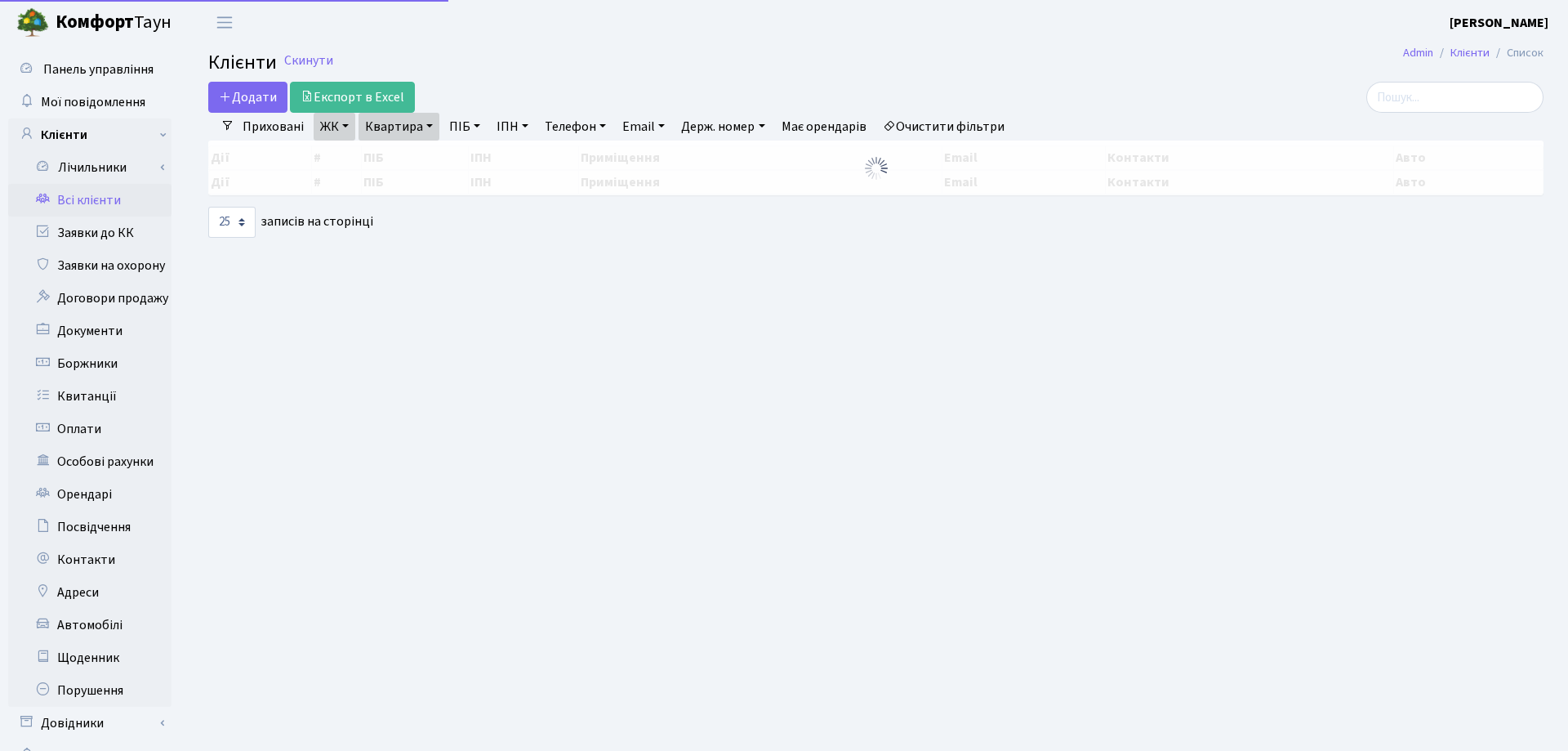
select select "25"
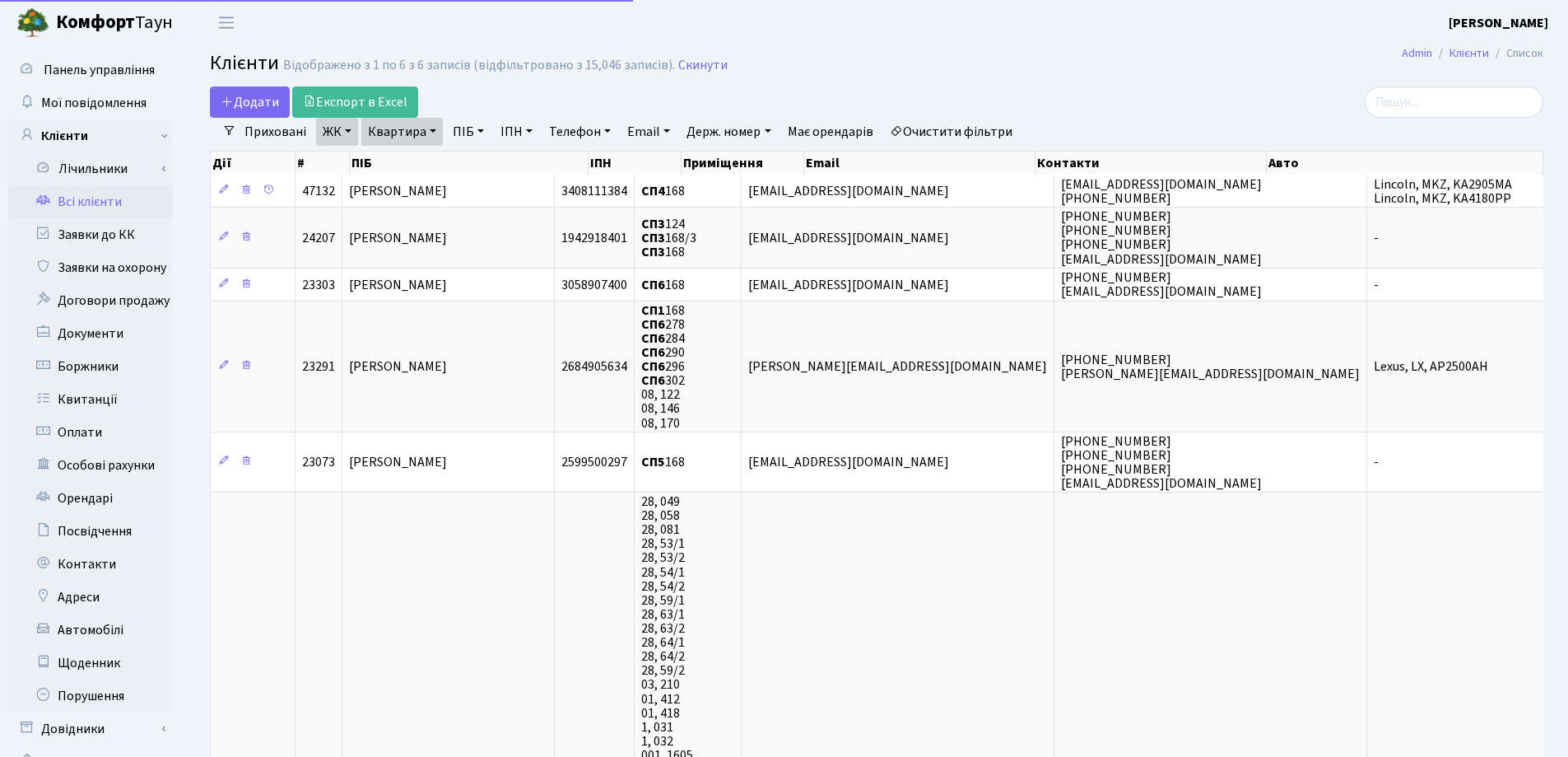
click at [435, 128] on link "Квартира" at bounding box center [402, 131] width 82 height 28
click at [475, 158] on icon at bounding box center [475, 164] width 13 height 13
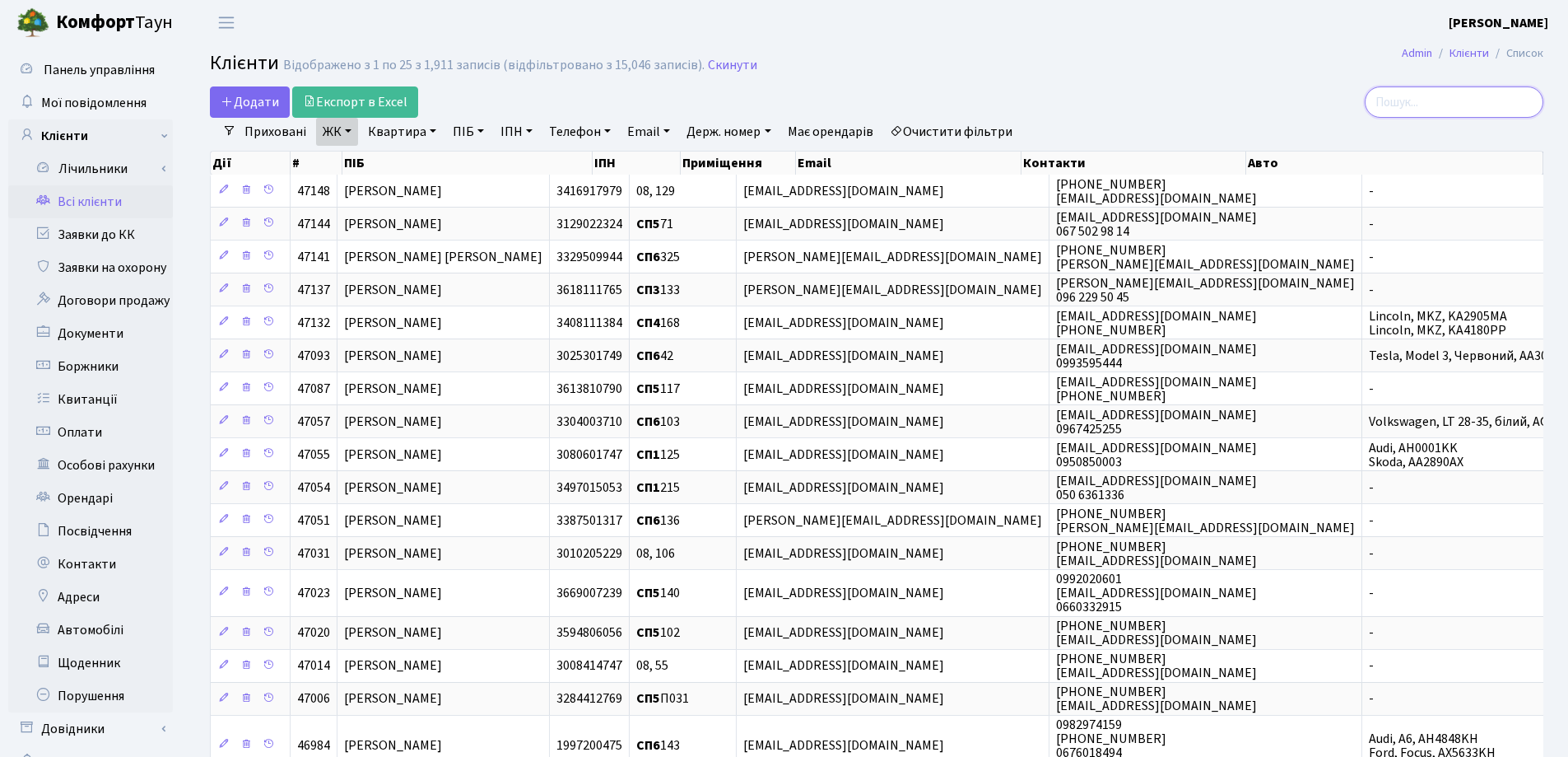
click at [1413, 103] on input "search" at bounding box center [1454, 102] width 178 height 32
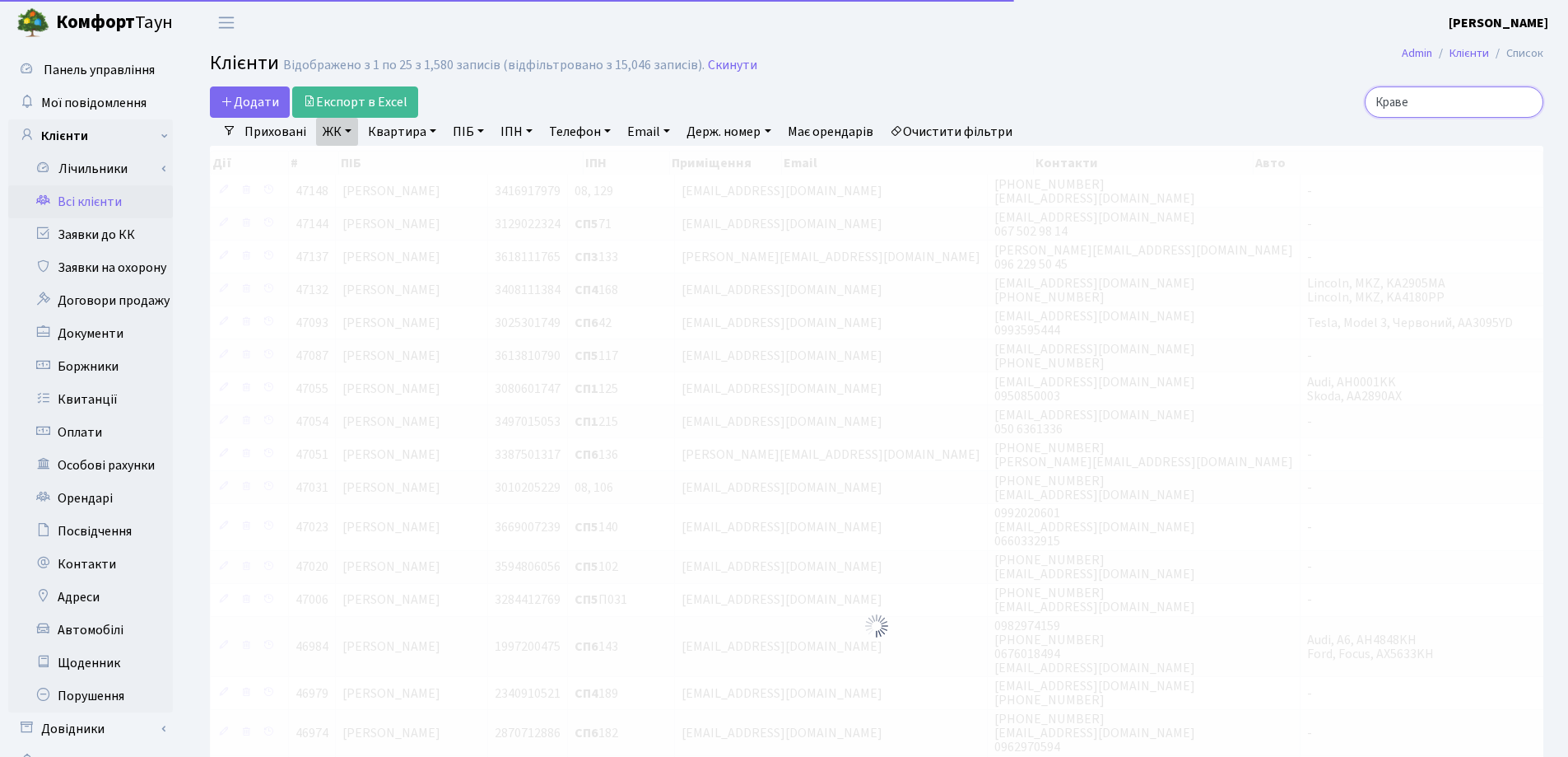
type input "Кравец"
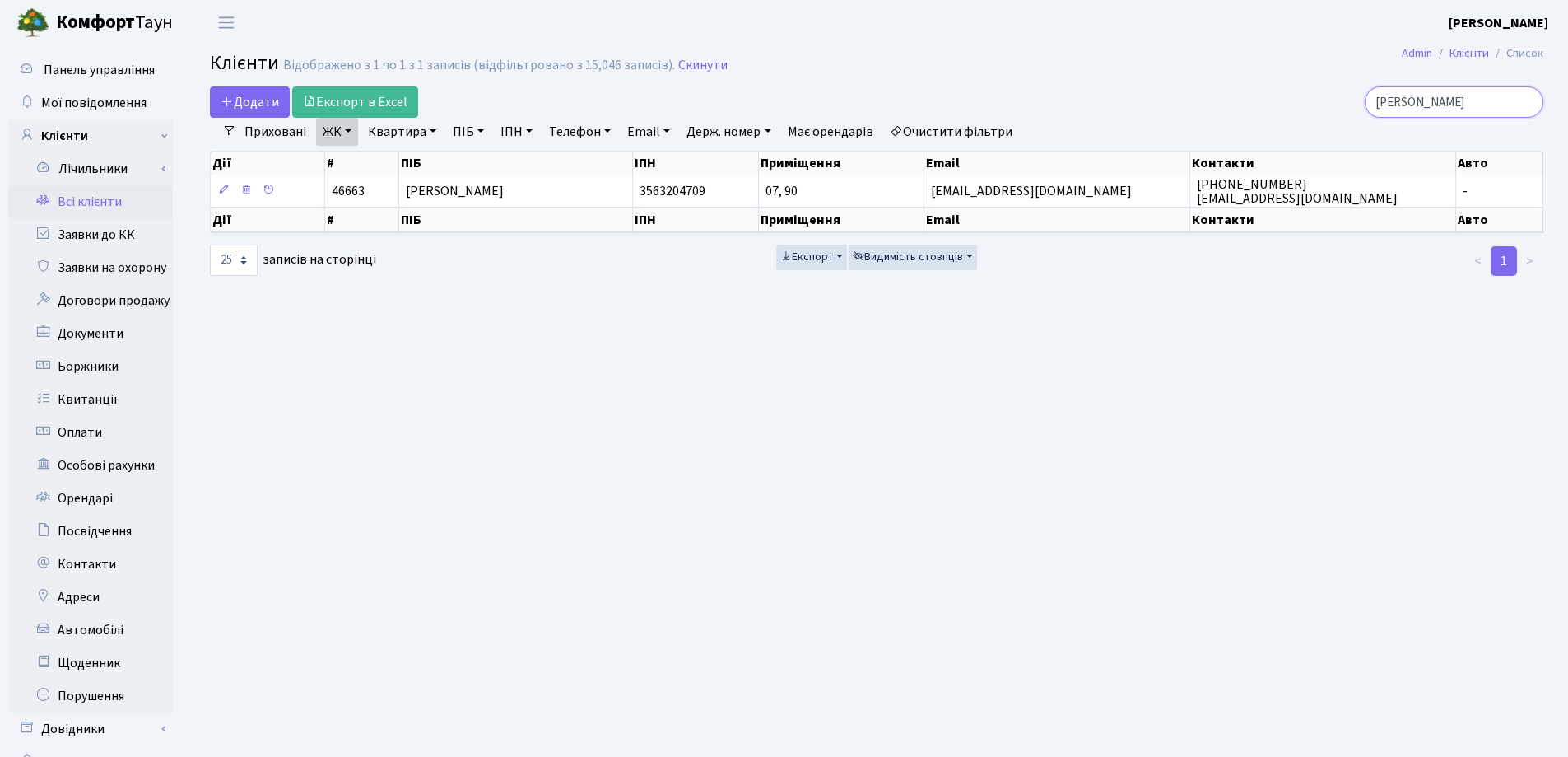
click at [1523, 102] on input "Кравец" at bounding box center [1454, 102] width 178 height 32
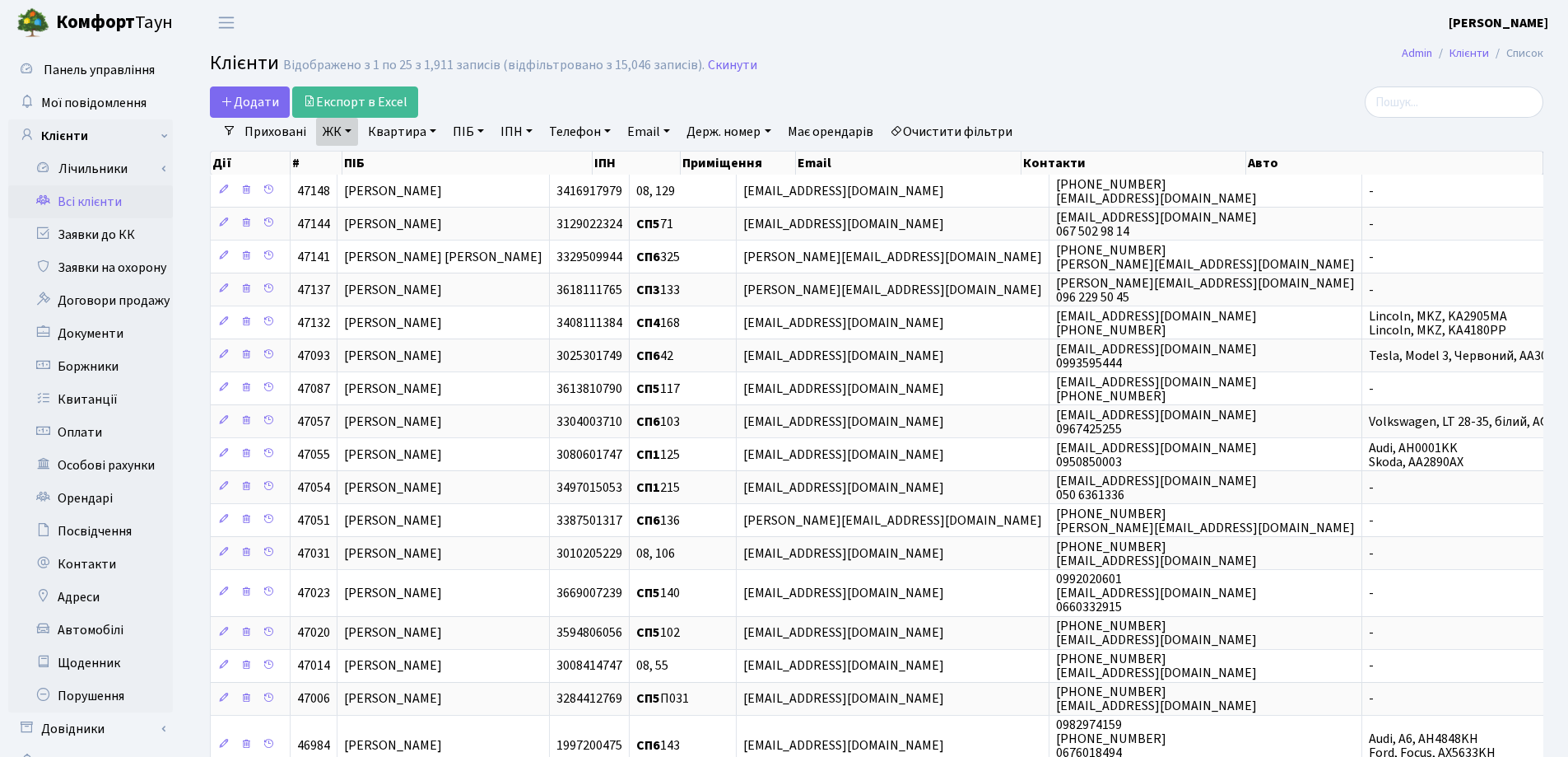
click at [433, 129] on link "Квартира" at bounding box center [402, 131] width 82 height 28
click at [433, 155] on input "text" at bounding box center [410, 163] width 96 height 32
type input "16"
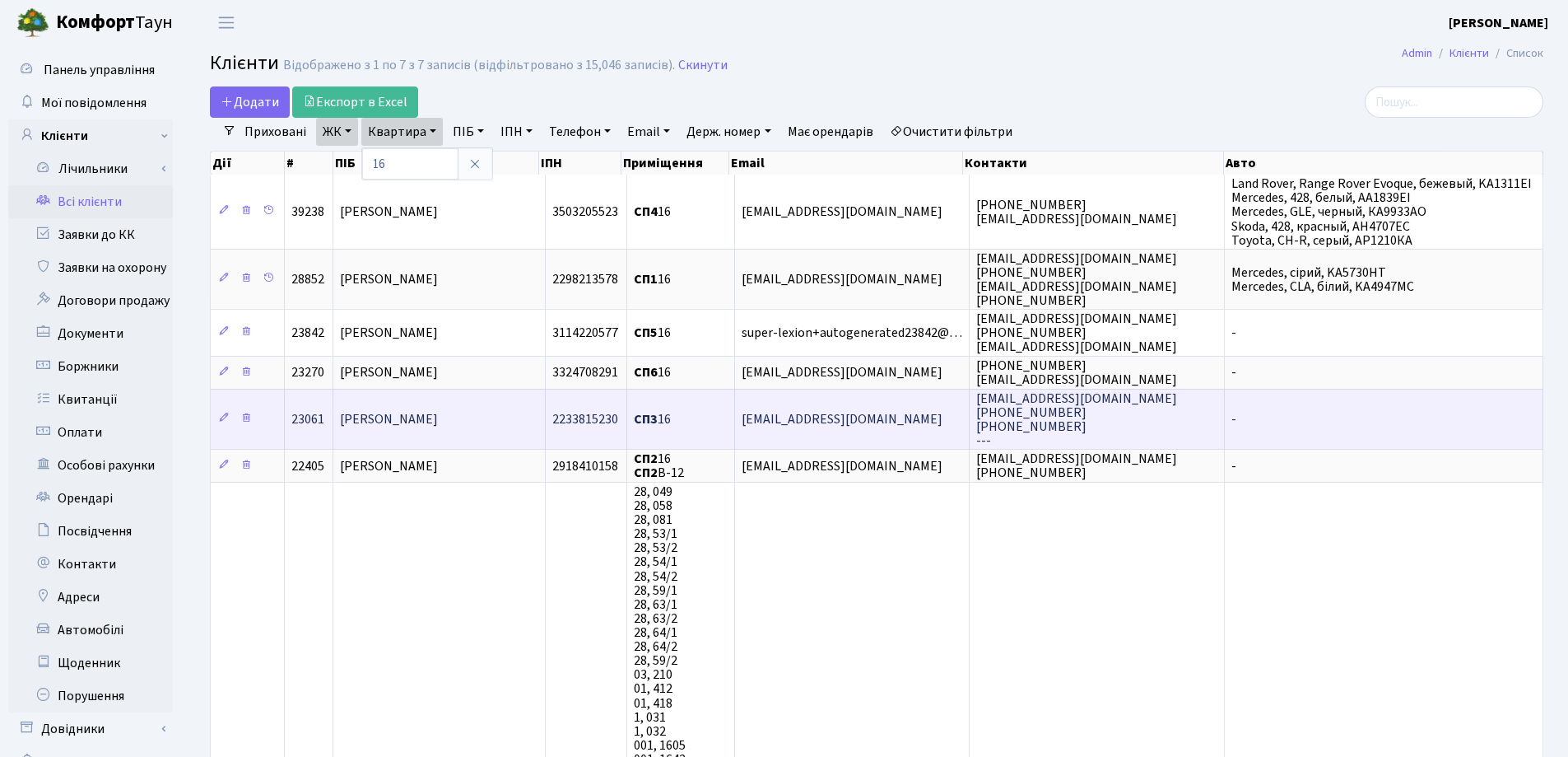
click at [398, 411] on span "[PERSON_NAME]" at bounding box center [388, 418] width 98 height 18
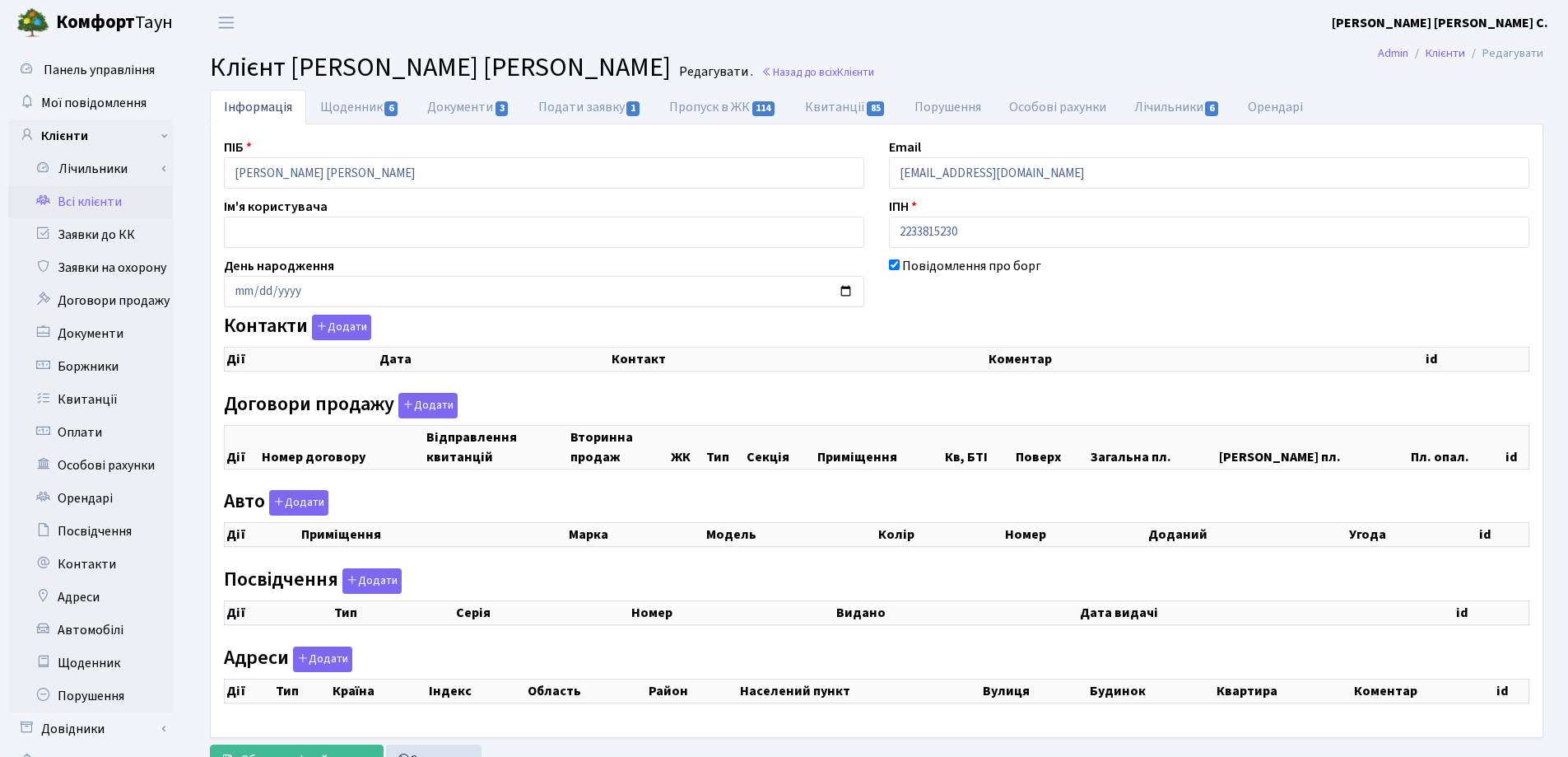
checkbox input "true"
select select "25"
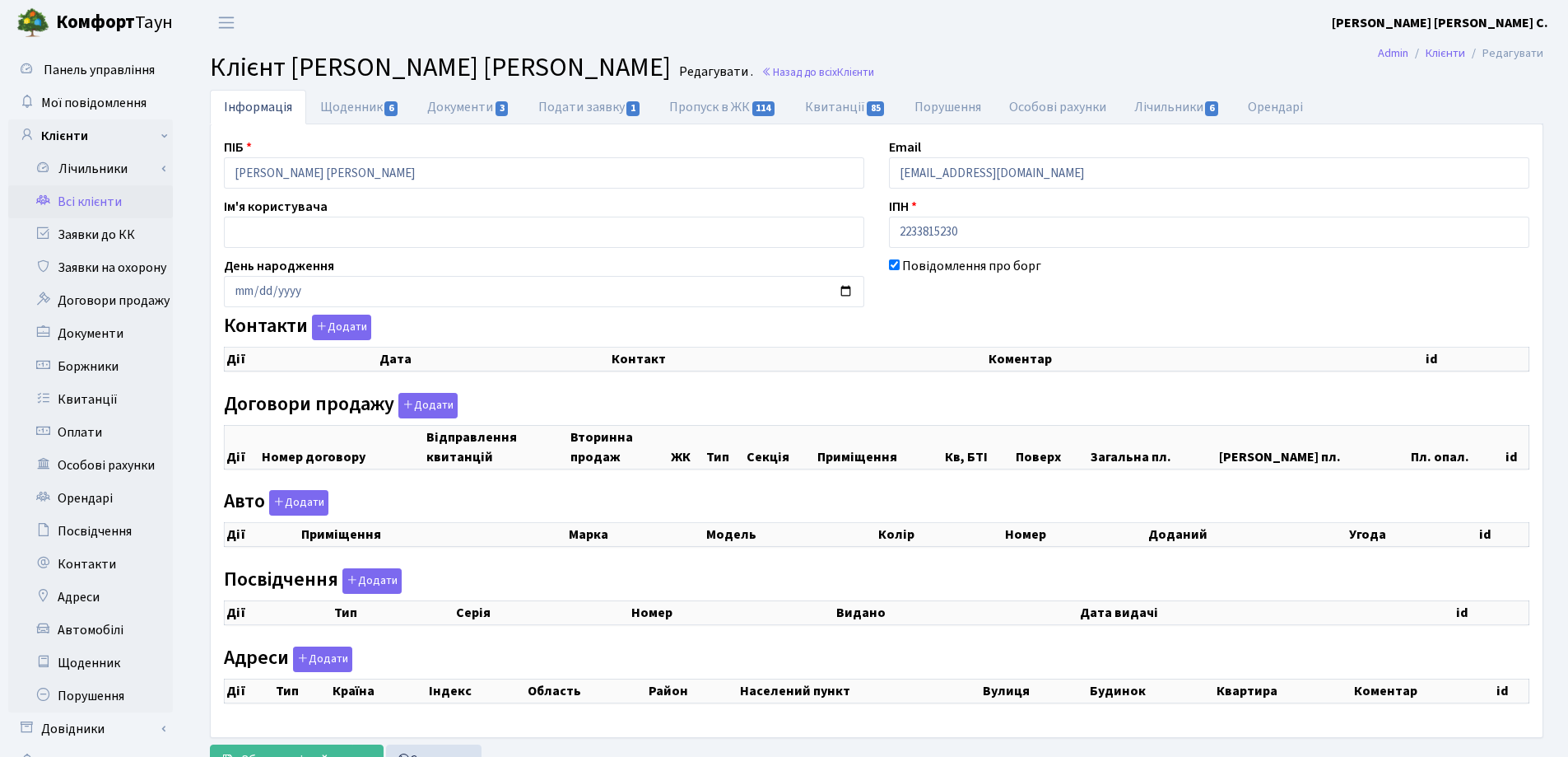
select select "25"
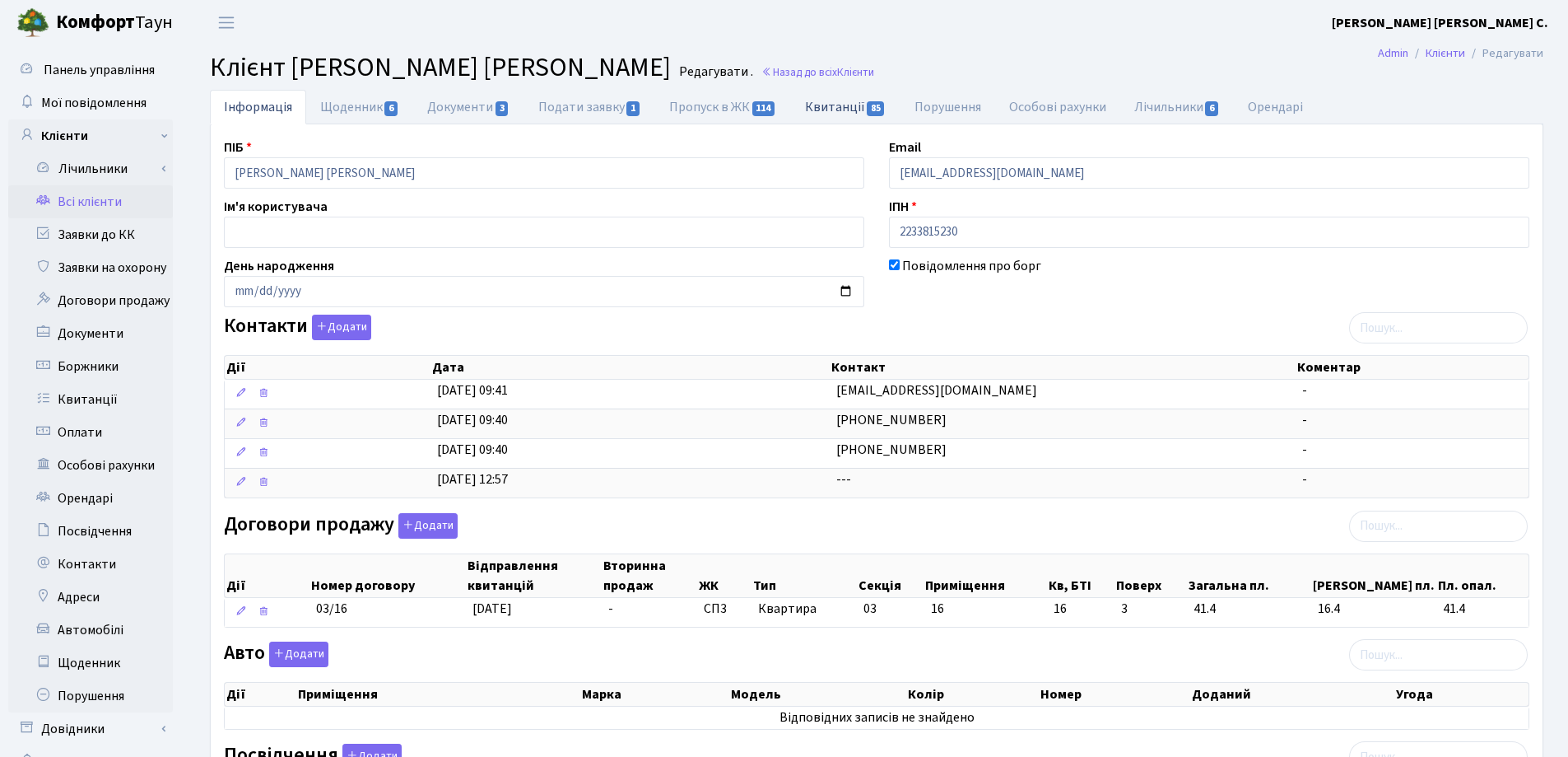
click at [826, 110] on link "Квитанції 85" at bounding box center [846, 106] width 109 height 34
select select "25"
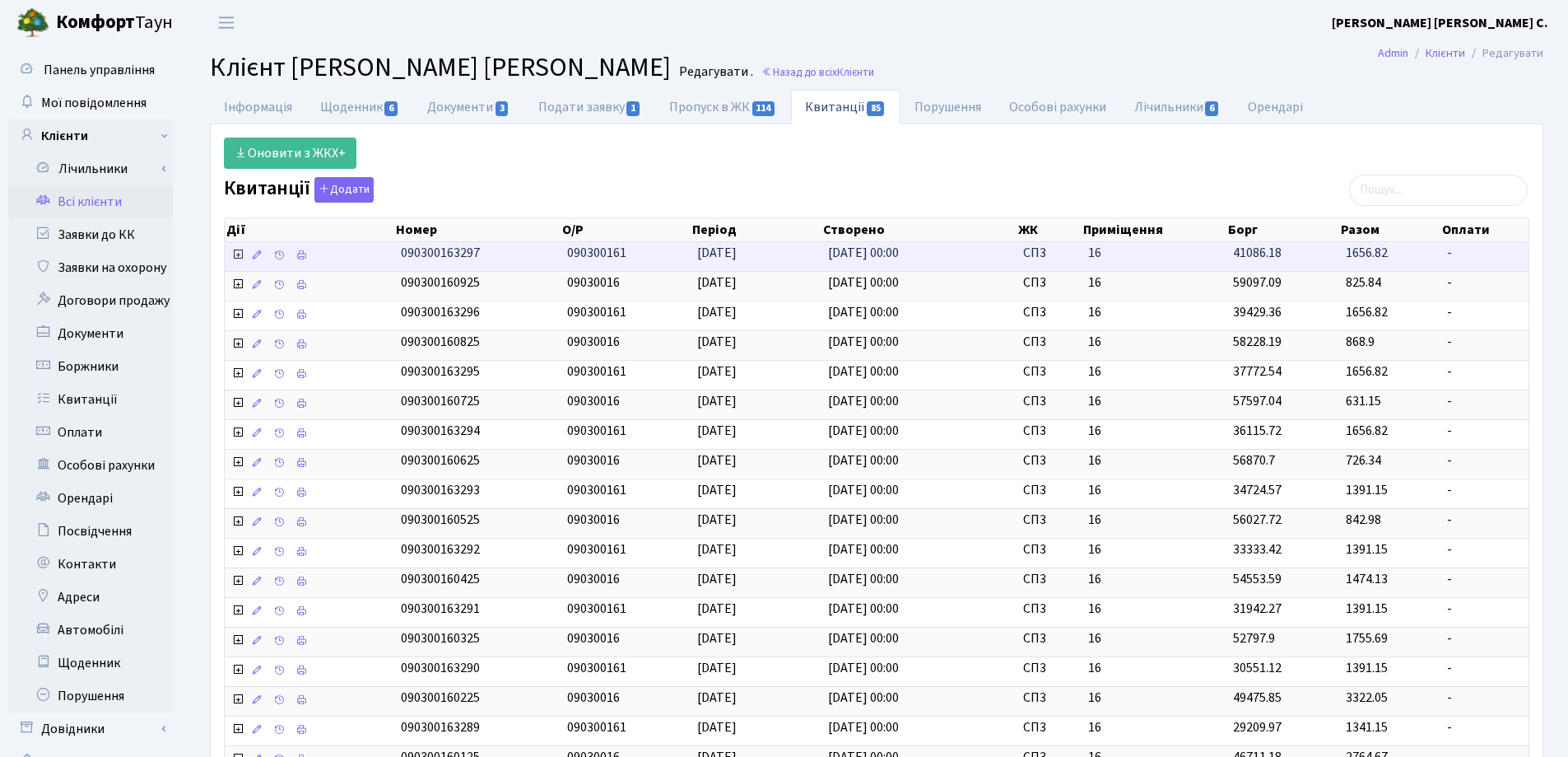
click at [237, 252] on icon at bounding box center [238, 254] width 13 height 13
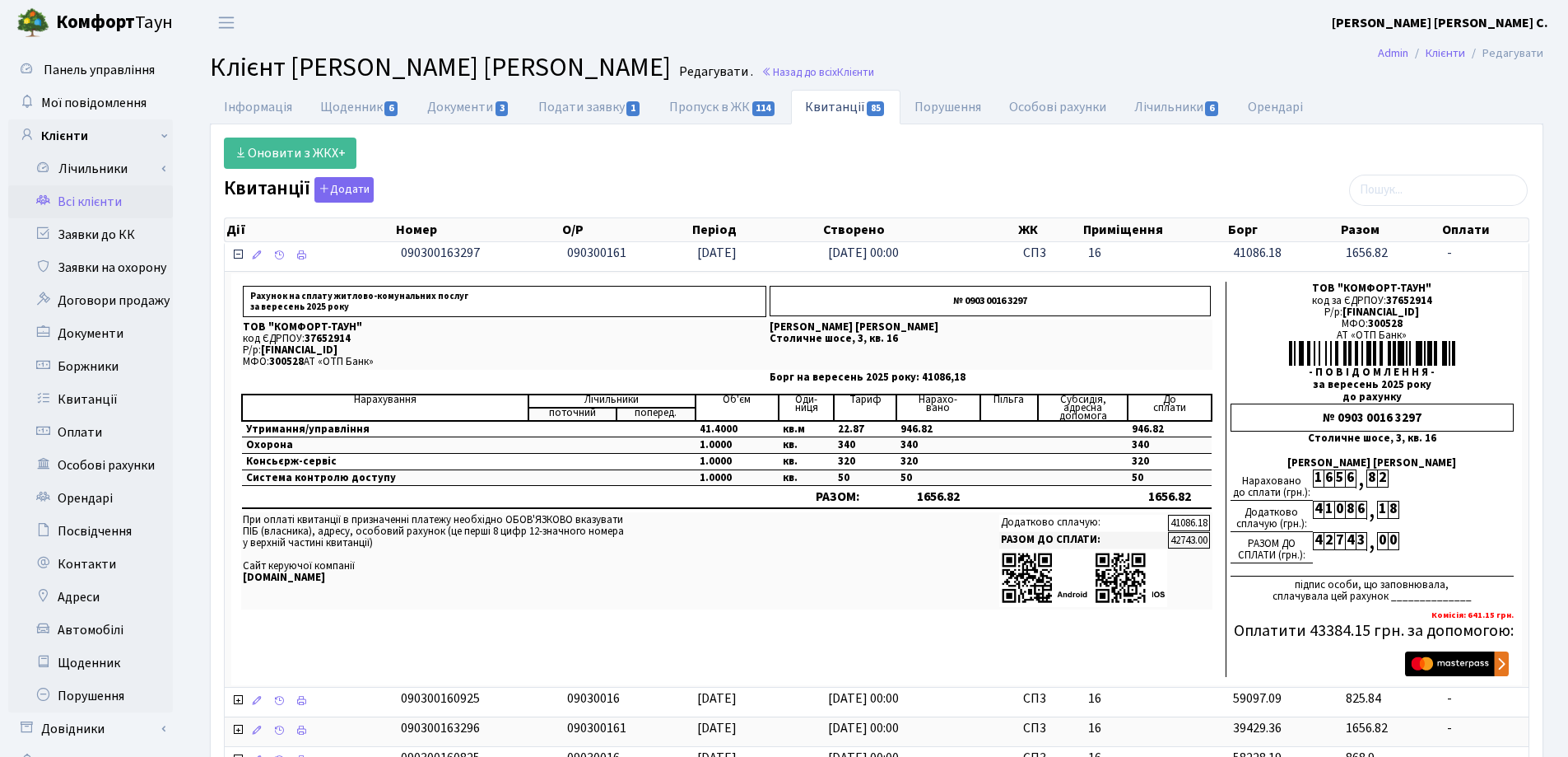
click at [238, 252] on icon at bounding box center [238, 254] width 13 height 13
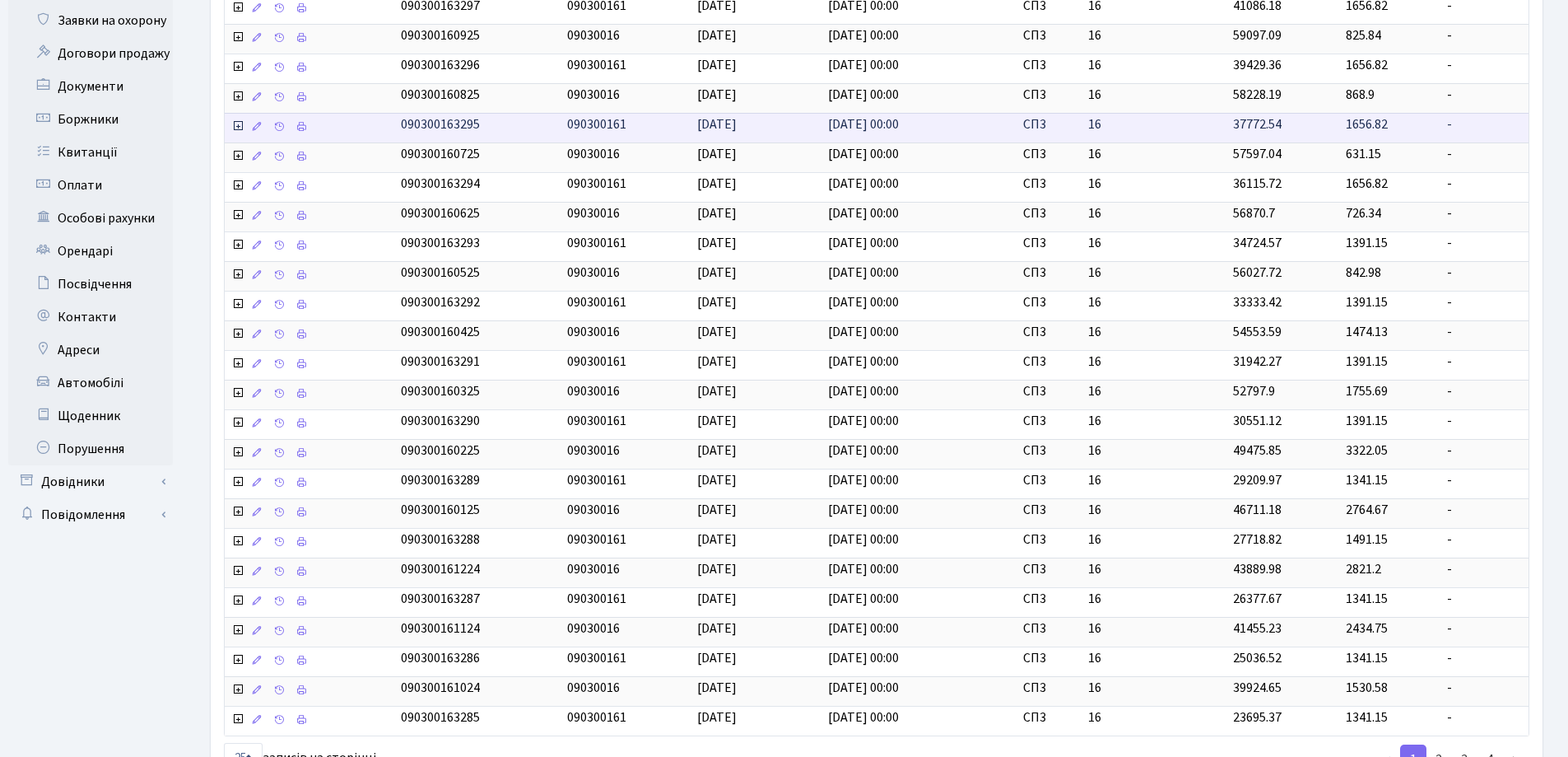
scroll to position [374, 0]
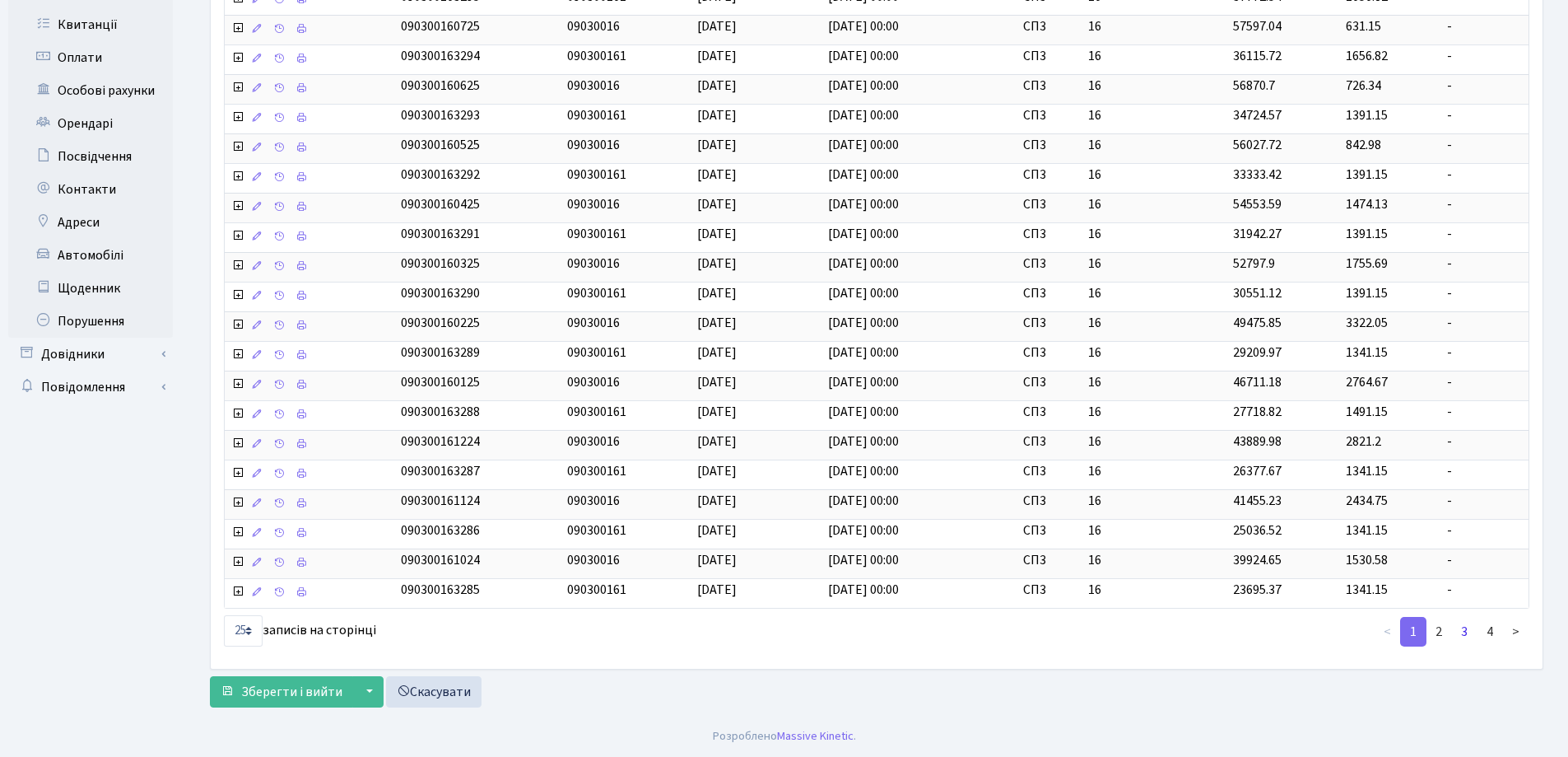
click at [1466, 627] on link "3" at bounding box center [1463, 631] width 26 height 30
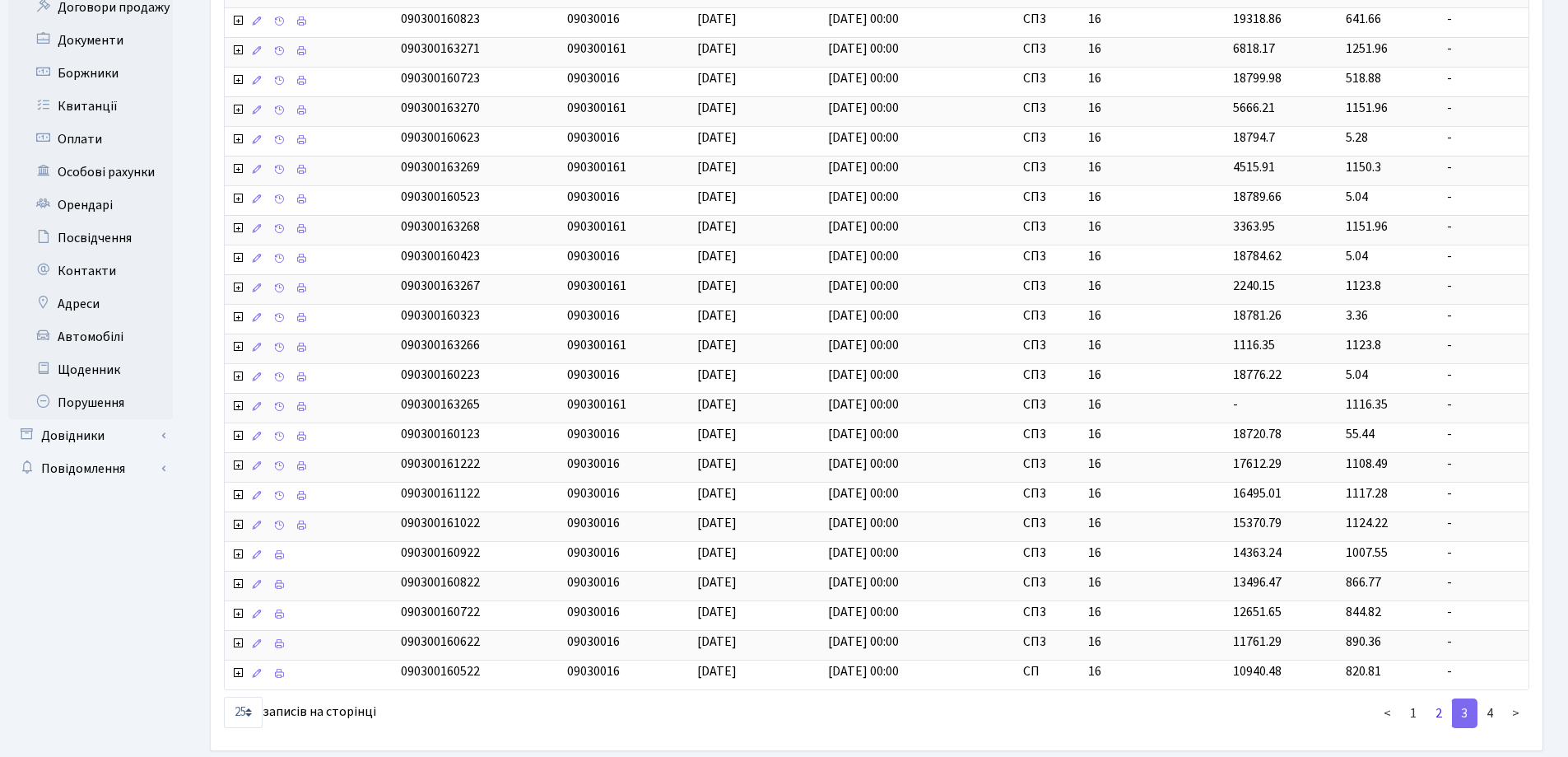
scroll to position [293, 0]
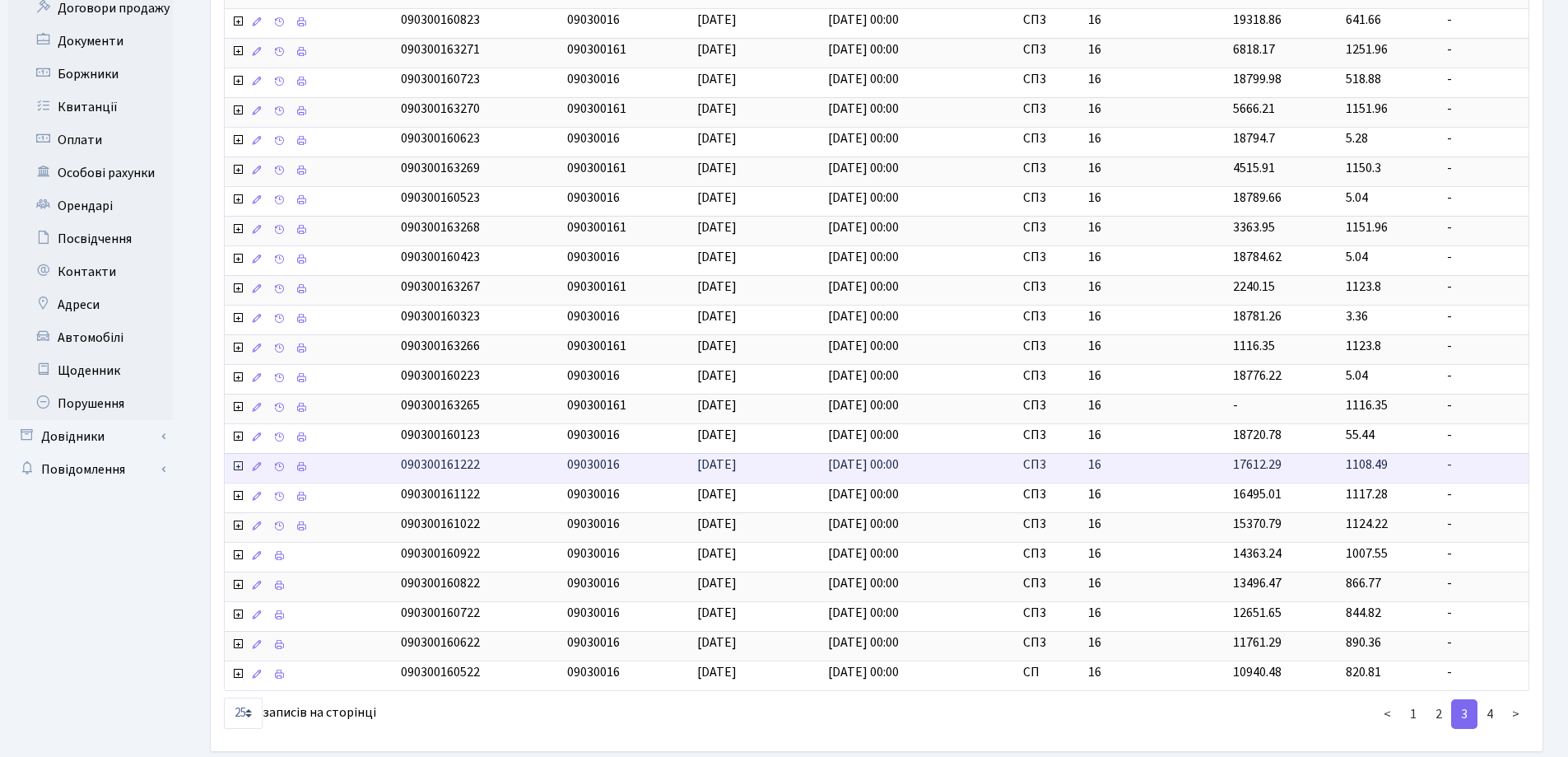
click at [241, 466] on icon at bounding box center [238, 466] width 13 height 13
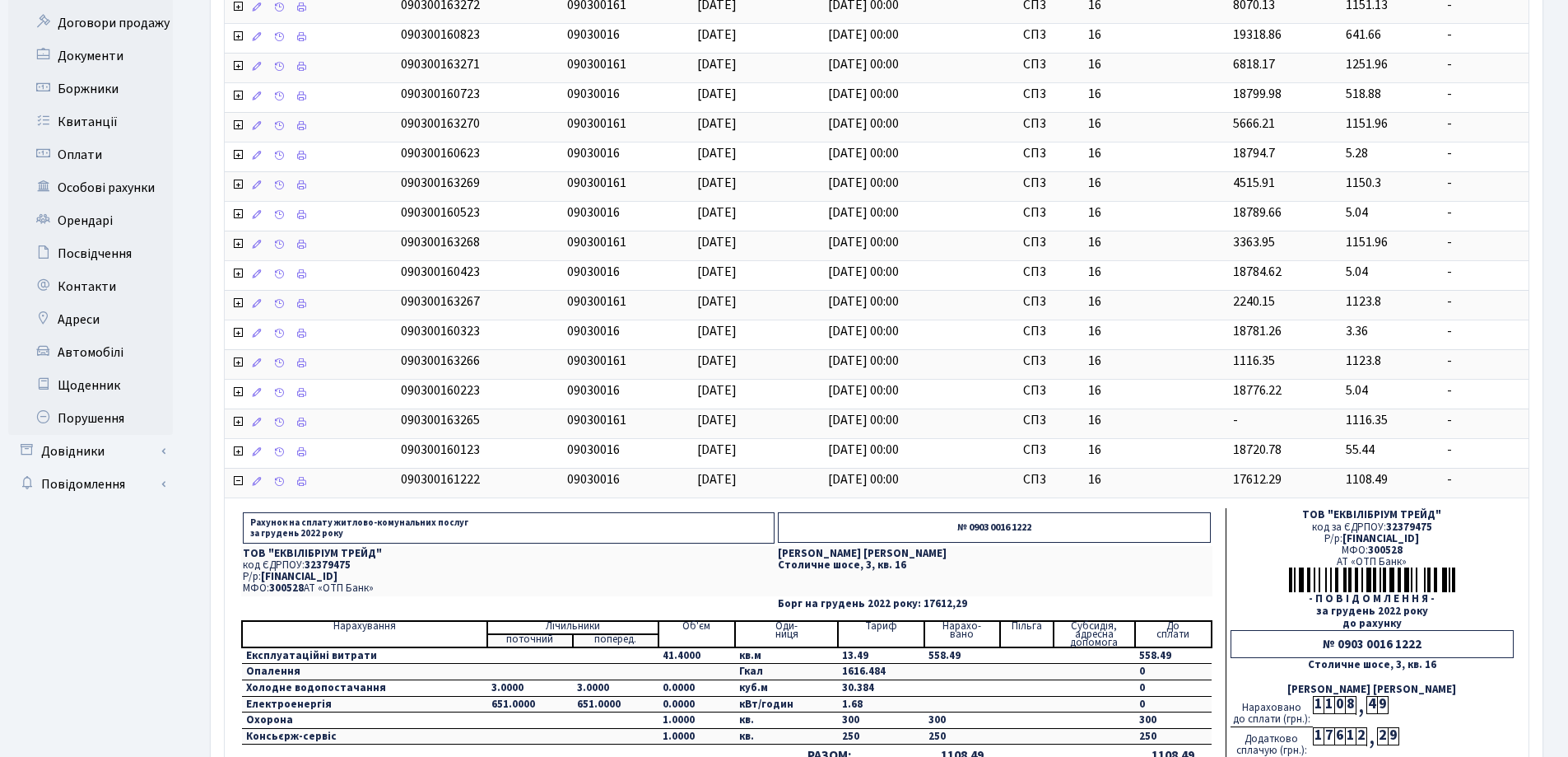
scroll to position [210, 0]
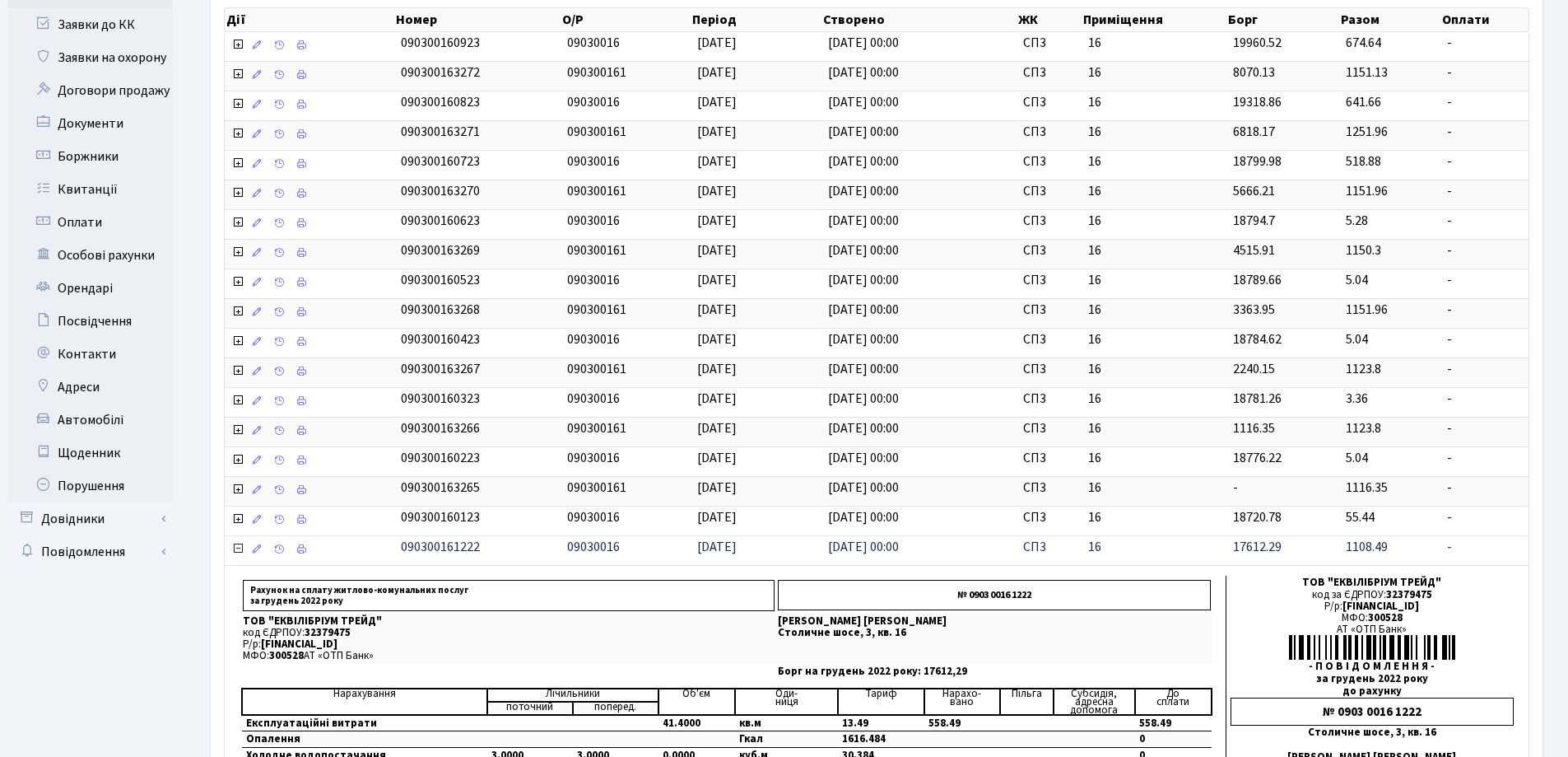
click at [238, 537] on td at bounding box center [309, 550] width 170 height 30
click at [237, 545] on icon at bounding box center [238, 549] width 13 height 13
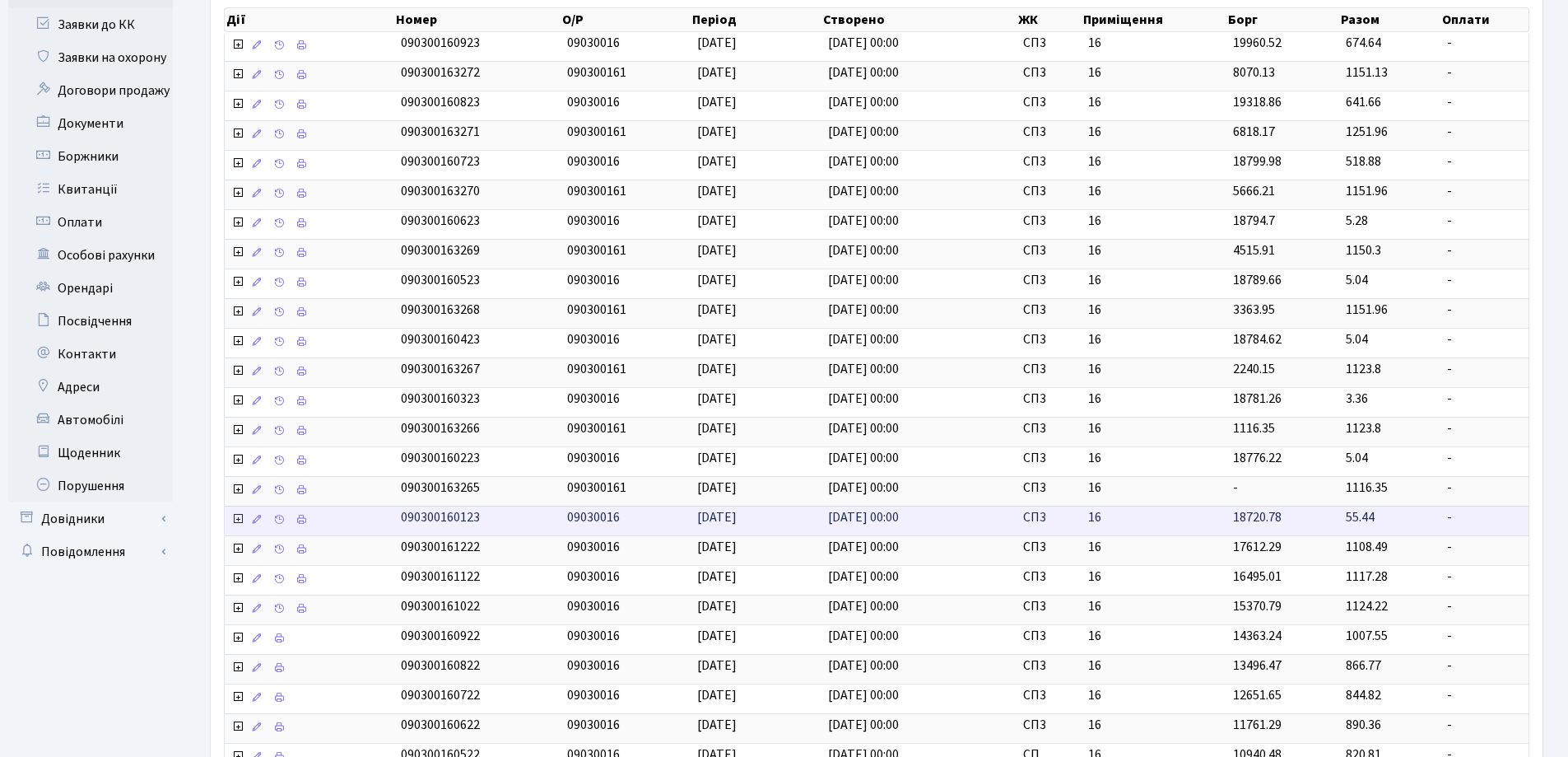
click at [236, 520] on icon at bounding box center [238, 519] width 13 height 13
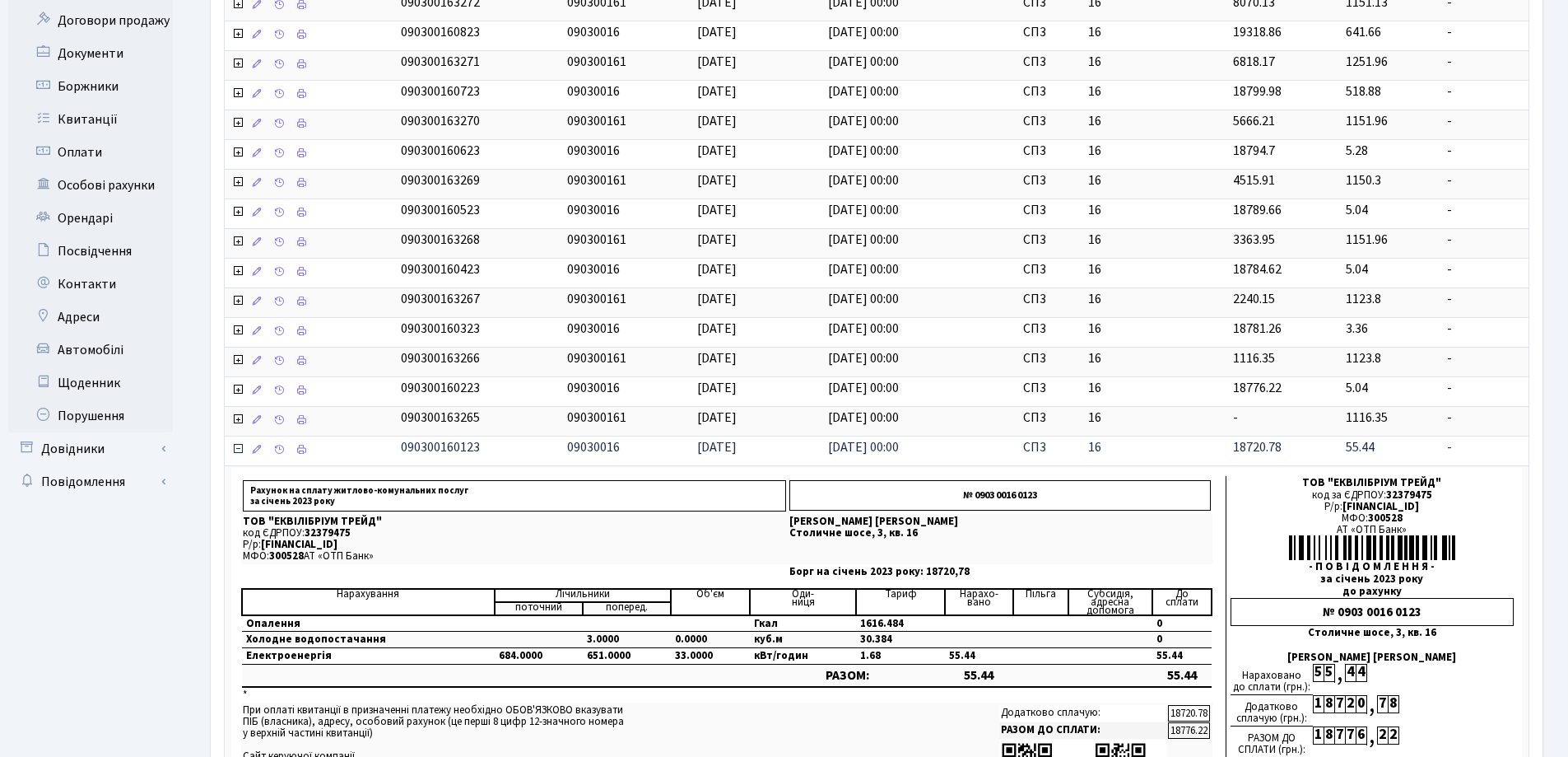
scroll to position [374, 0]
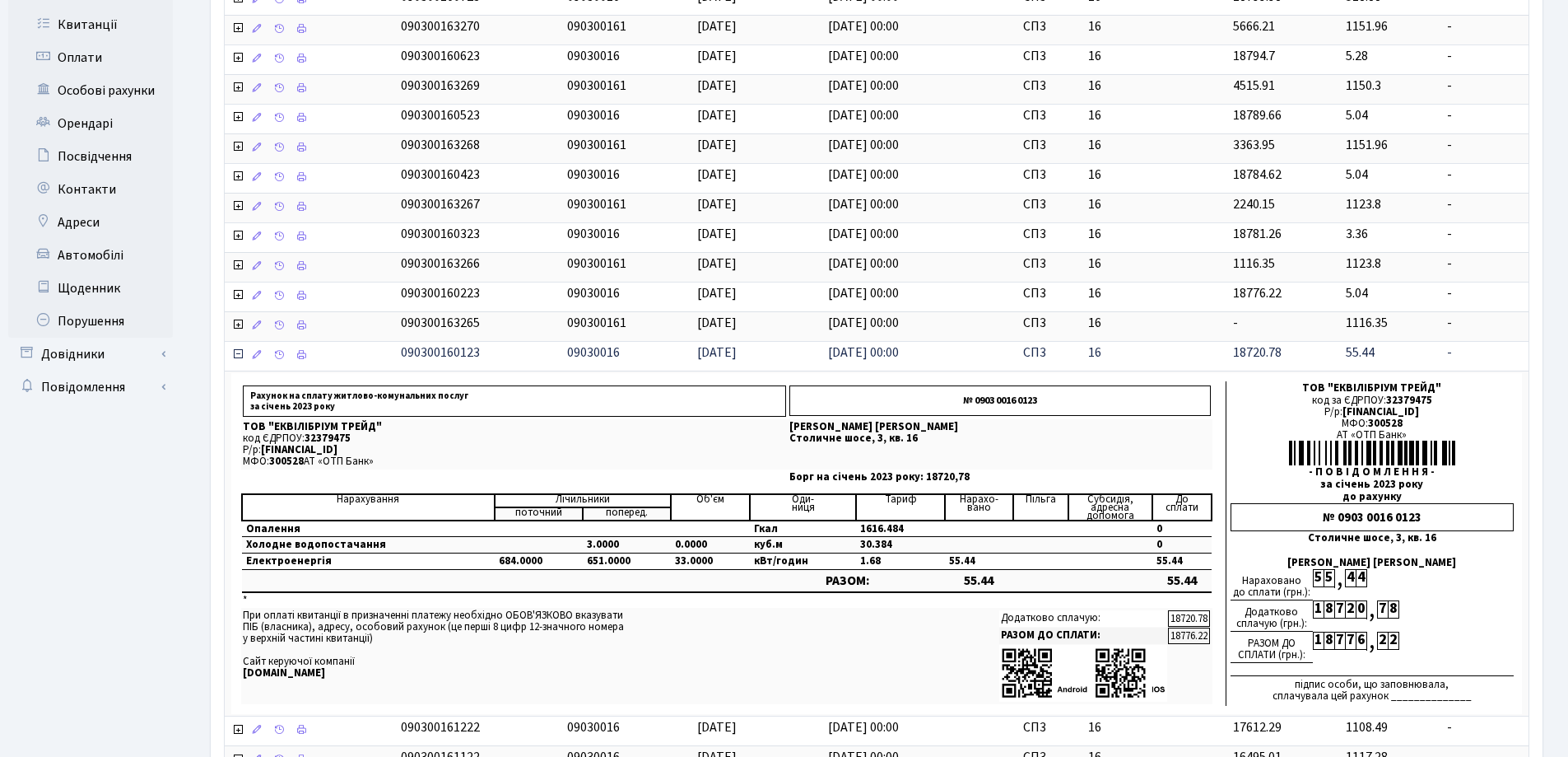
click at [239, 354] on icon at bounding box center [238, 354] width 13 height 13
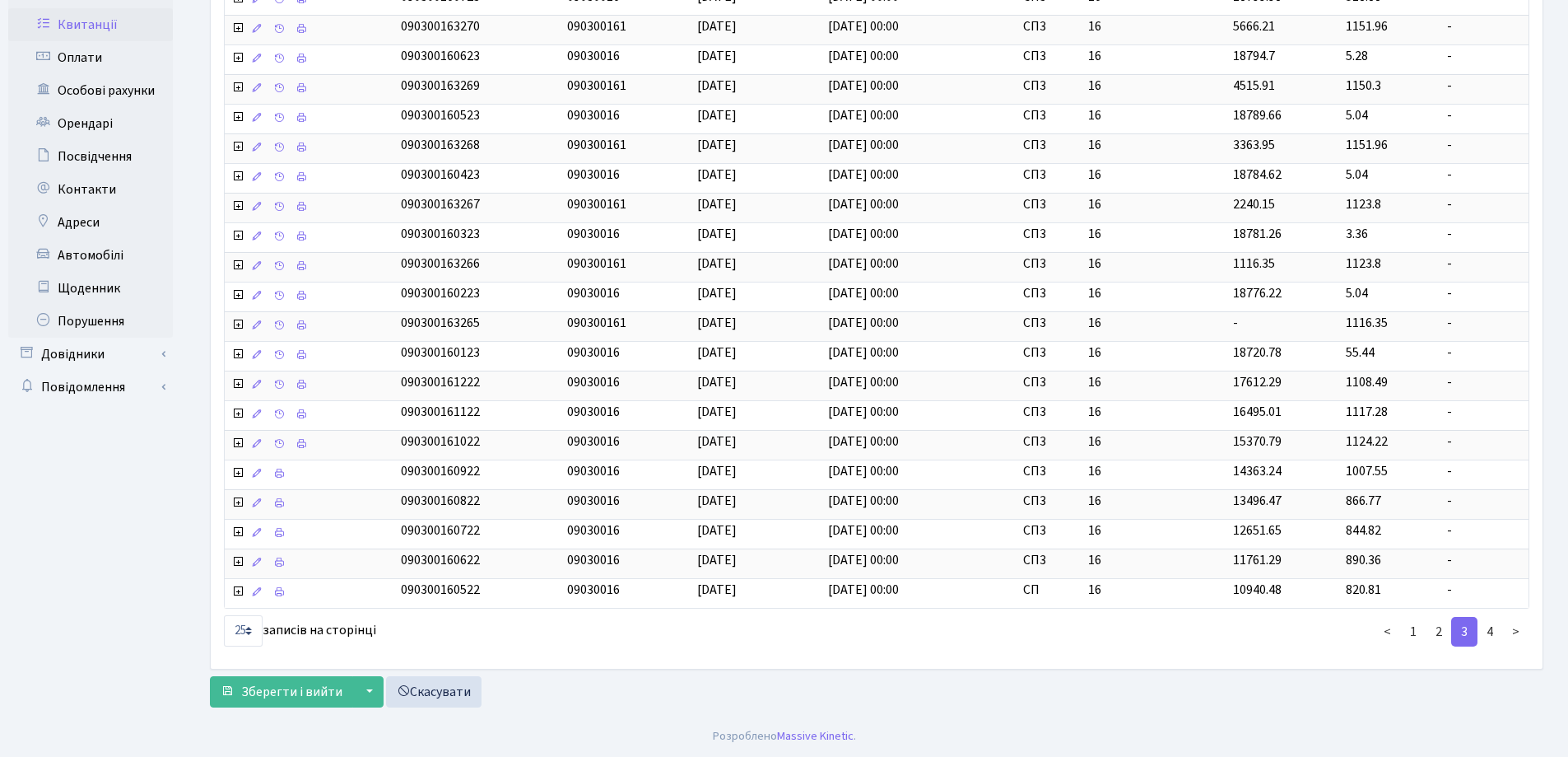
click at [102, 21] on link "Квитанції" at bounding box center [91, 25] width 165 height 33
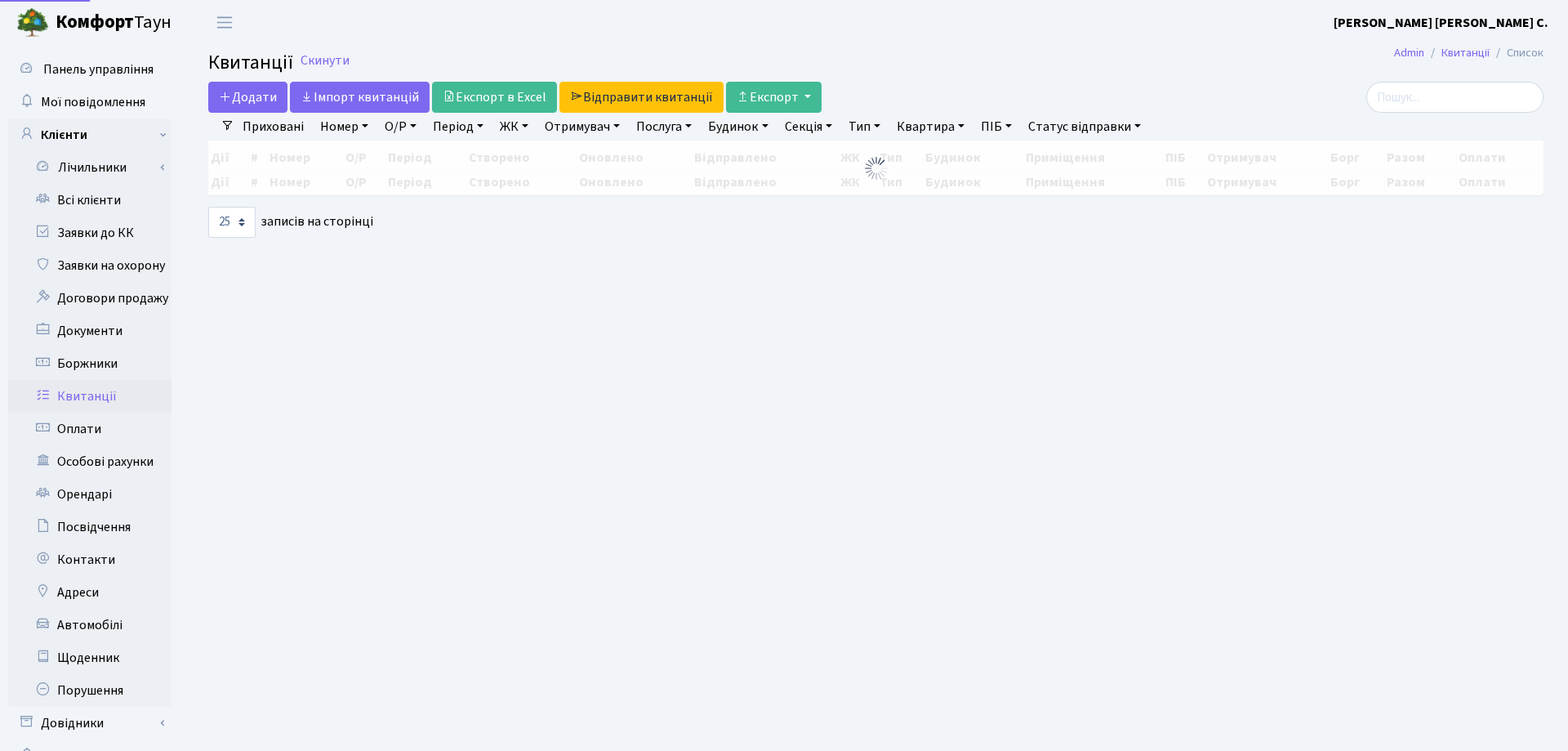
select select "25"
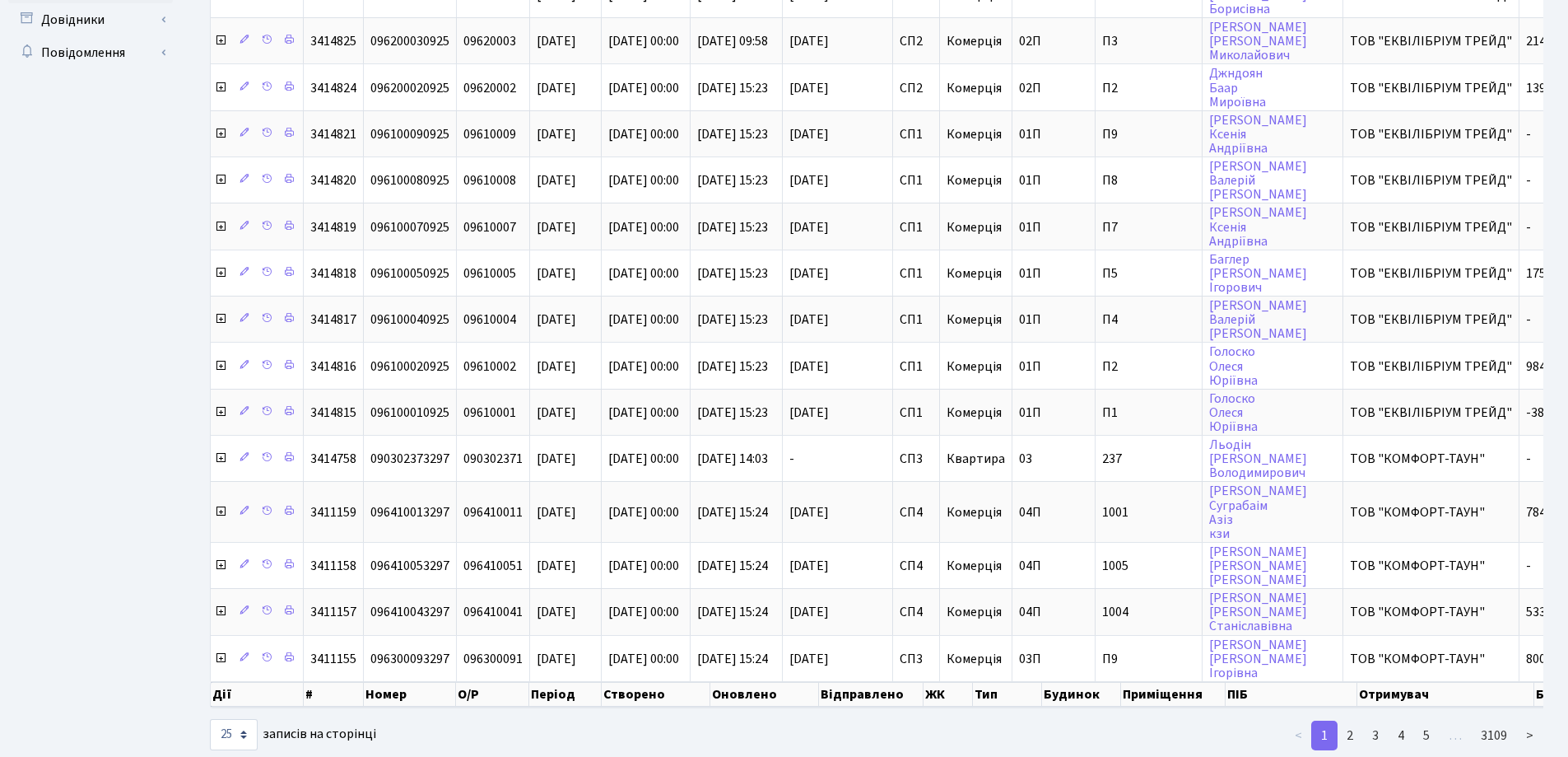
scroll to position [757, 0]
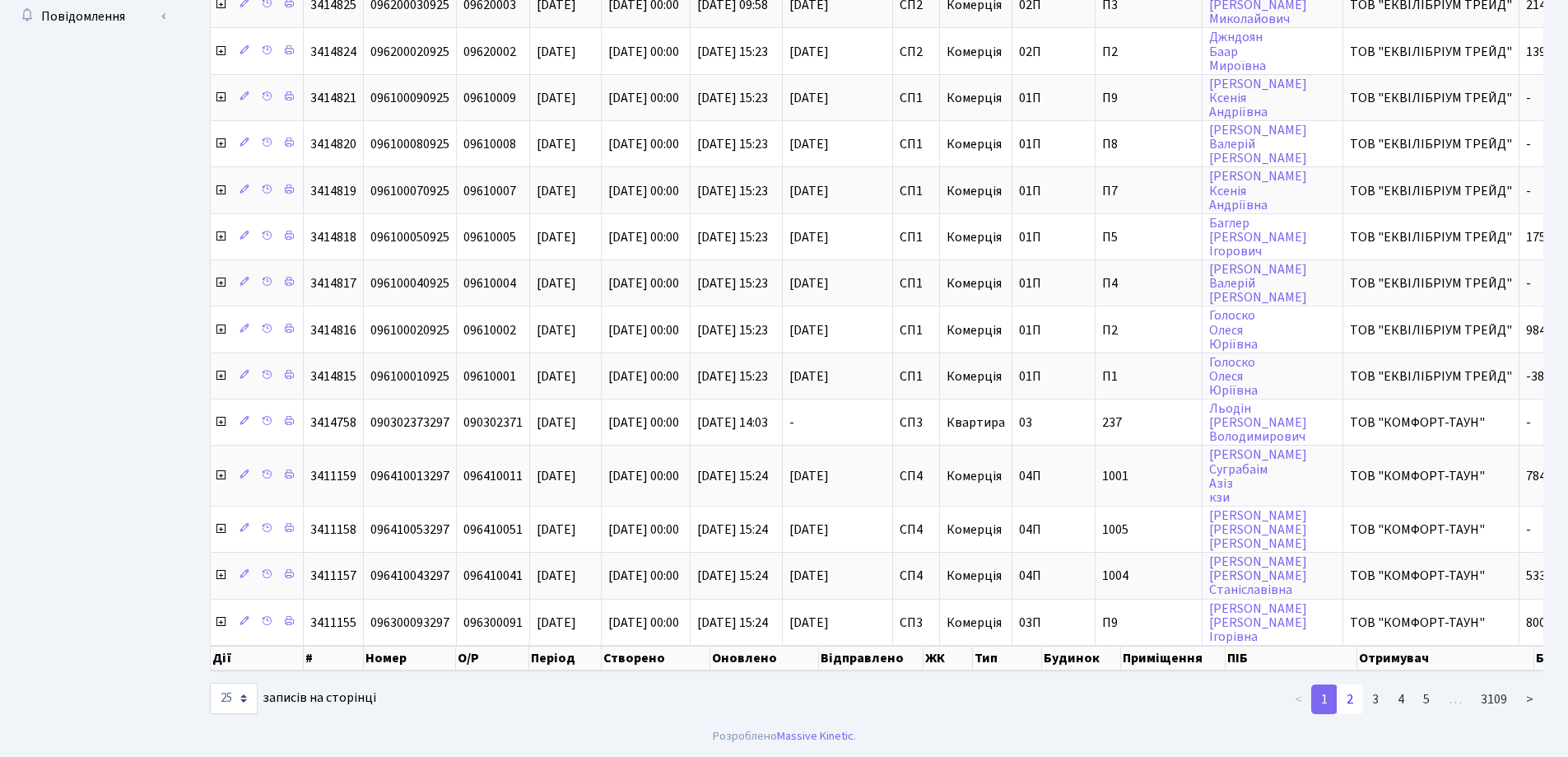
click at [1359, 698] on link "2" at bounding box center [1348, 698] width 26 height 30
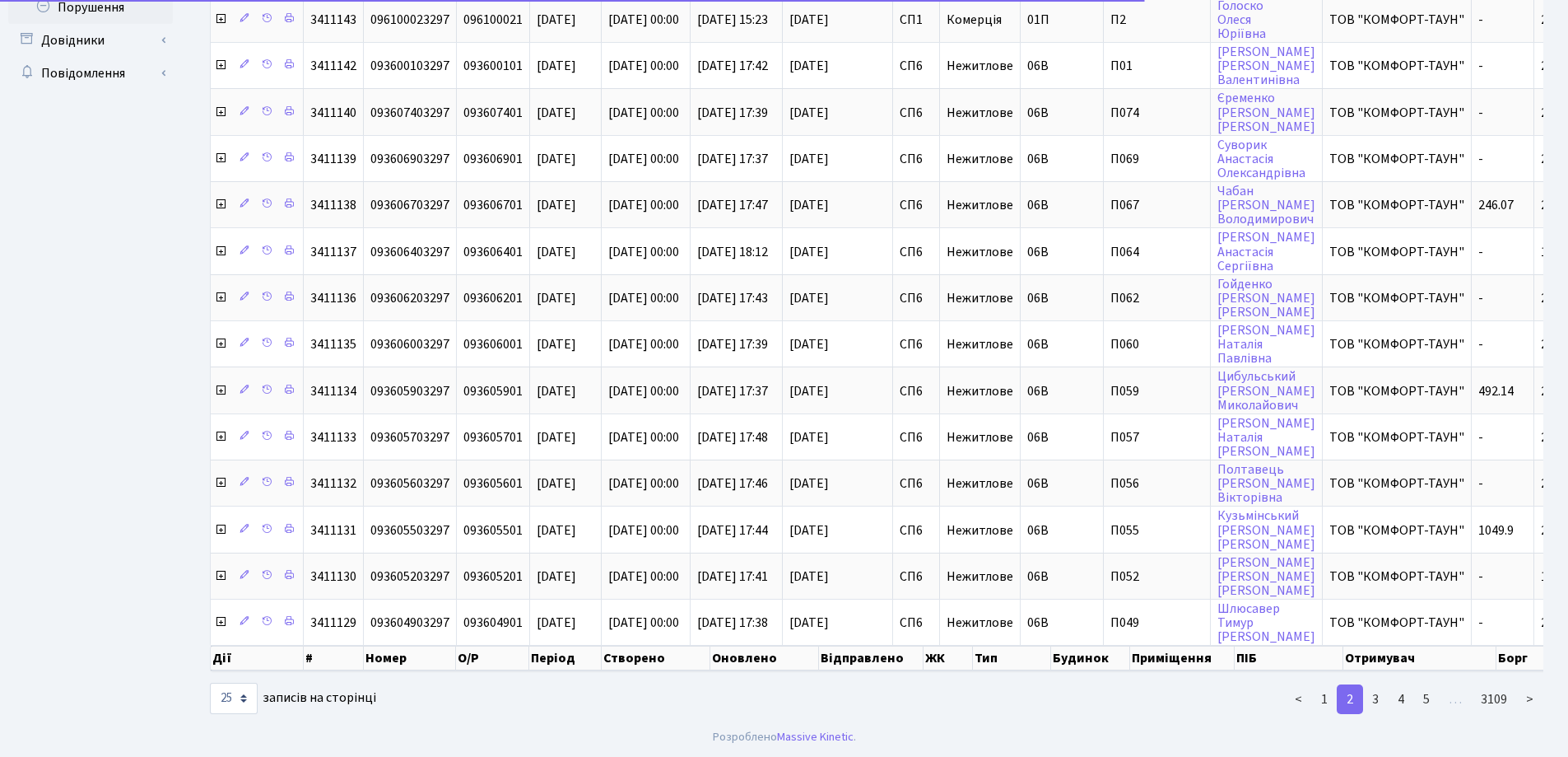
scroll to position [700, 0]
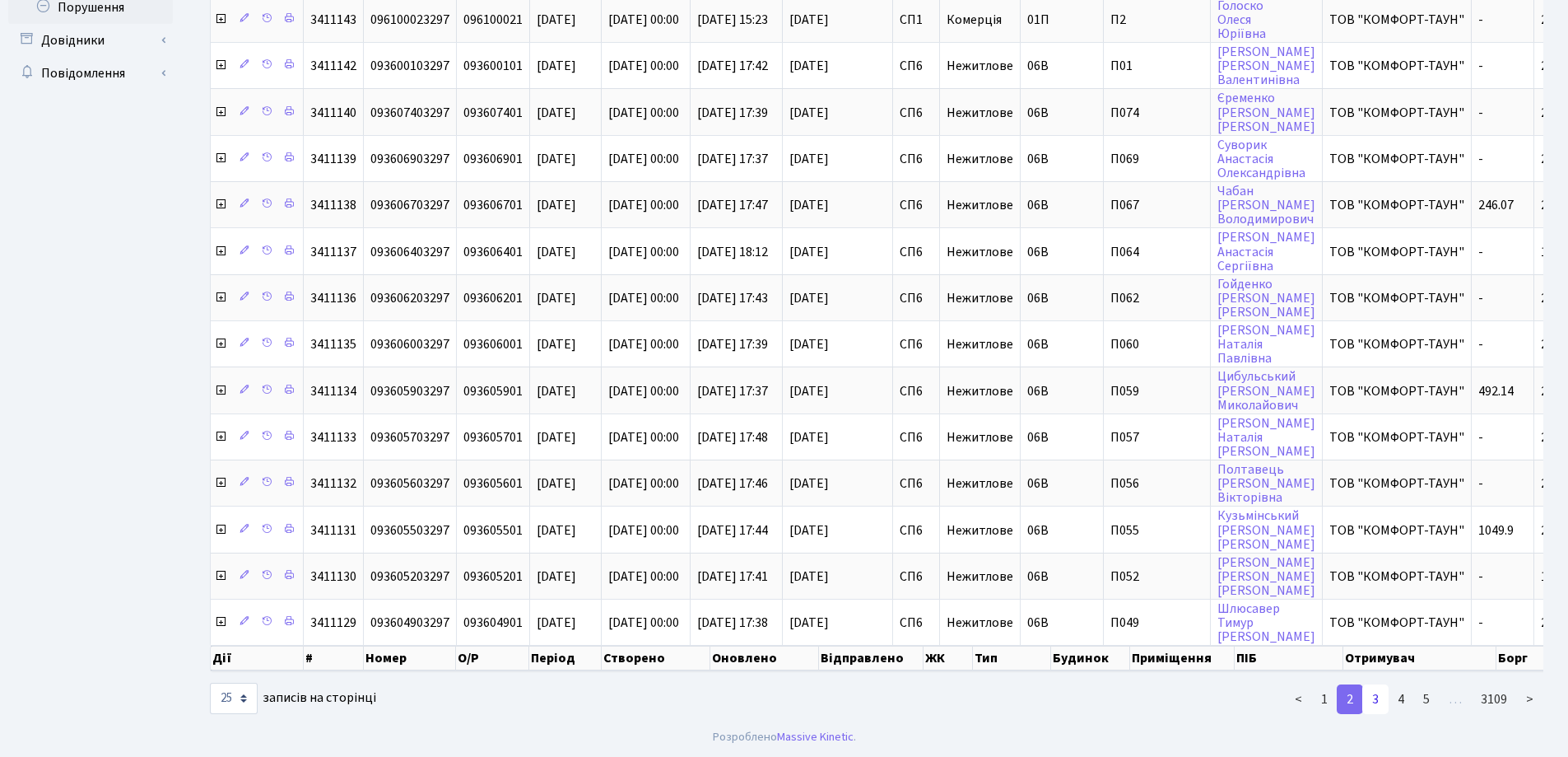
click at [1381, 698] on link "3" at bounding box center [1374, 698] width 26 height 30
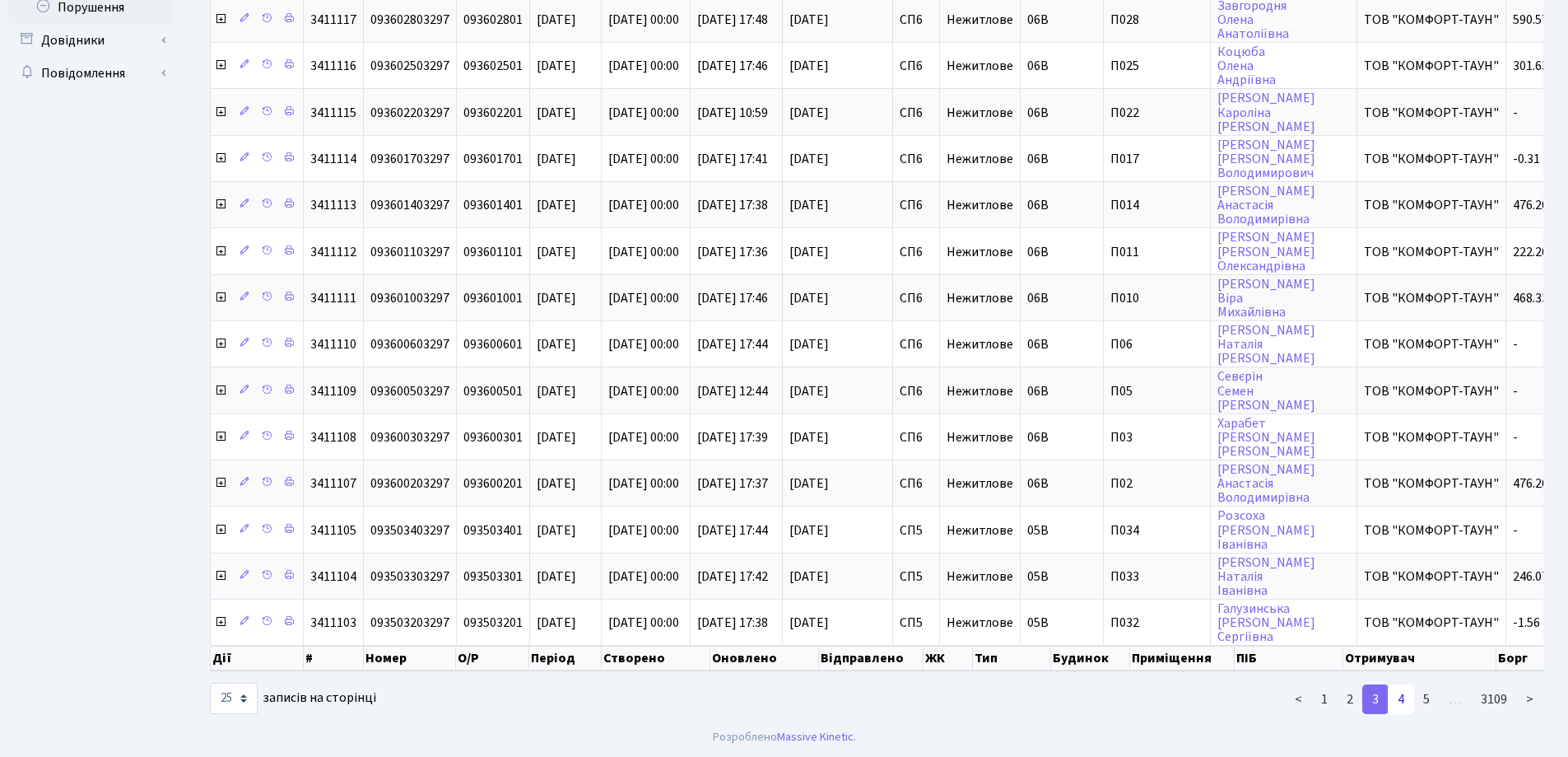
click at [1406, 700] on link "4" at bounding box center [1400, 698] width 26 height 30
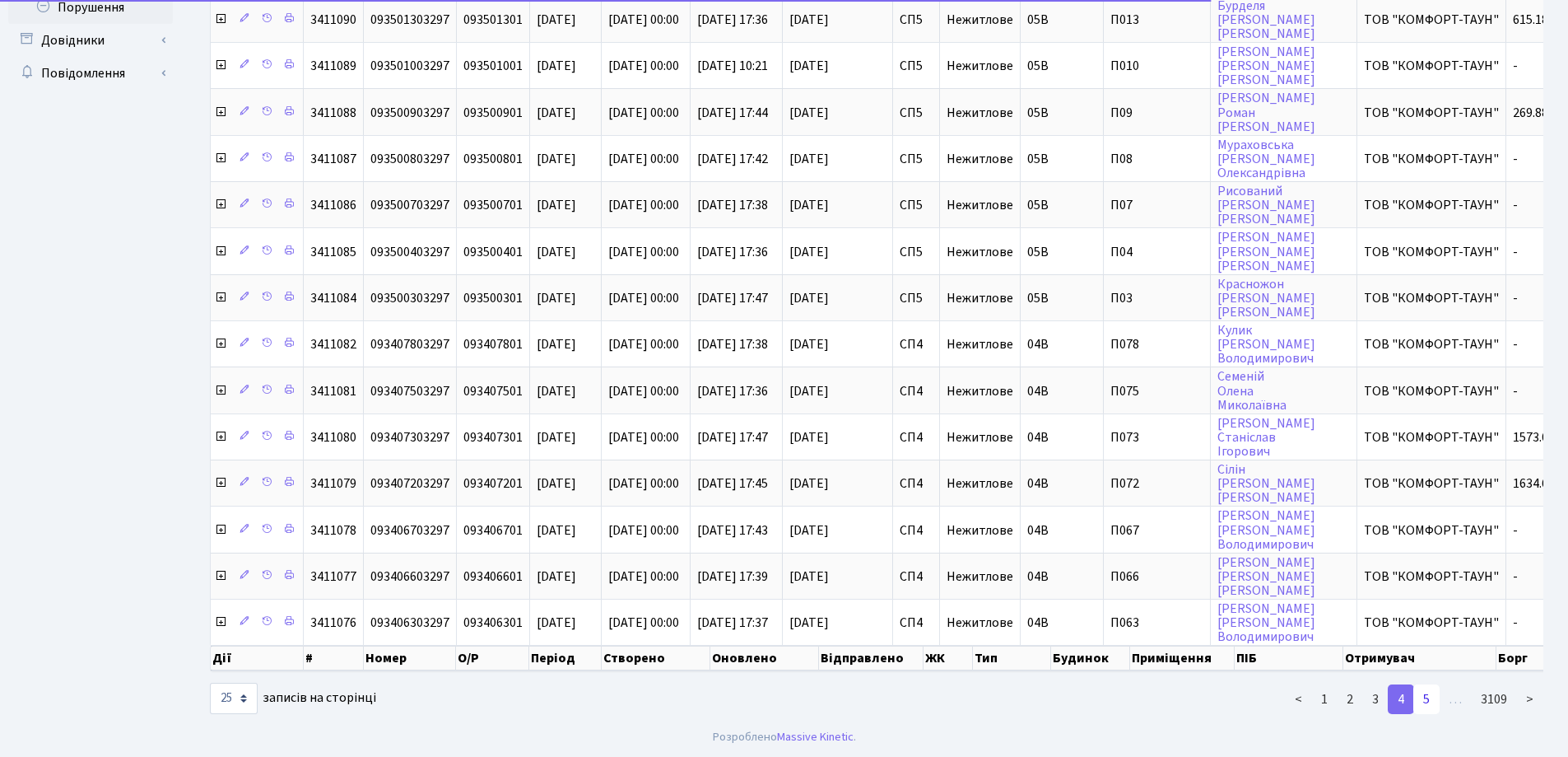
click at [1435, 700] on link "5" at bounding box center [1425, 698] width 26 height 30
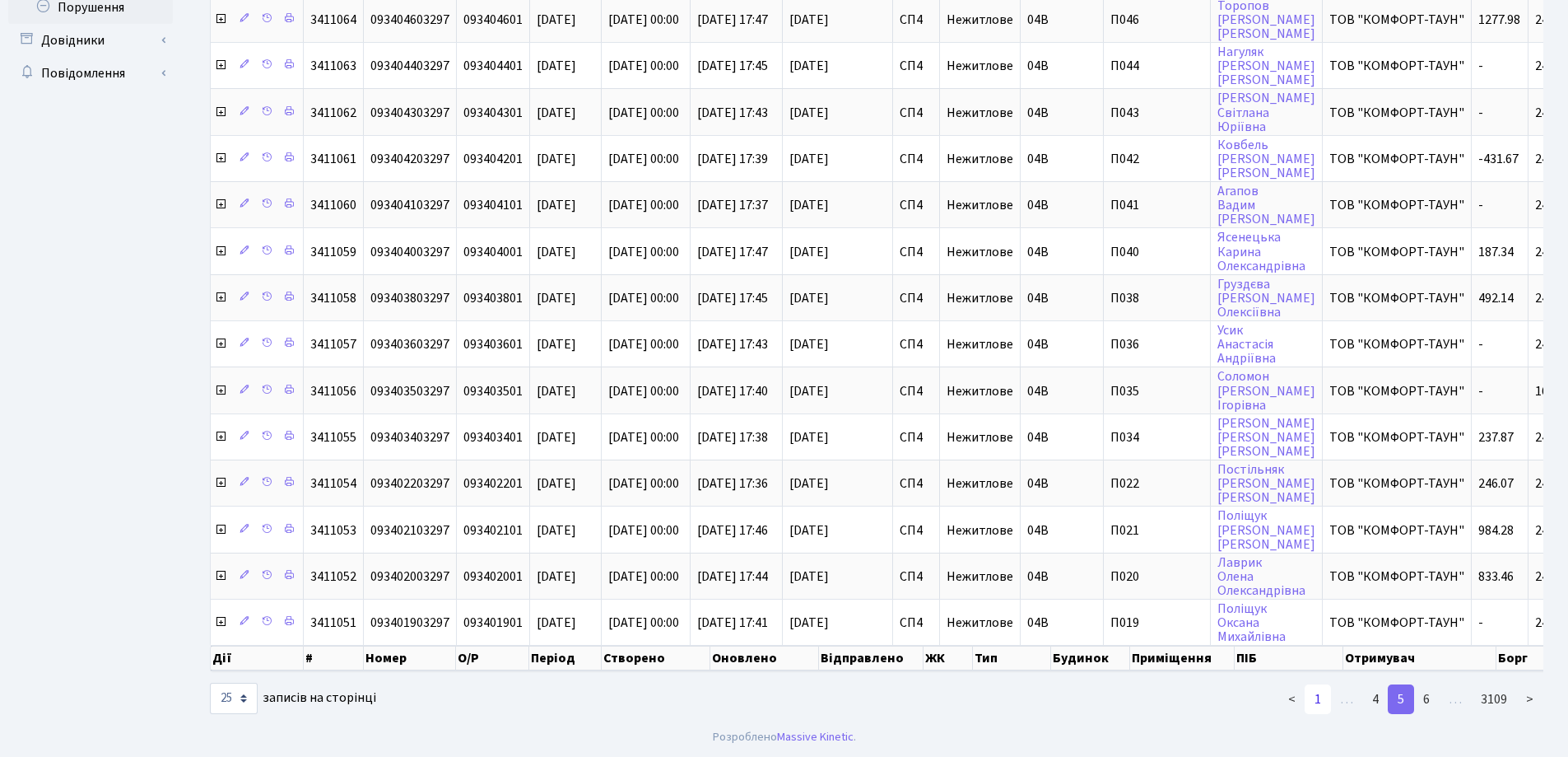
click at [1320, 698] on link "1" at bounding box center [1317, 698] width 26 height 30
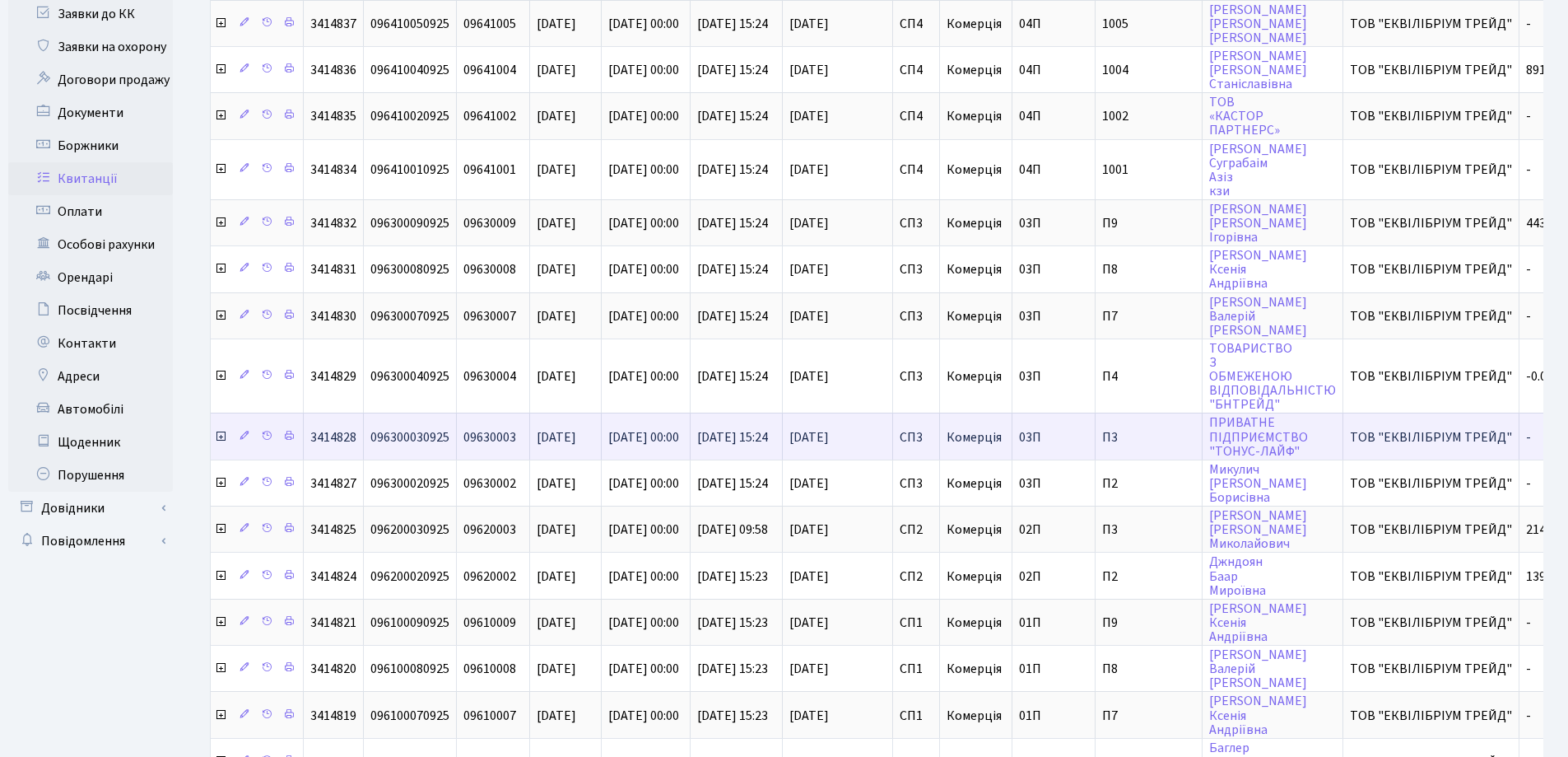
scroll to position [0, 0]
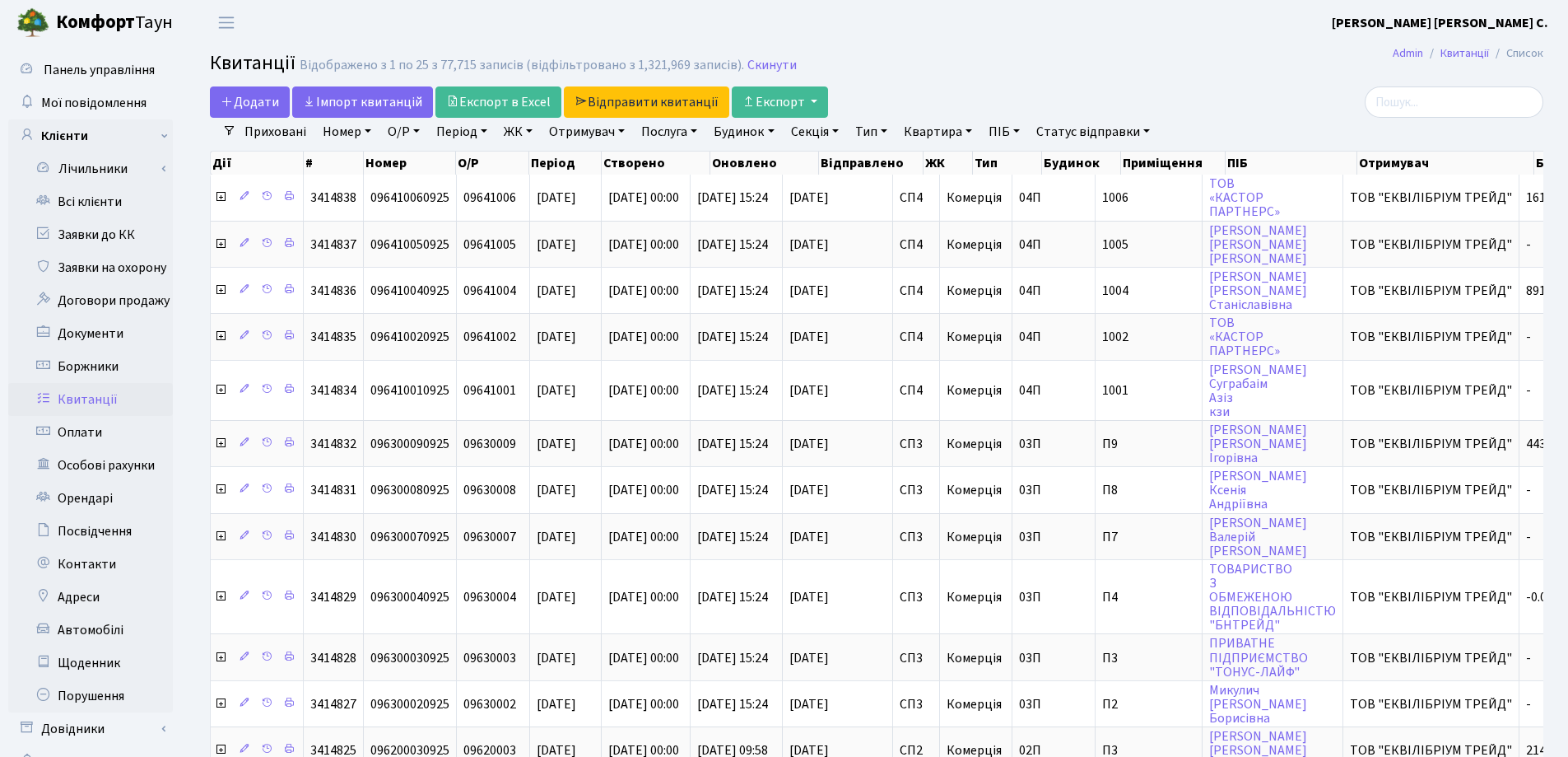
click at [628, 130] on link "Отримувач" at bounding box center [586, 131] width 89 height 28
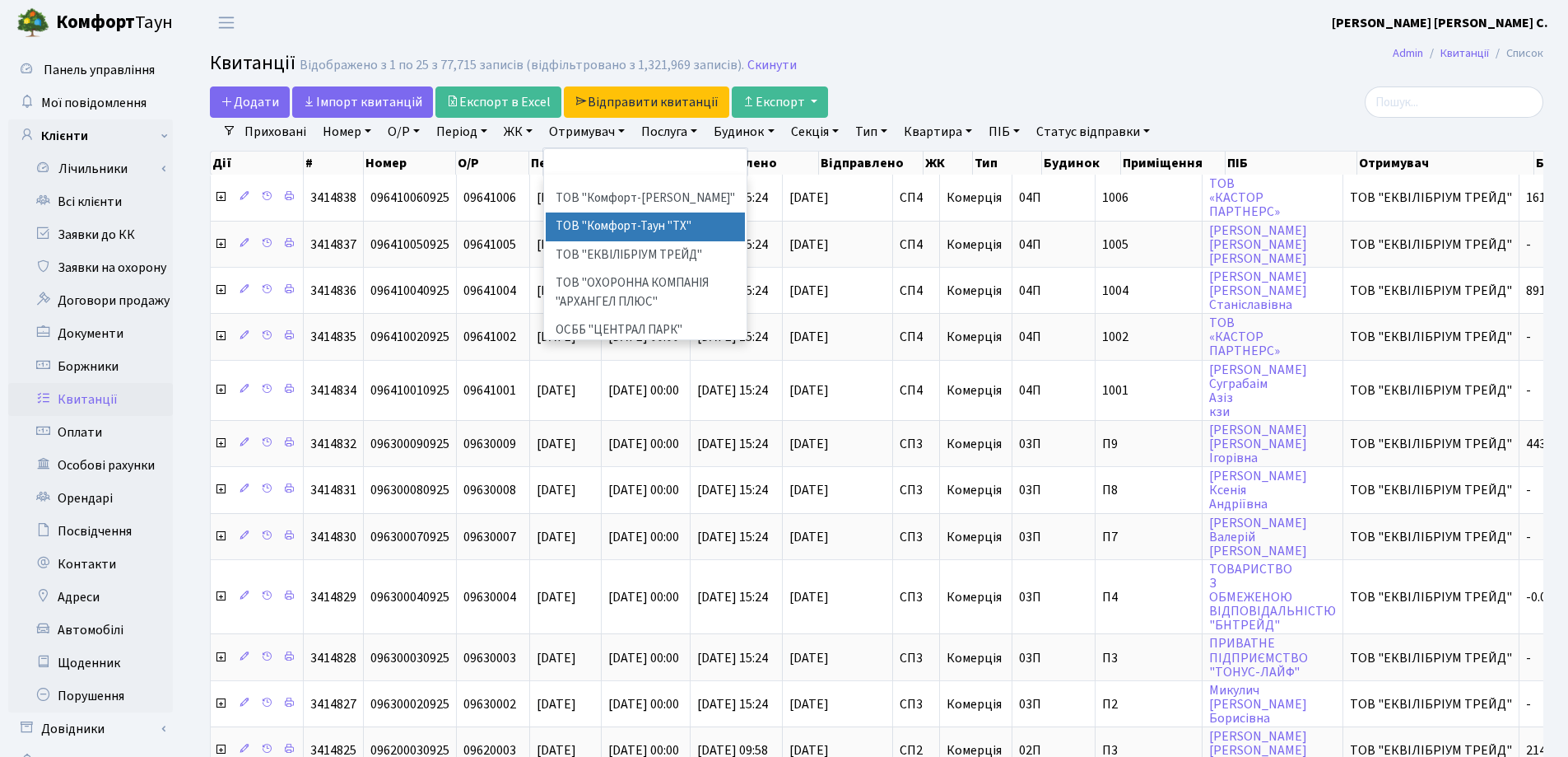
scroll to position [25, 0]
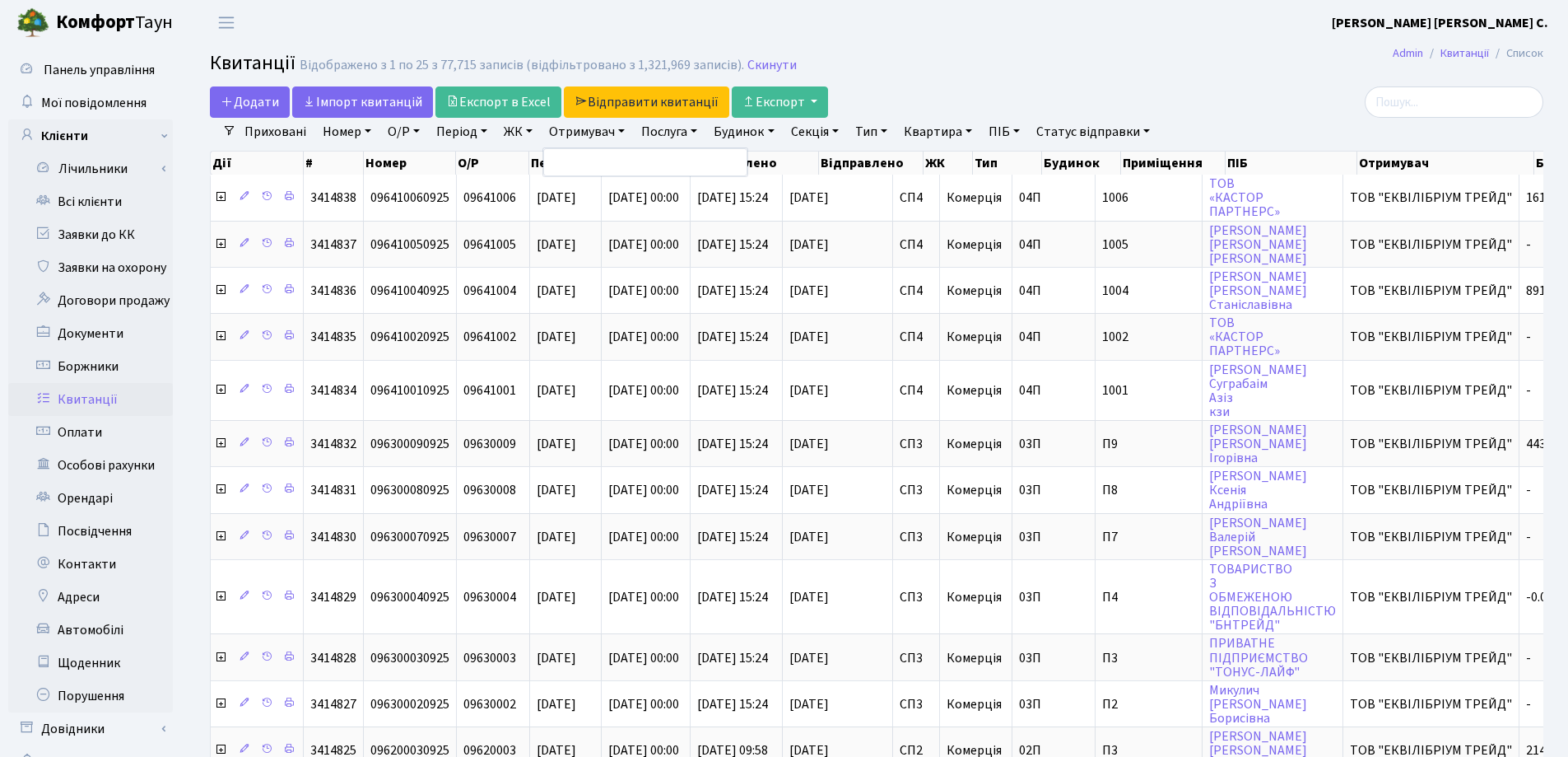
click at [703, 132] on link "Послуга" at bounding box center [669, 131] width 69 height 28
click at [999, 62] on h2 "Квитанції Відображено з 1 по 25 з 77,715 записів (відфільтровано з 1,321,969 за…" at bounding box center [877, 65] width 1333 height 28
click at [978, 130] on link "Квартира" at bounding box center [937, 131] width 82 height 28
type input "16"
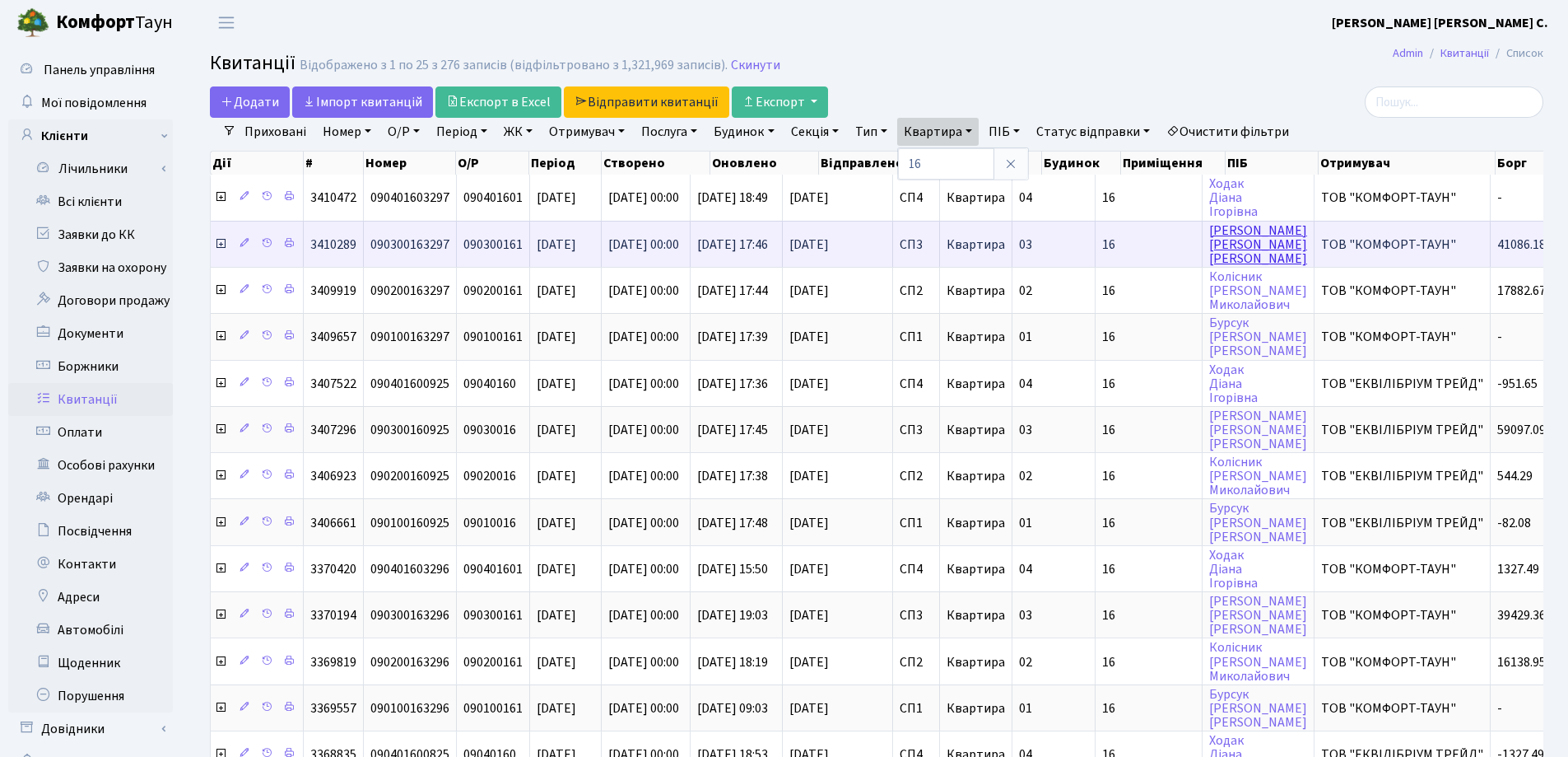
click at [1252, 241] on link "[PERSON_NAME] [PERSON_NAME]" at bounding box center [1257, 245] width 98 height 46
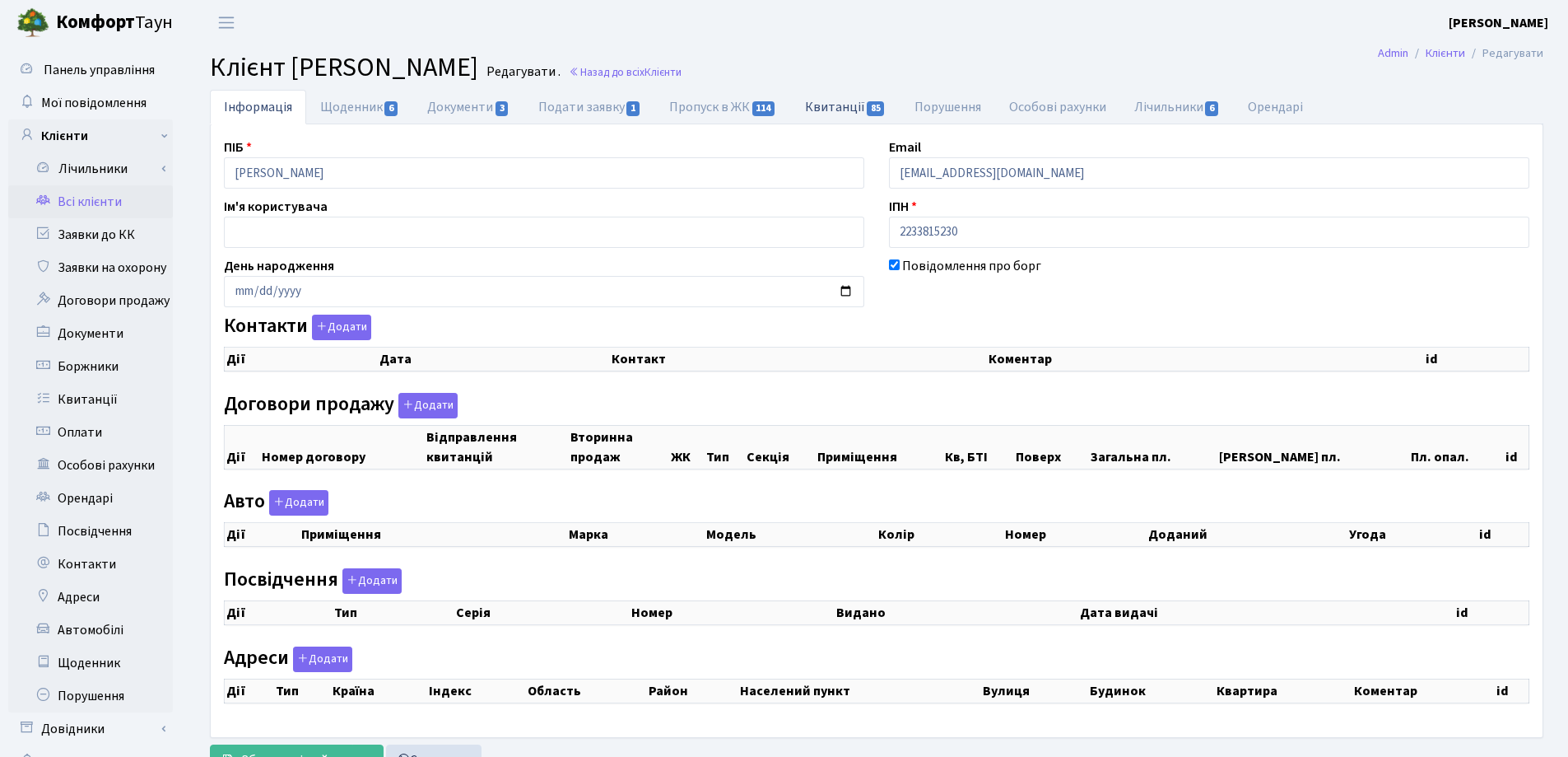
checkbox input "true"
select select "25"
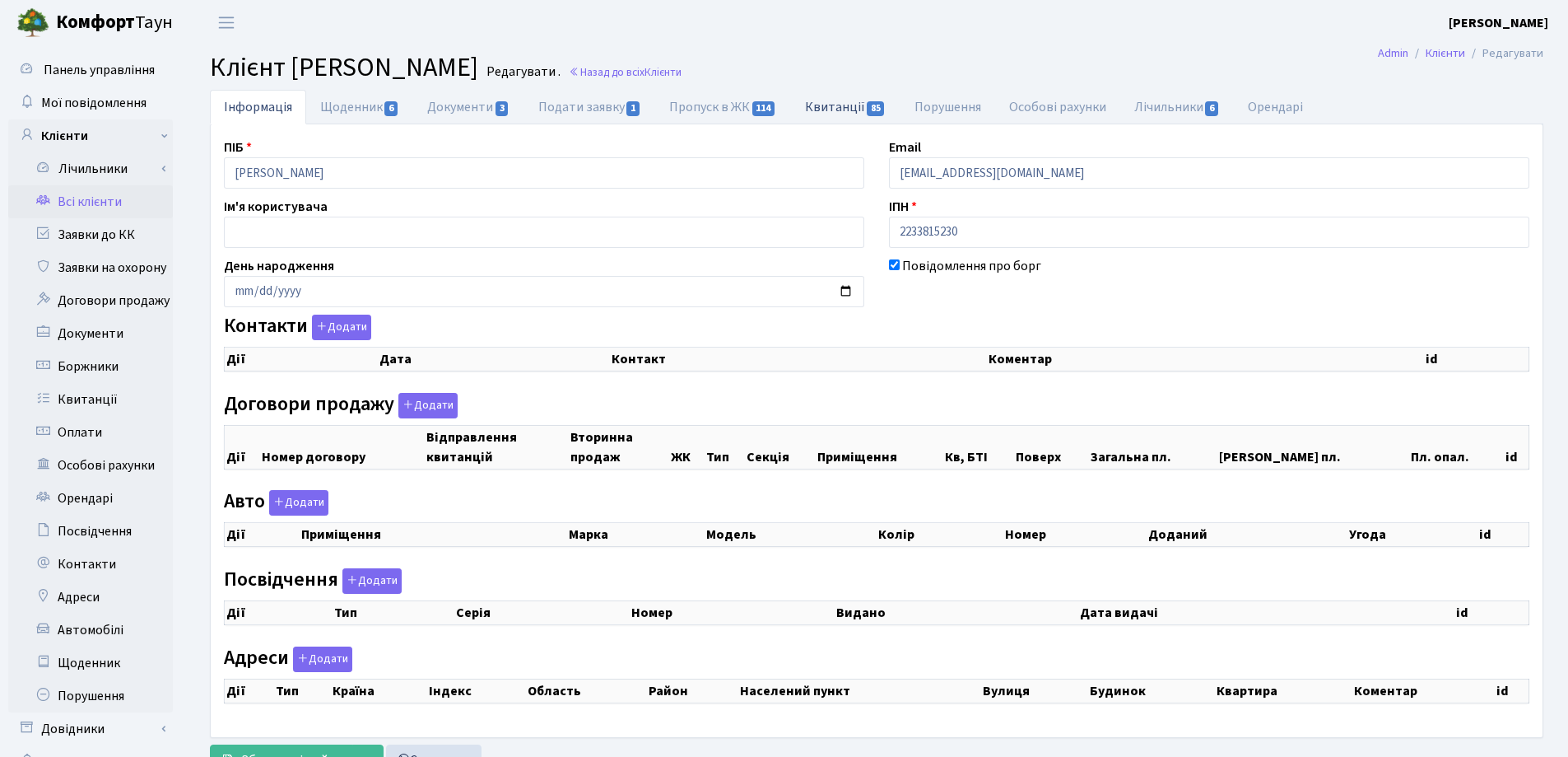
select select "25"
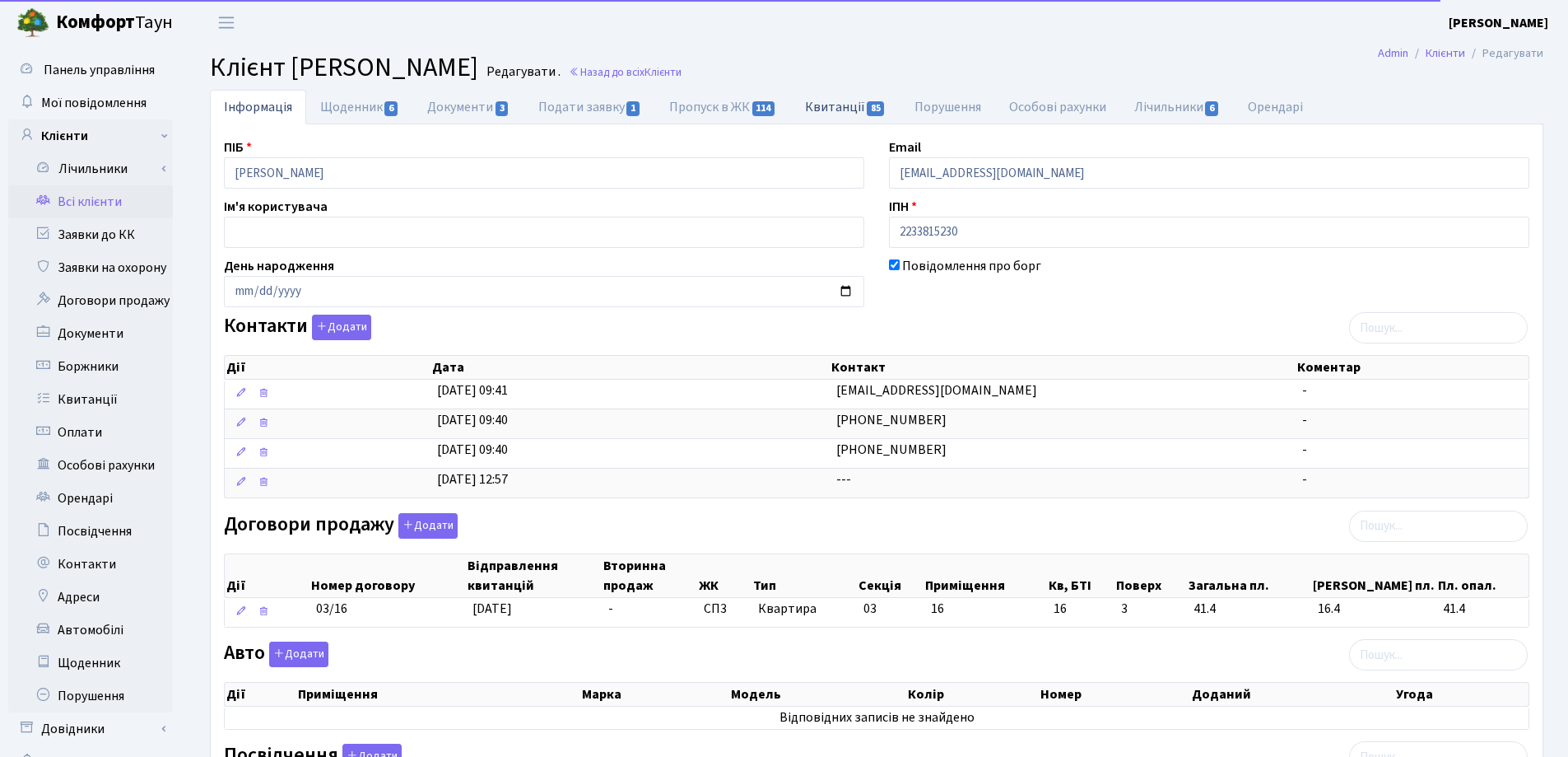
click at [831, 106] on link "Квитанції 85" at bounding box center [846, 106] width 109 height 34
select select "25"
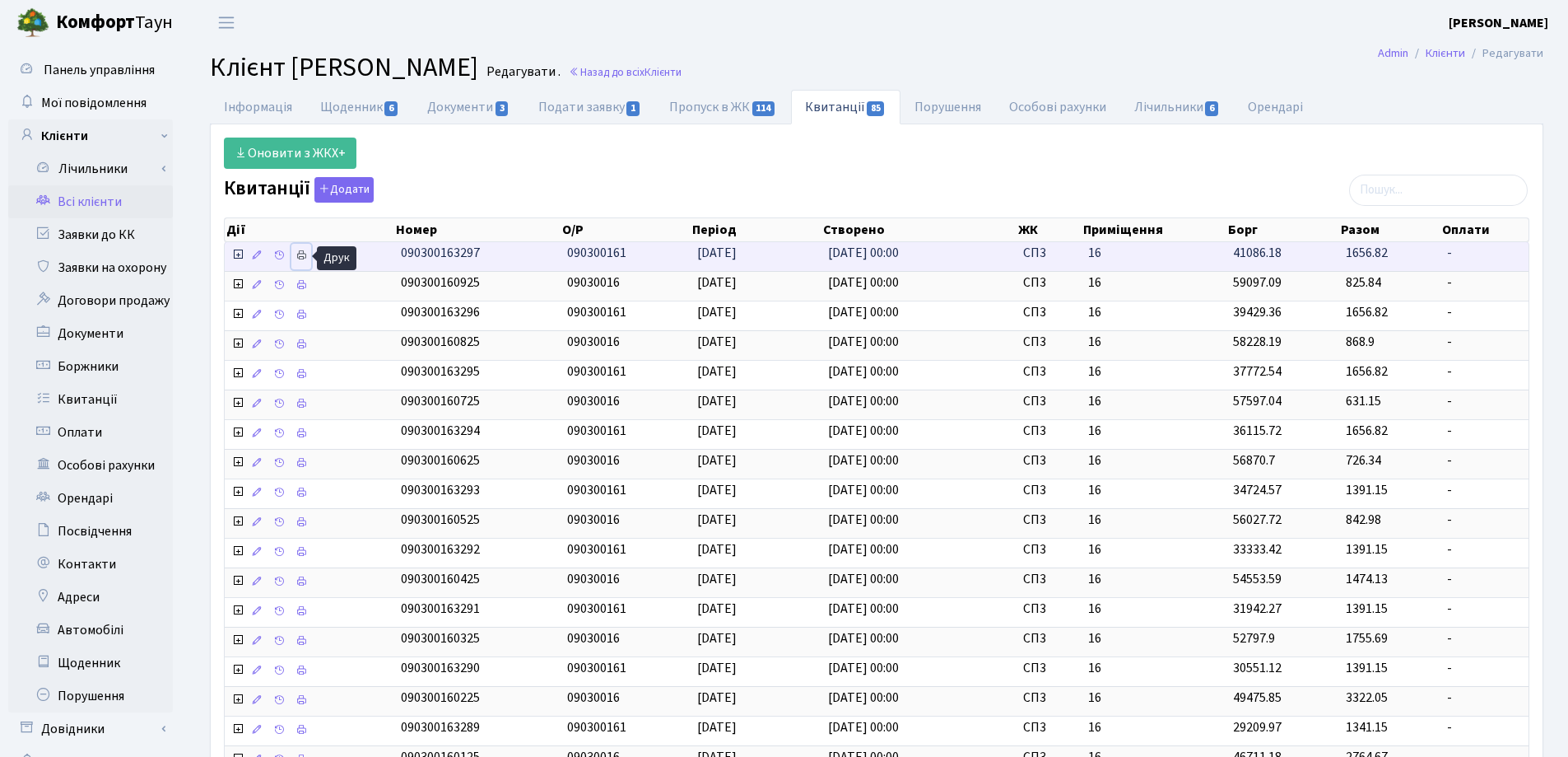
click at [296, 253] on icon at bounding box center [301, 255] width 12 height 12
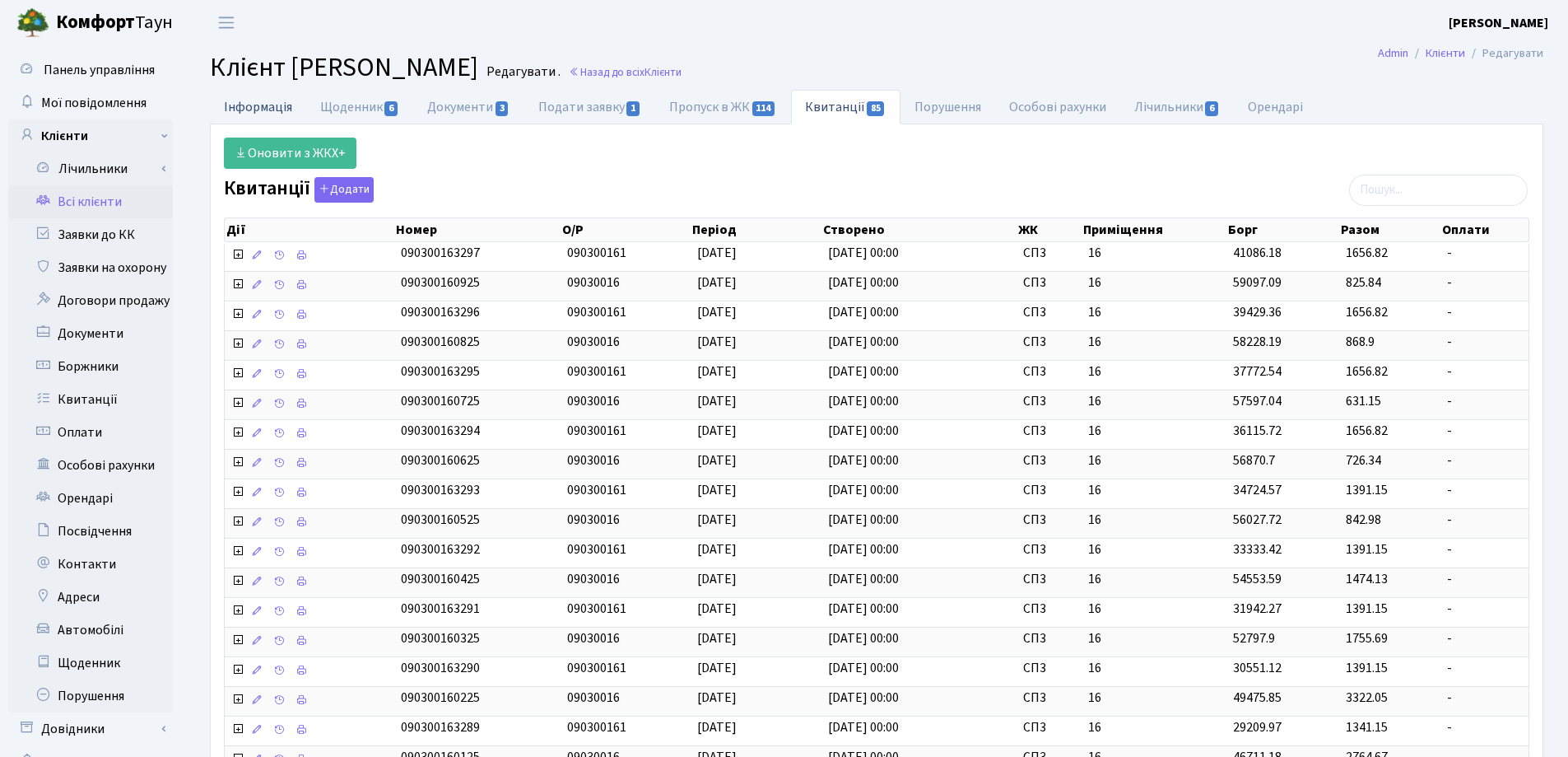
click at [247, 109] on link "Інформація" at bounding box center [258, 106] width 96 height 34
